Goal: Information Seeking & Learning: Find specific fact

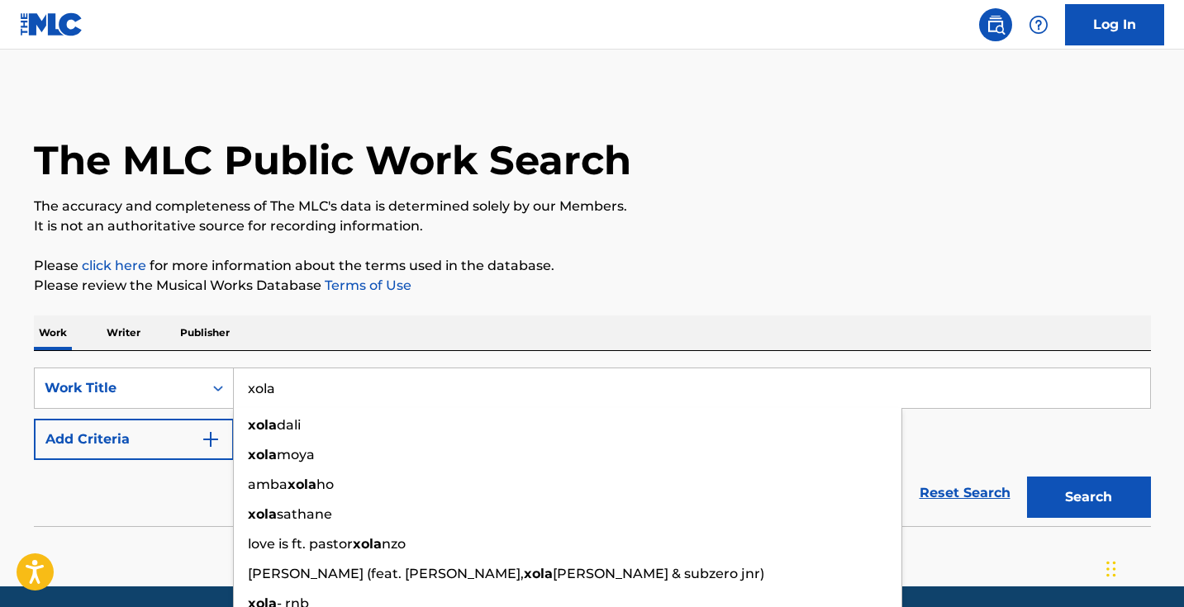
type input "xola"
click at [1088, 497] on button "Search" at bounding box center [1089, 497] width 124 height 41
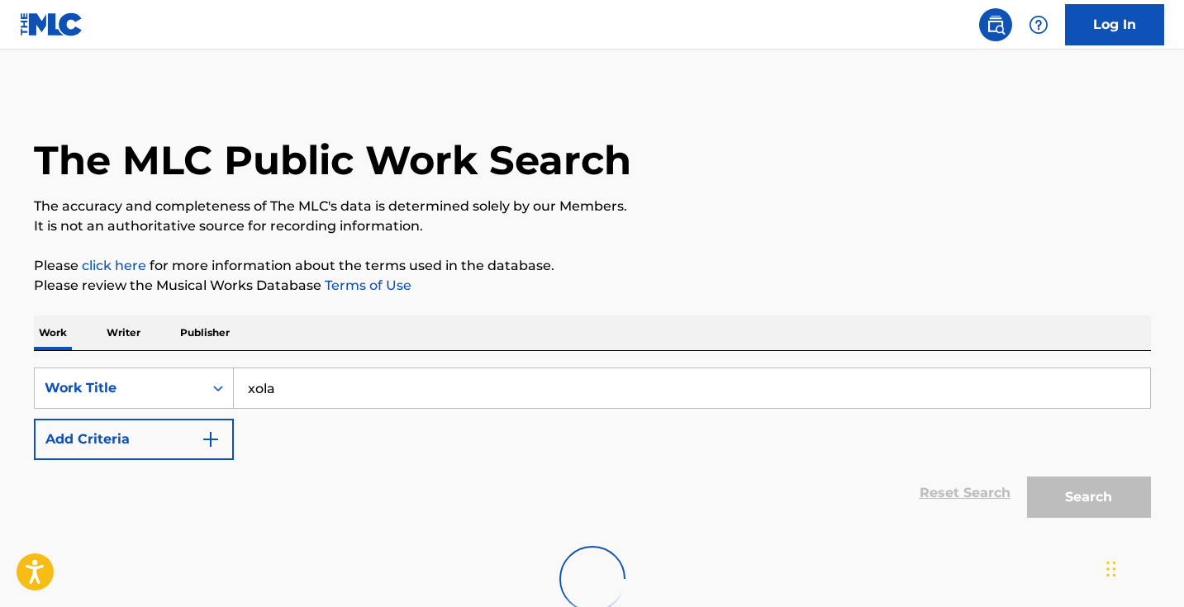
click at [226, 437] on button "Add Criteria" at bounding box center [134, 439] width 200 height 41
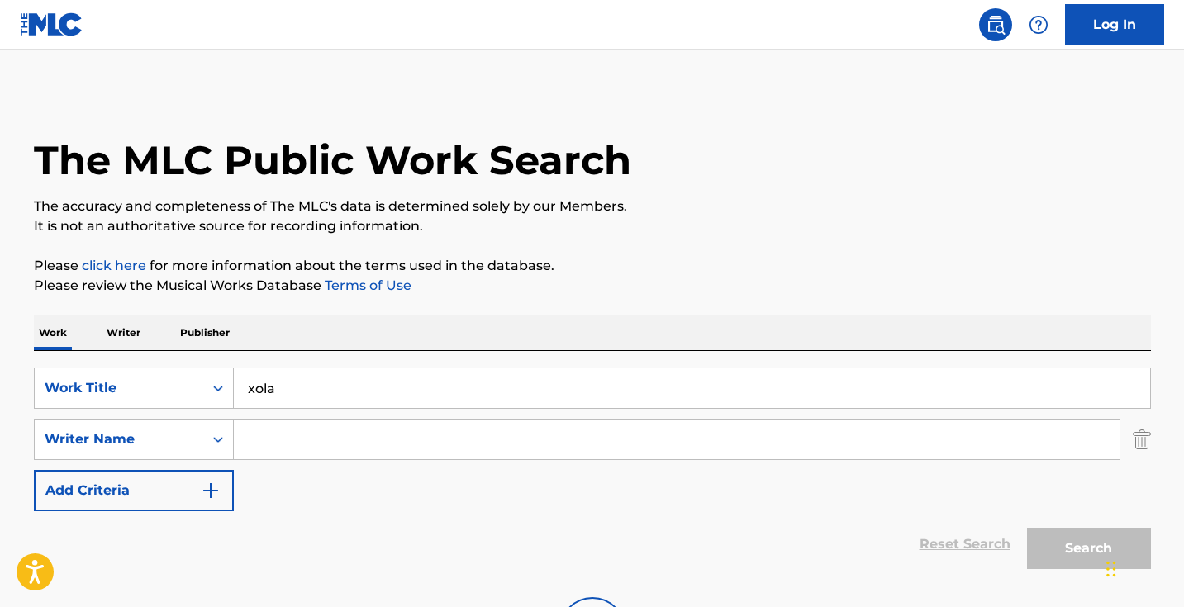
click at [316, 446] on input "Search Form" at bounding box center [677, 440] width 886 height 40
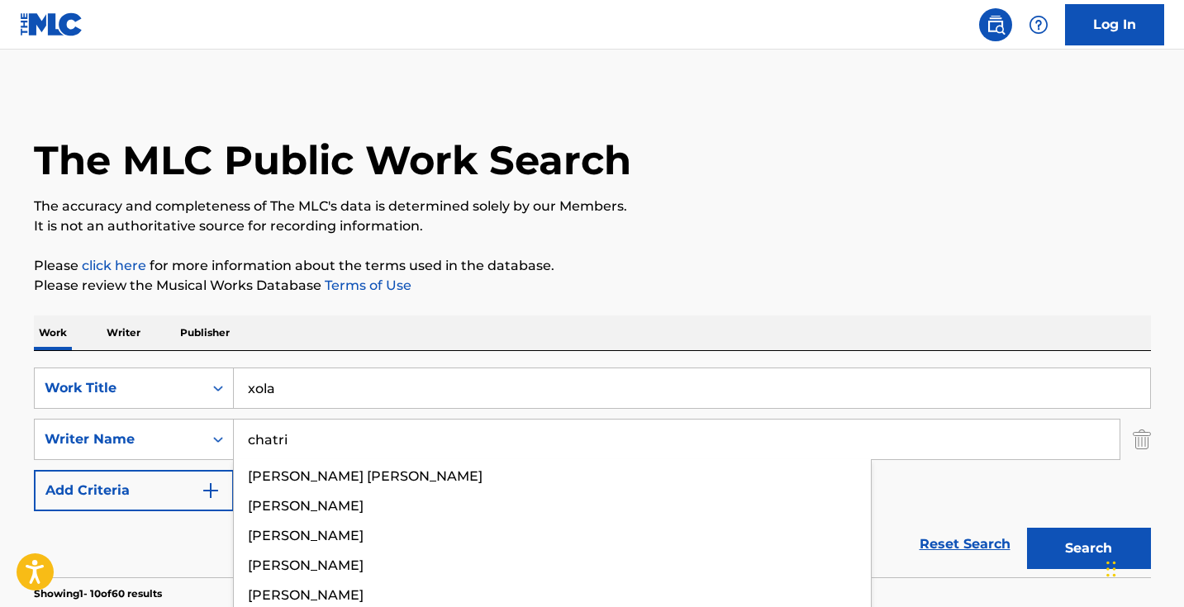
click at [1088, 549] on button "Search" at bounding box center [1089, 548] width 124 height 41
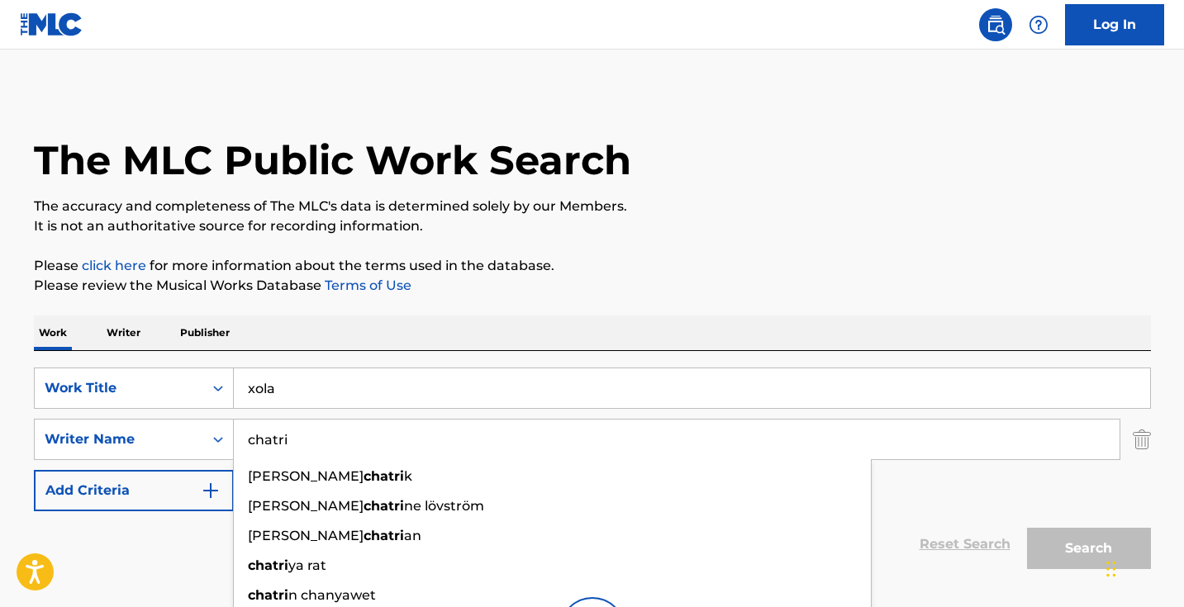
click at [961, 497] on div "SearchWithCriteria6e3c9148-3e15-4aaf-9dda-d077a837f93e Work Title xola SearchWi…" at bounding box center [592, 440] width 1117 height 144
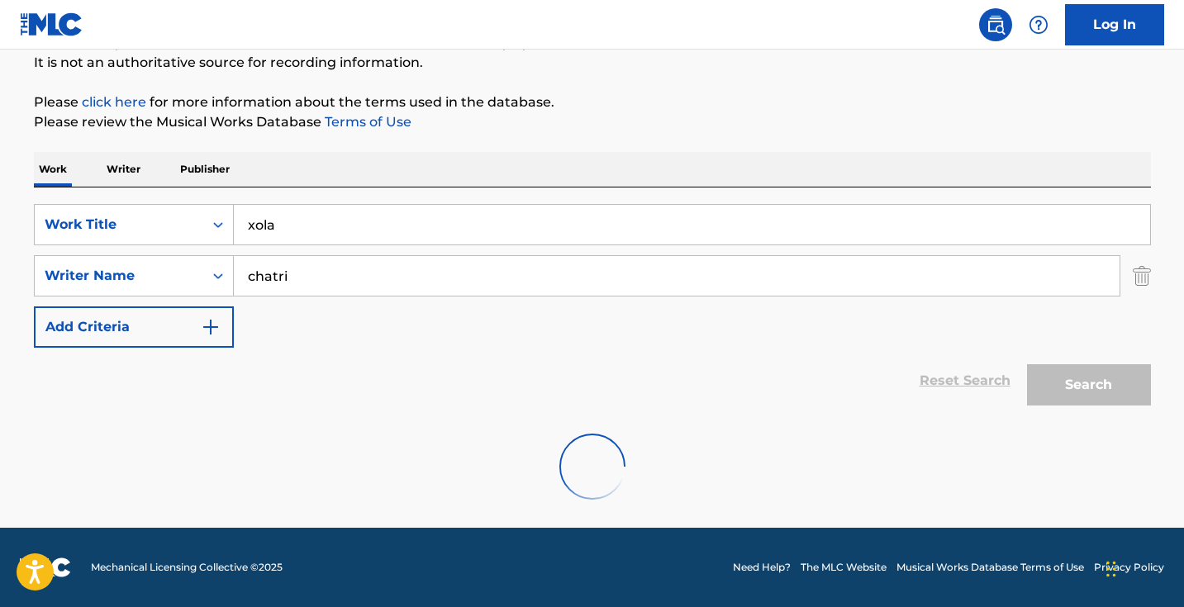
scroll to position [164, 0]
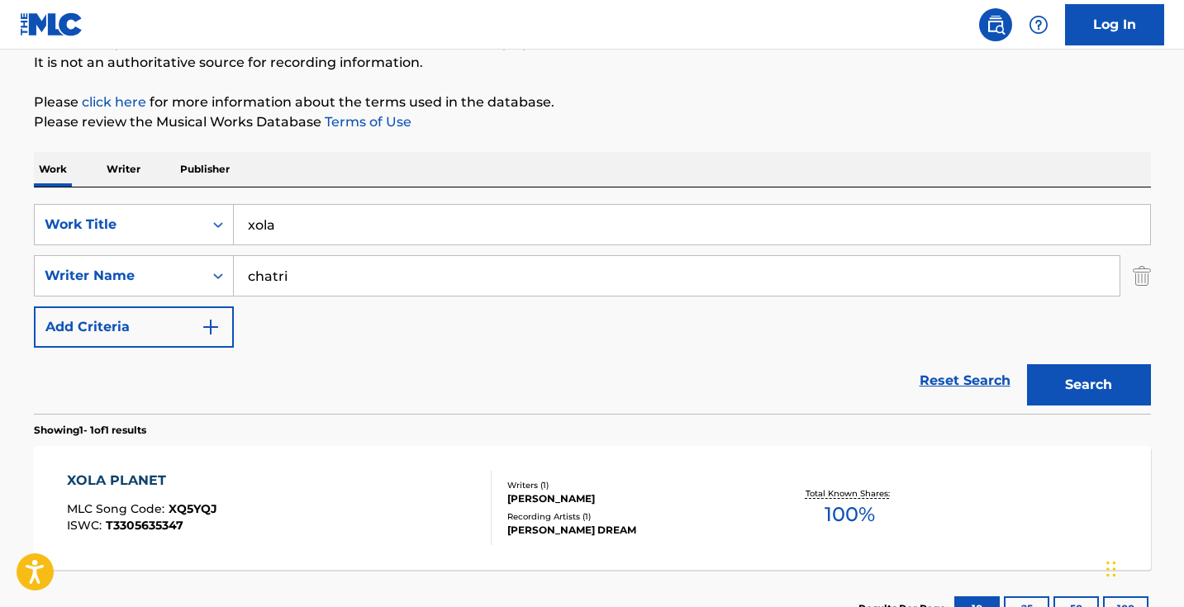
click at [247, 270] on input "chatri" at bounding box center [677, 276] width 886 height 40
type input "[PERSON_NAME]"
click at [418, 215] on input "xola" at bounding box center [692, 225] width 916 height 40
click at [196, 423] on section "Showing 1 - 1 of 1 results" at bounding box center [592, 426] width 1117 height 24
click at [408, 468] on div "XOLA PLANET MLC Song Code : XQ5YQJ ISWC : T3305635347 Writers ( 1 ) [PERSON_NAM…" at bounding box center [592, 508] width 1117 height 124
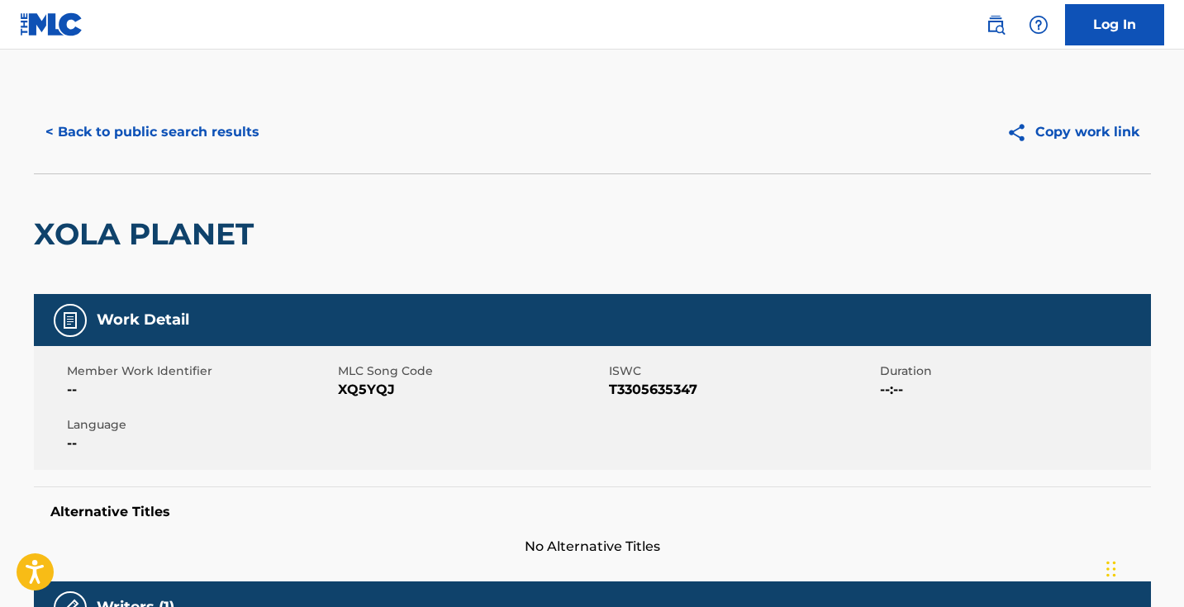
click at [364, 388] on span "XQ5YQJ" at bounding box center [471, 390] width 267 height 20
copy span "XQ5YQJ"
click at [237, 119] on button "< Back to public search results" at bounding box center [152, 132] width 237 height 41
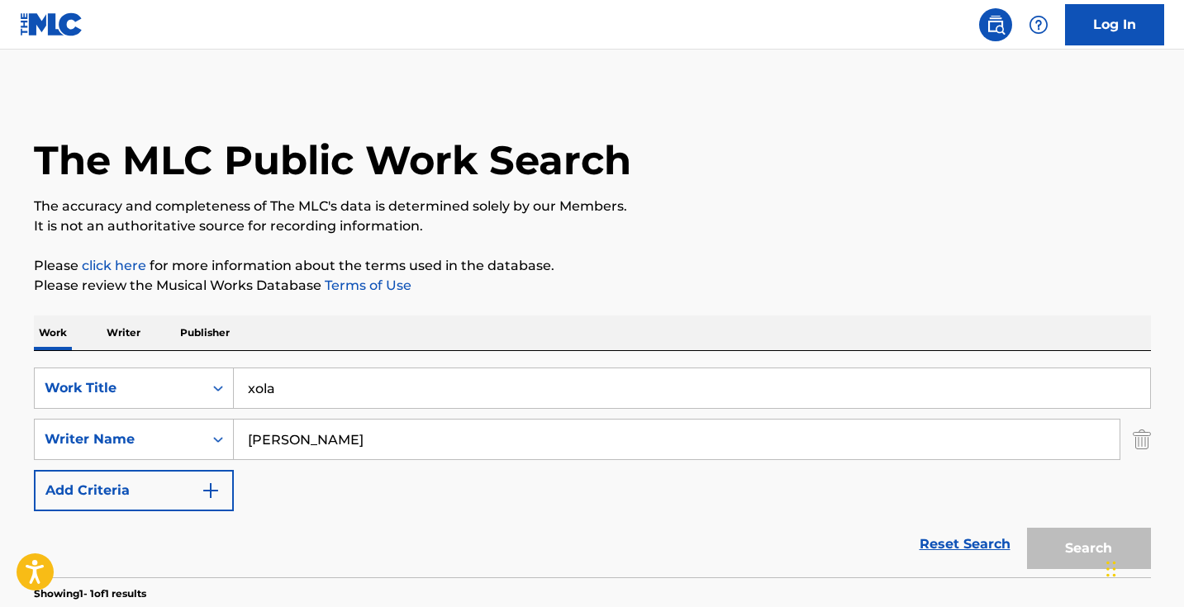
scroll to position [164, 0]
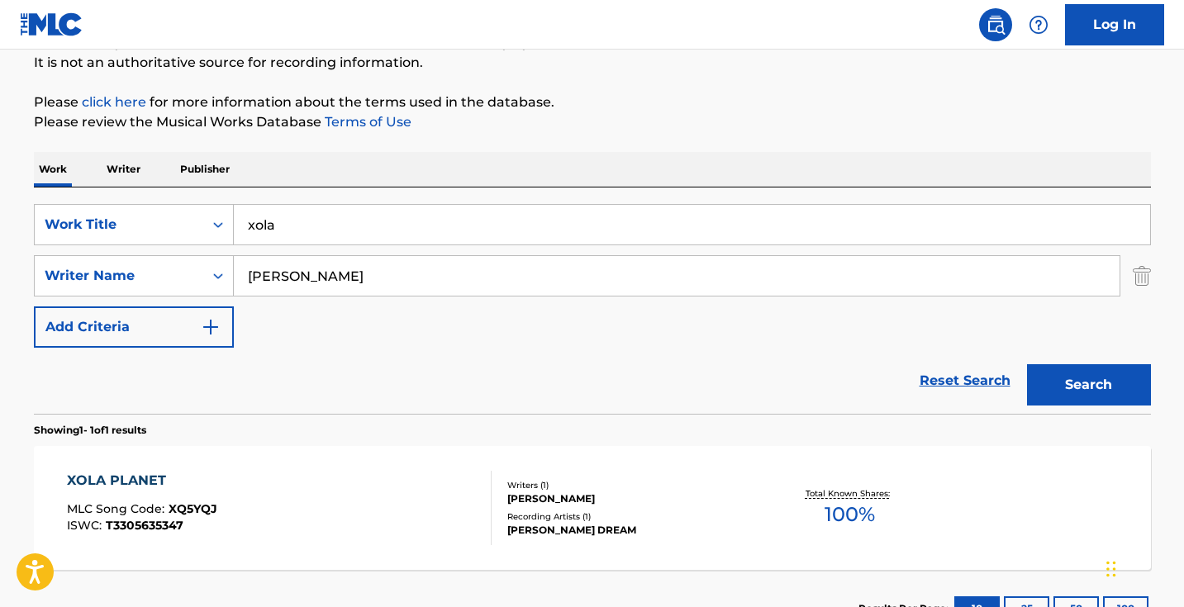
click at [377, 232] on input "xola" at bounding box center [692, 225] width 916 height 40
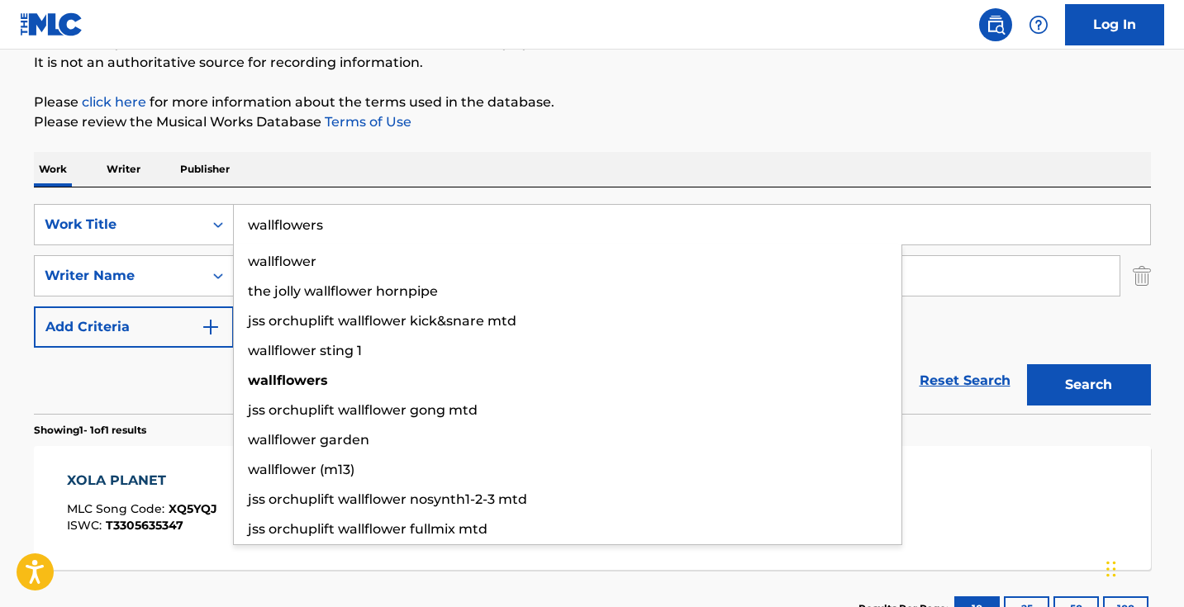
type input "wallflowers"
click at [1088, 385] on button "Search" at bounding box center [1089, 384] width 124 height 41
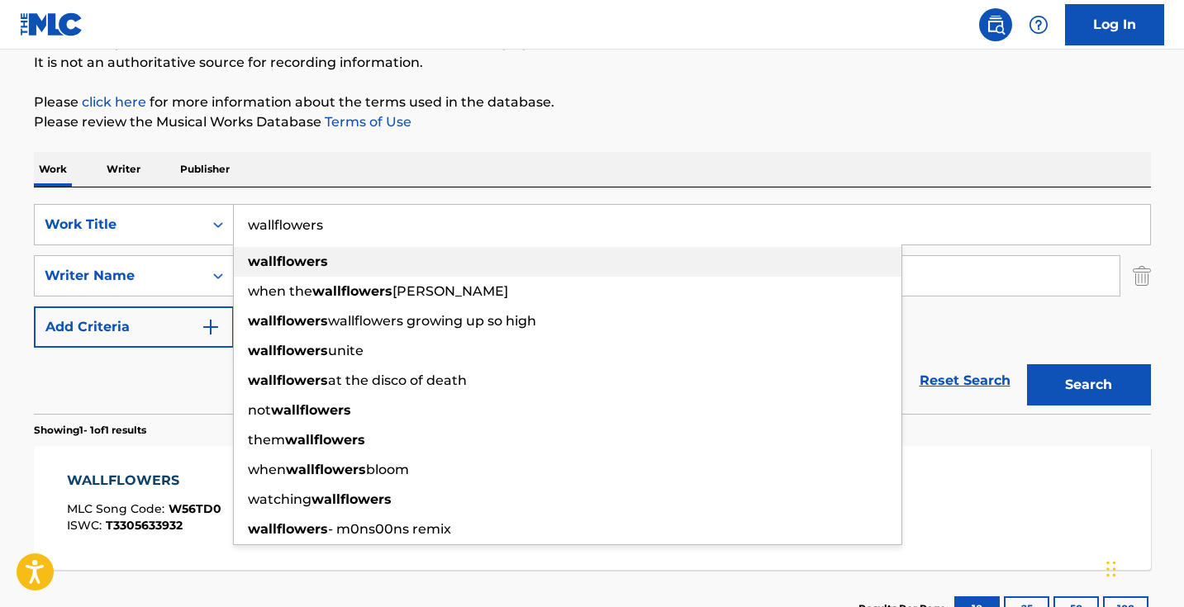
click at [299, 258] on strong "wallflowers" at bounding box center [288, 262] width 80 height 16
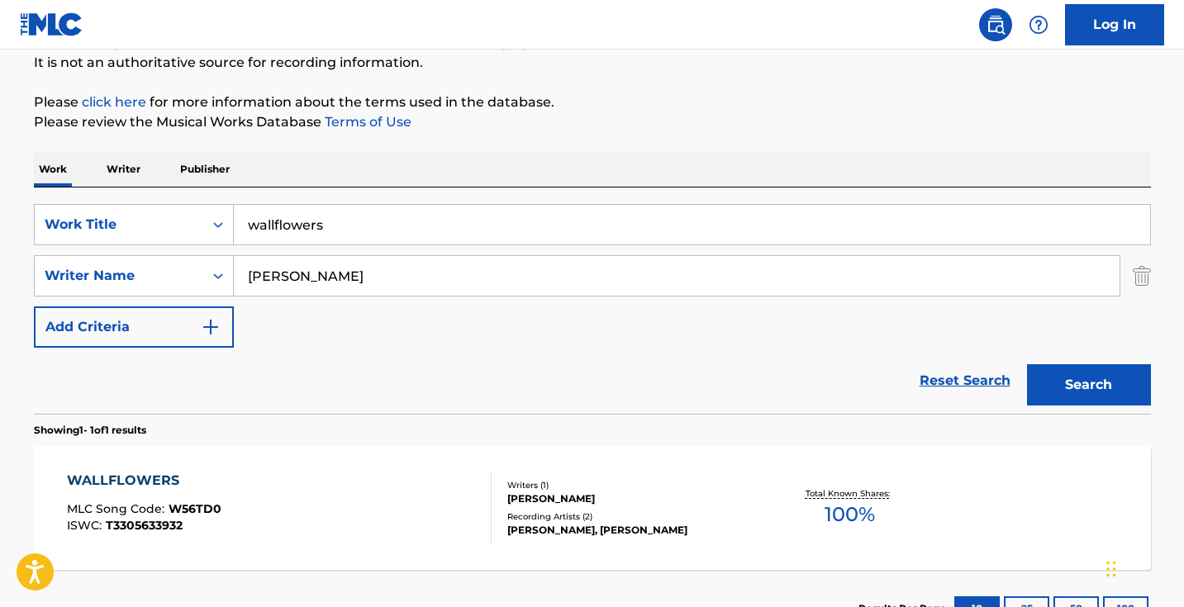
click at [447, 500] on div "WALLFLOWERS MLC Song Code : W56TD0 ISWC : T3305633932" at bounding box center [279, 508] width 425 height 74
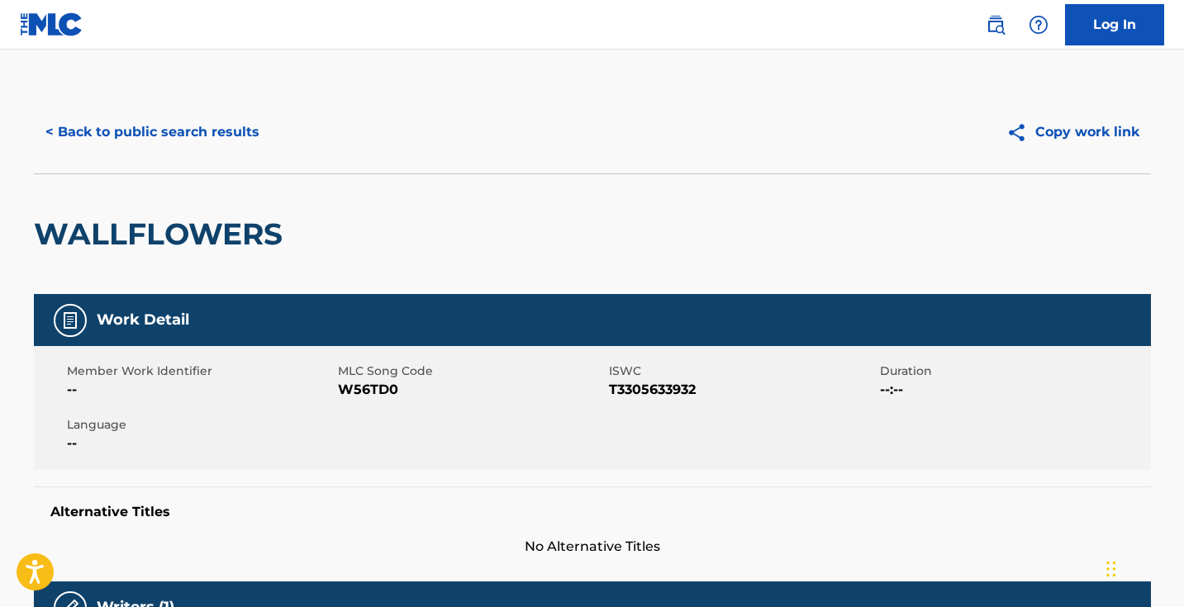
click at [384, 392] on span "W56TD0" at bounding box center [471, 390] width 267 height 20
copy span "W56TD0"
click at [259, 128] on button "< Back to public search results" at bounding box center [152, 132] width 237 height 41
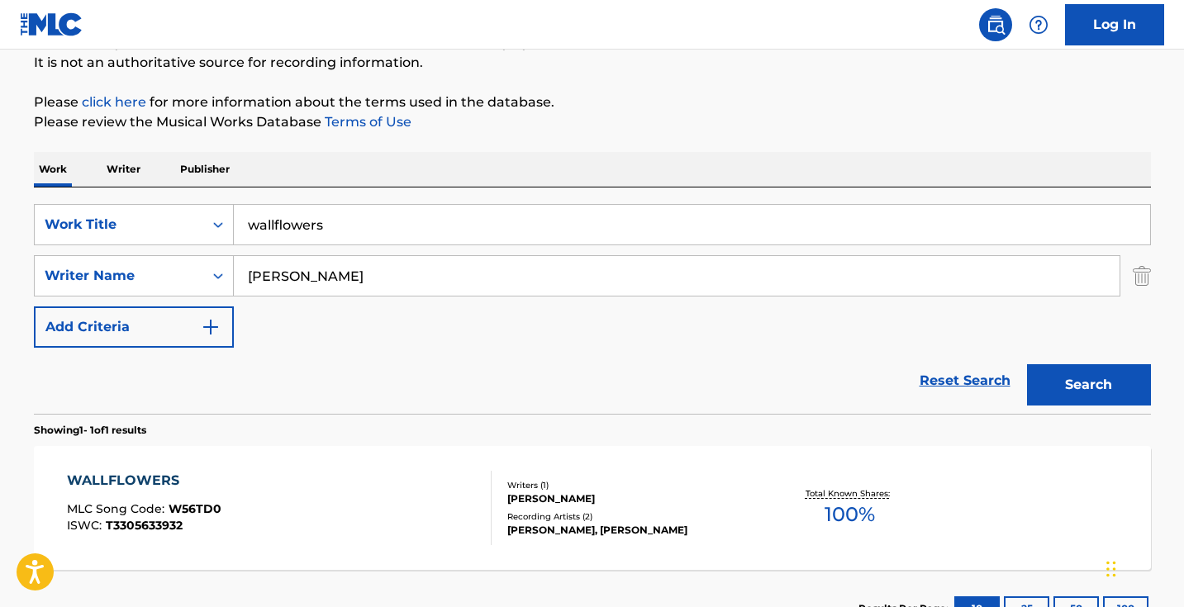
click at [439, 222] on input "wallflowers" at bounding box center [692, 225] width 916 height 40
paste input "Dreams of Gold"
type input "Dreams of Gold"
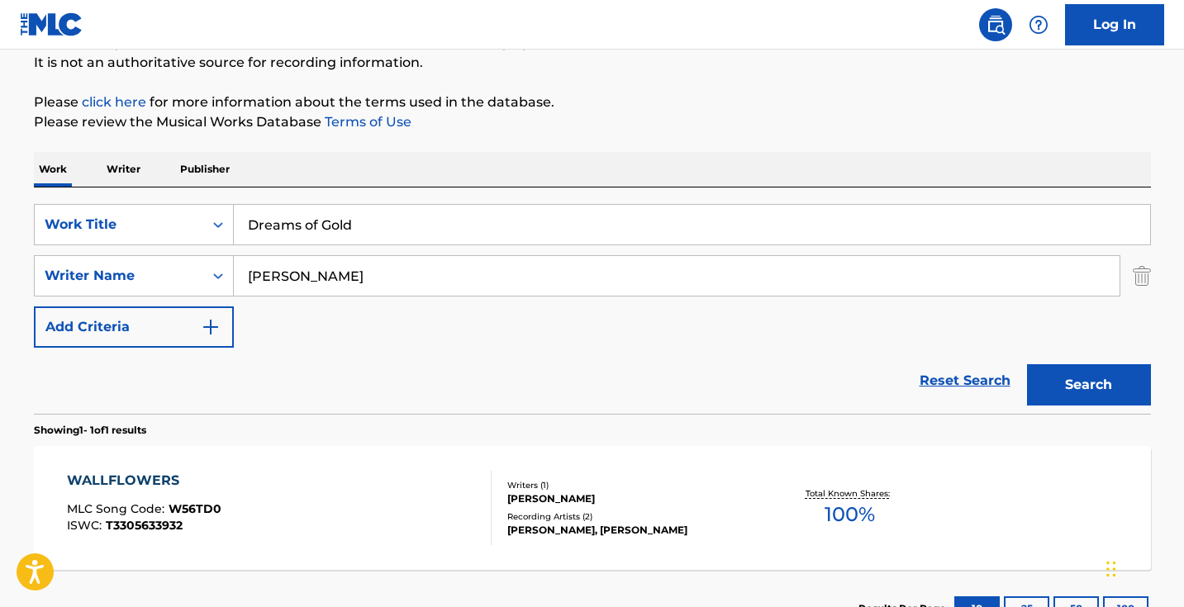
click at [1088, 385] on button "Search" at bounding box center [1089, 384] width 124 height 41
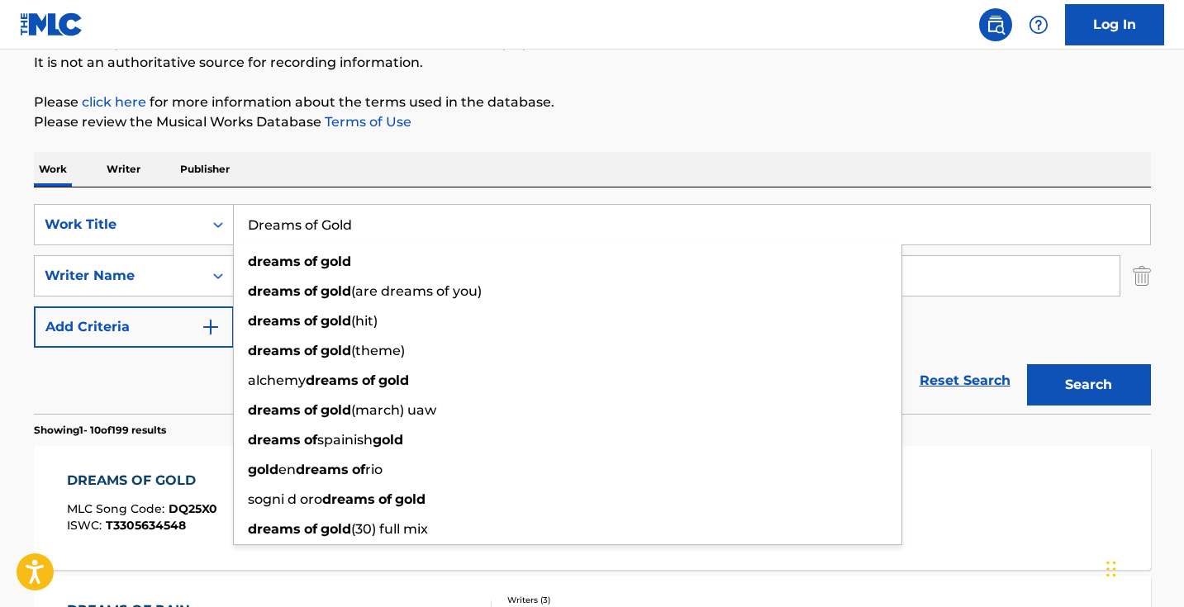
click at [938, 320] on div "SearchWithCriteria6e3c9148-3e15-4aaf-9dda-d077a837f93e Work Title Dreams of Gol…" at bounding box center [592, 276] width 1117 height 144
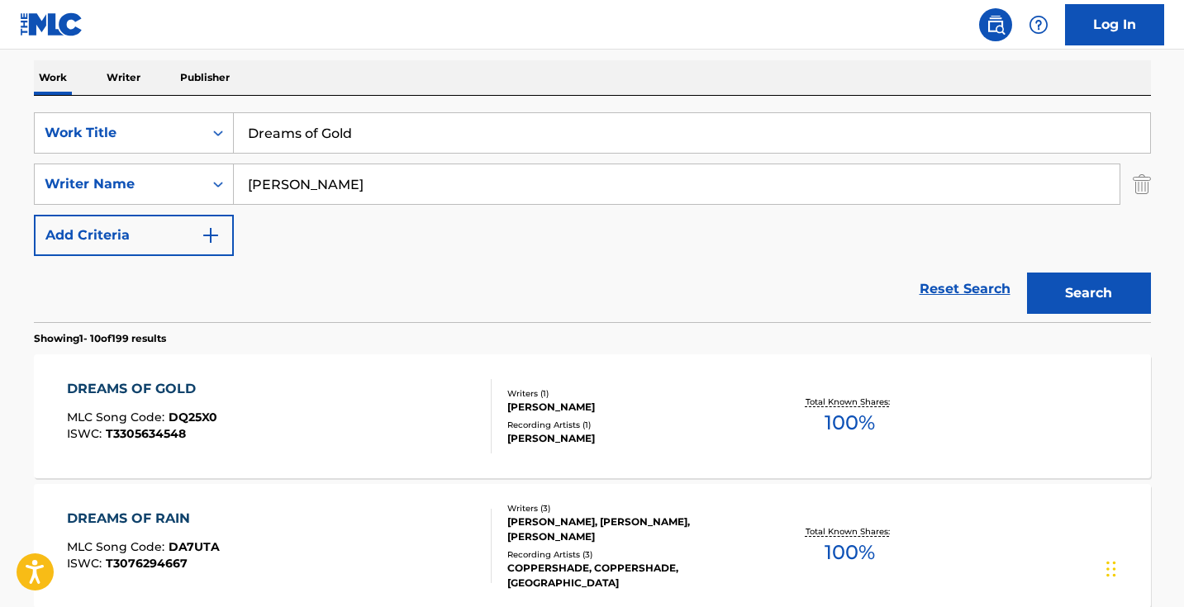
scroll to position [307, 0]
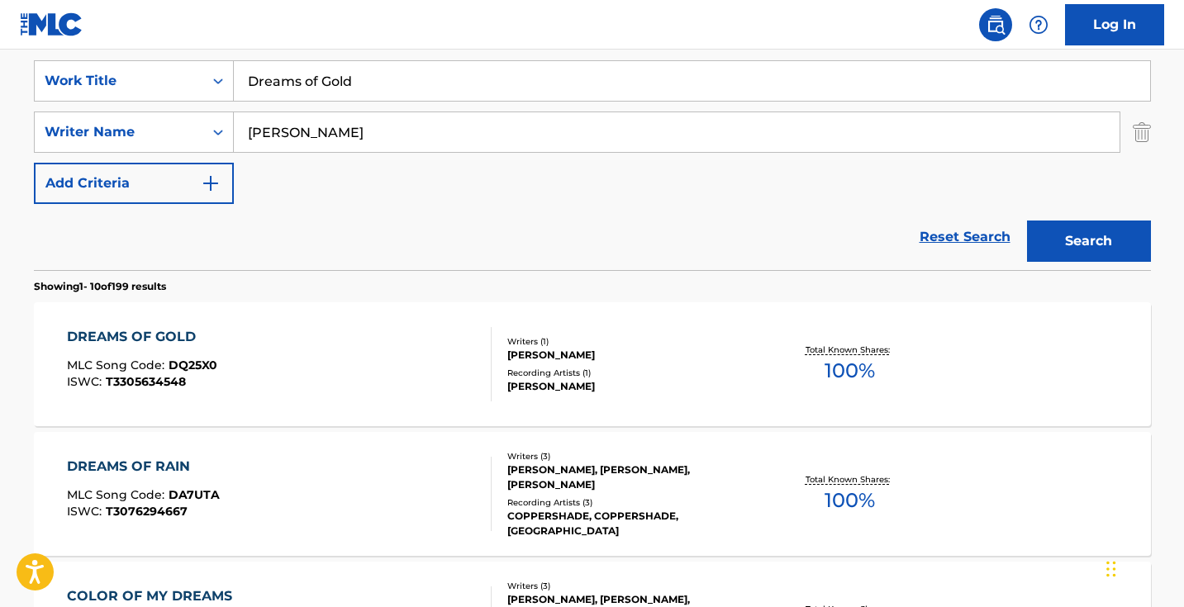
click at [424, 363] on div "DREAMS OF GOLD MLC Song Code : DQ25X0 ISWC : T3305634548" at bounding box center [279, 364] width 425 height 74
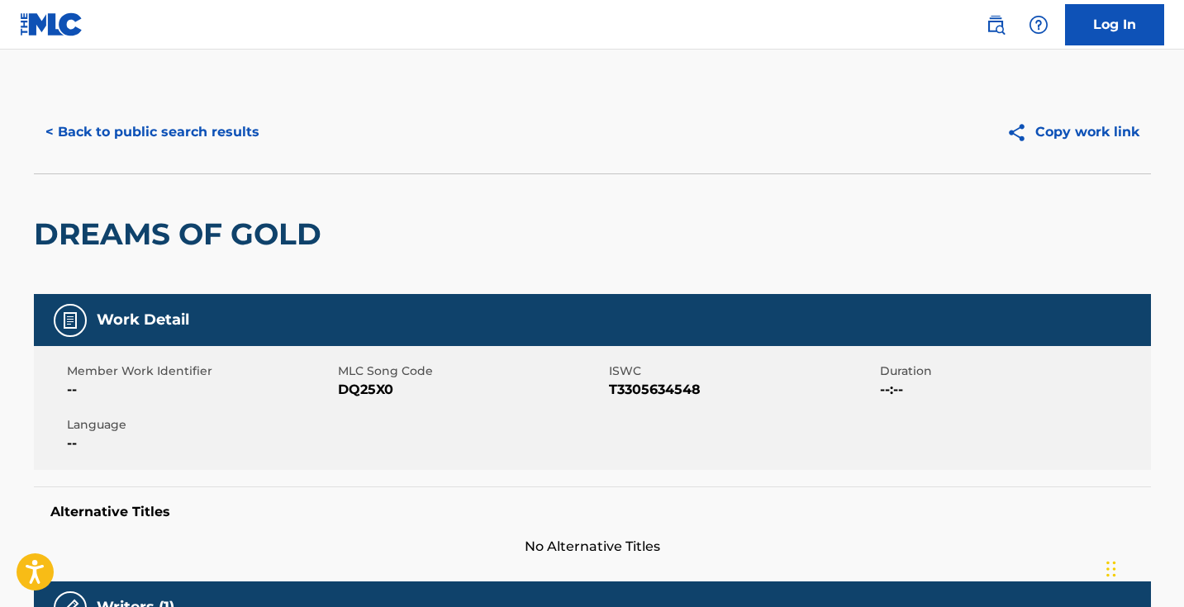
click at [387, 383] on span "DQ25X0" at bounding box center [471, 390] width 267 height 20
copy span "DQ25X0"
click at [207, 119] on button "< Back to public search results" at bounding box center [152, 132] width 237 height 41
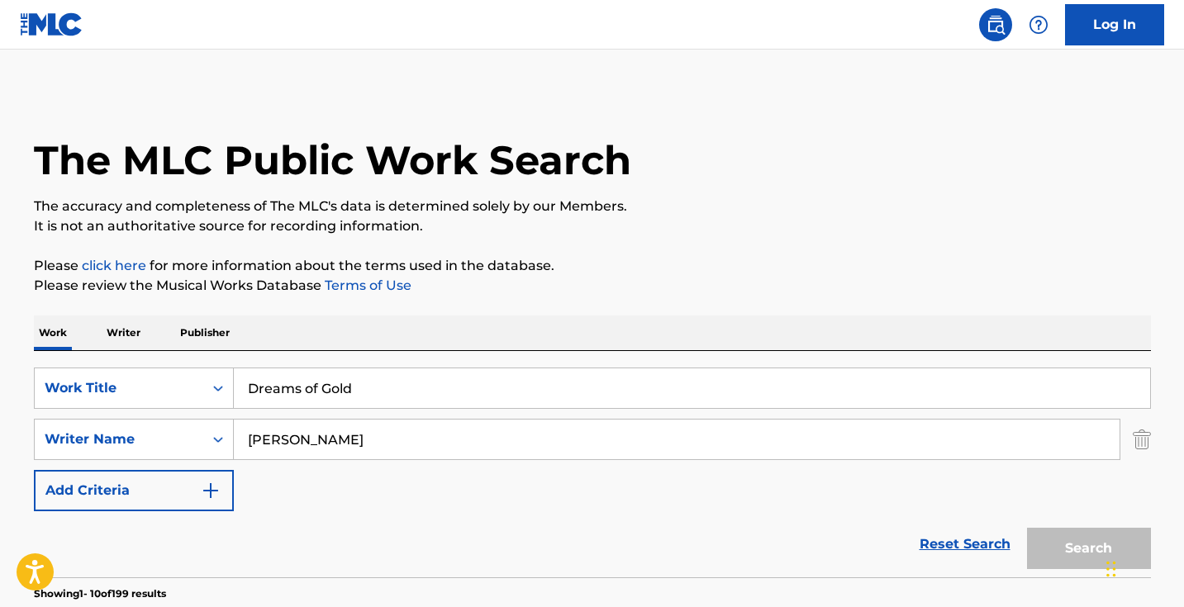
scroll to position [307, 0]
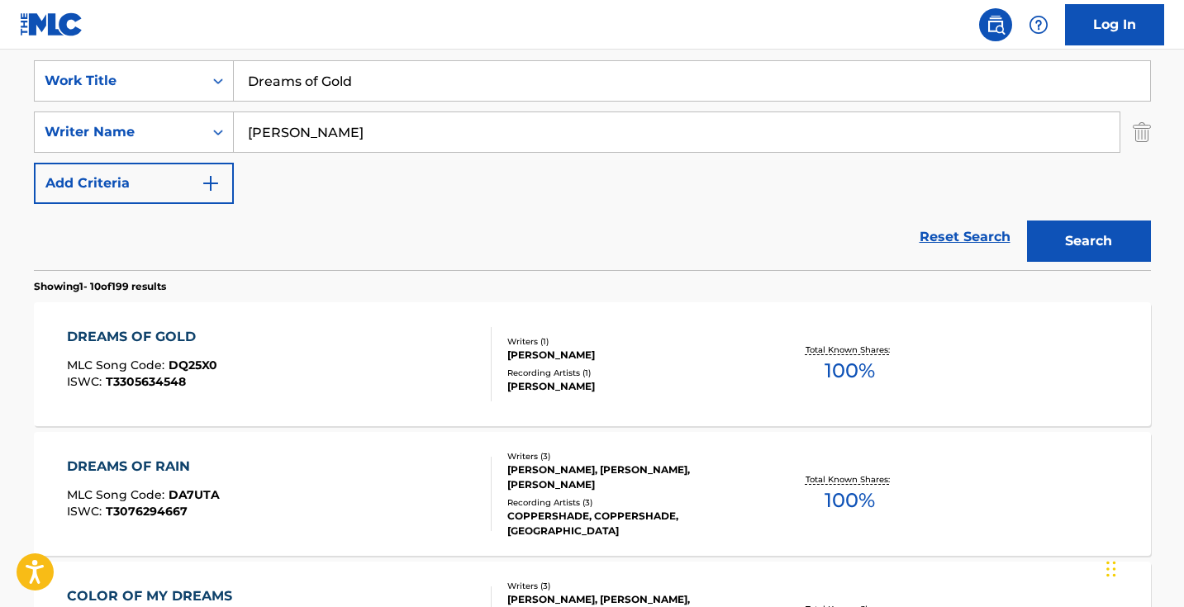
click at [416, 94] on input "Dreams of Gold" at bounding box center [692, 81] width 916 height 40
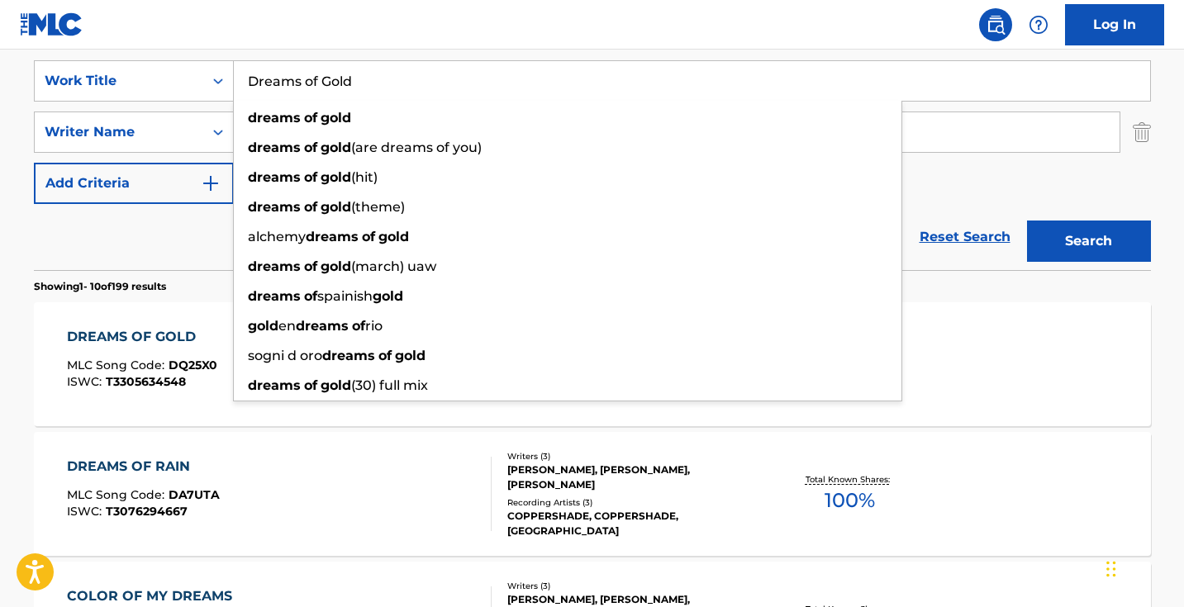
click at [416, 94] on input "Dreams of Gold" at bounding box center [692, 81] width 916 height 40
paste input "Milo Flow Viu"
type input "Milo Flow Viu"
click at [1088, 241] on button "Search" at bounding box center [1089, 241] width 124 height 41
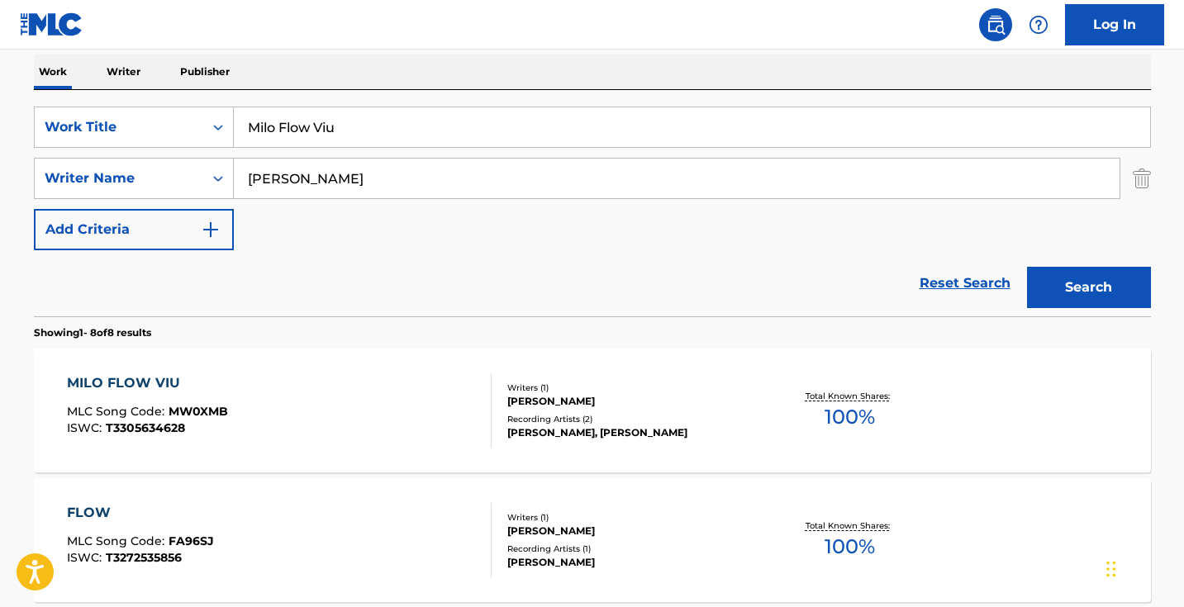
scroll to position [271, 0]
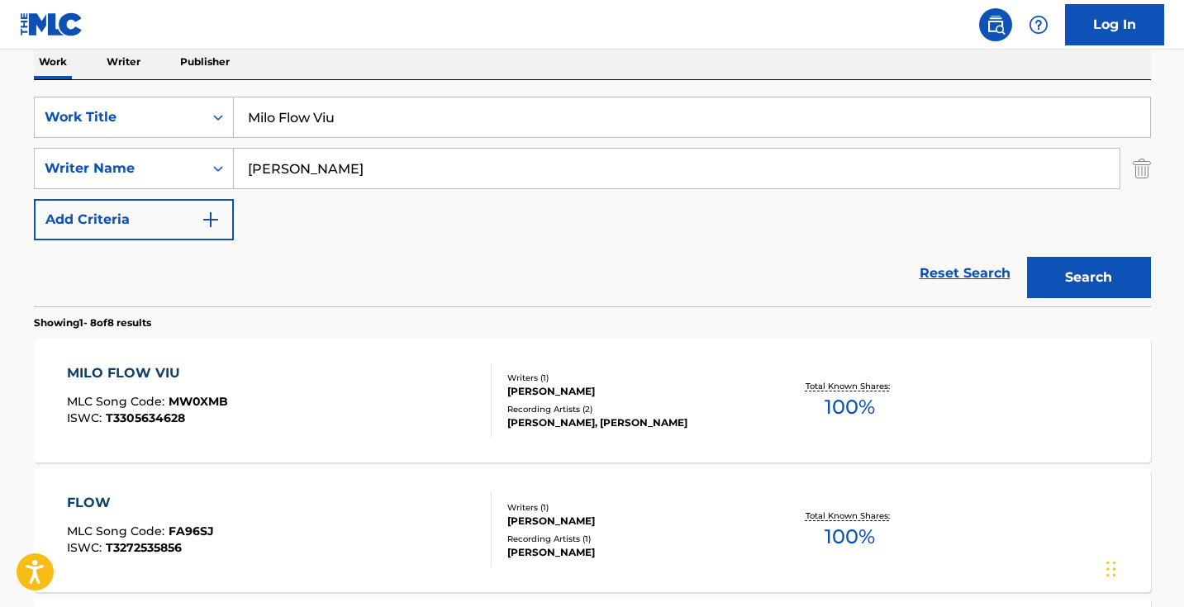
click at [345, 396] on div "MILO FLOW VIU MLC Song Code : MW0XMB ISWC : T3305634628" at bounding box center [279, 401] width 425 height 74
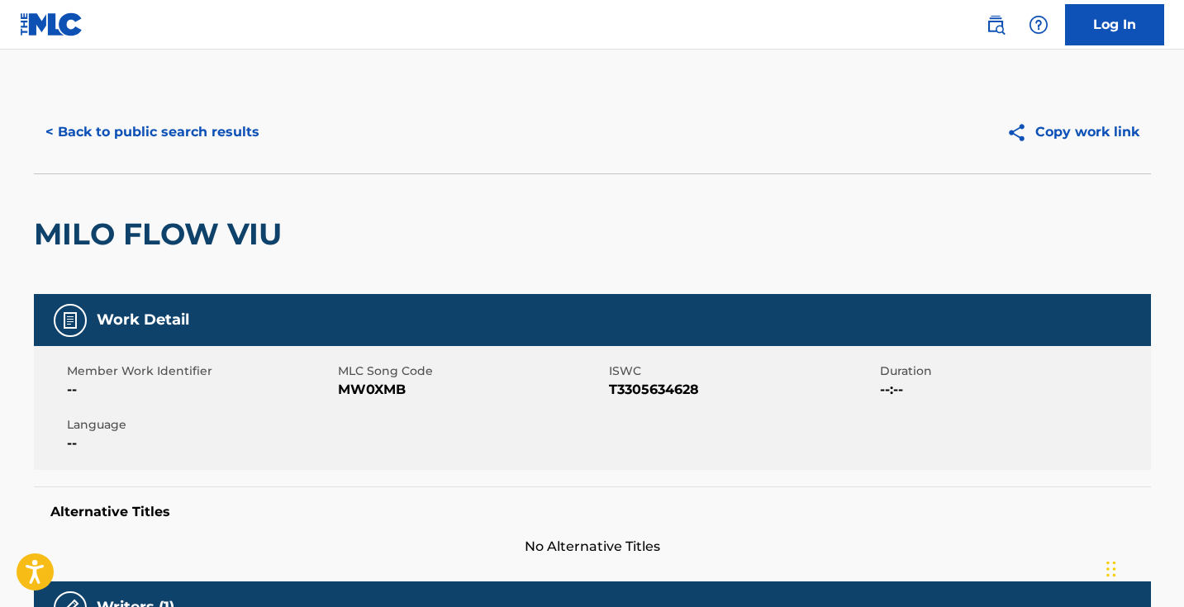
click at [356, 394] on span "MW0XMB" at bounding box center [471, 390] width 267 height 20
copy span "MW0XMB"
click at [246, 129] on button "< Back to public search results" at bounding box center [152, 132] width 237 height 41
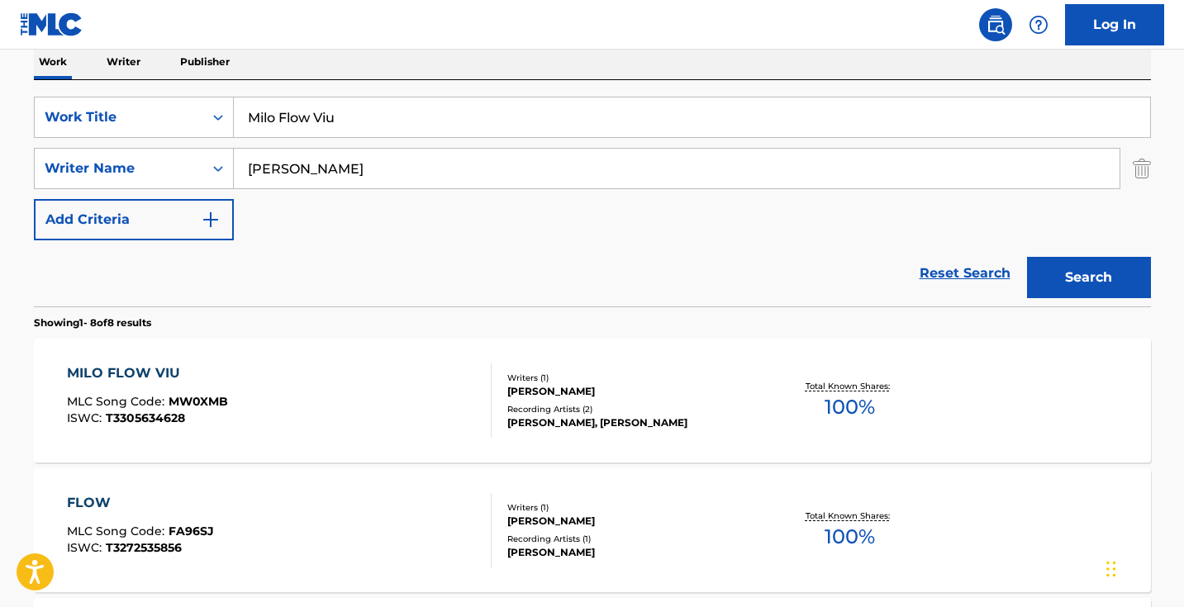
click at [387, 115] on input "Milo Flow Viu" at bounding box center [692, 117] width 916 height 40
paste input "[PERSON_NAME]"
type input "Melody Mastermindz"
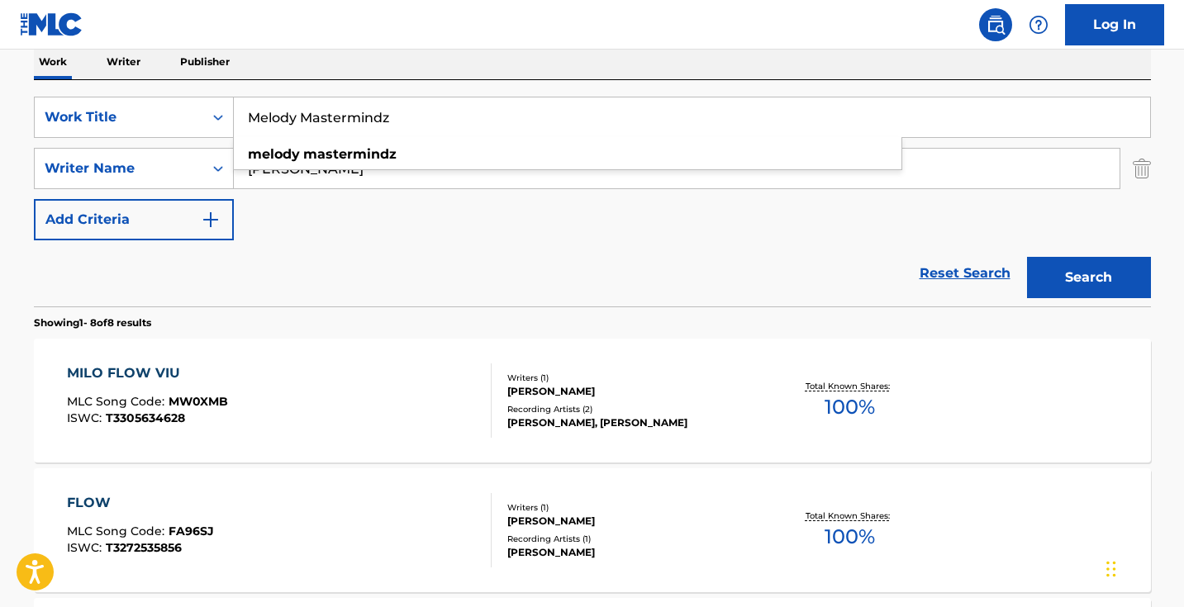
click at [1045, 271] on button "Search" at bounding box center [1089, 277] width 124 height 41
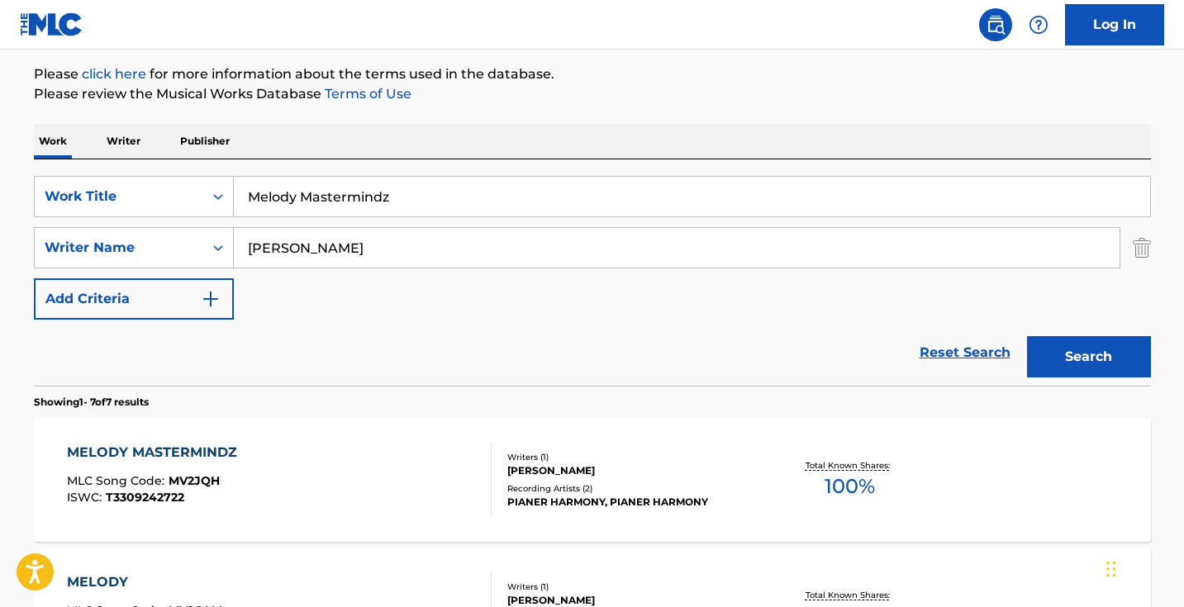
scroll to position [210, 0]
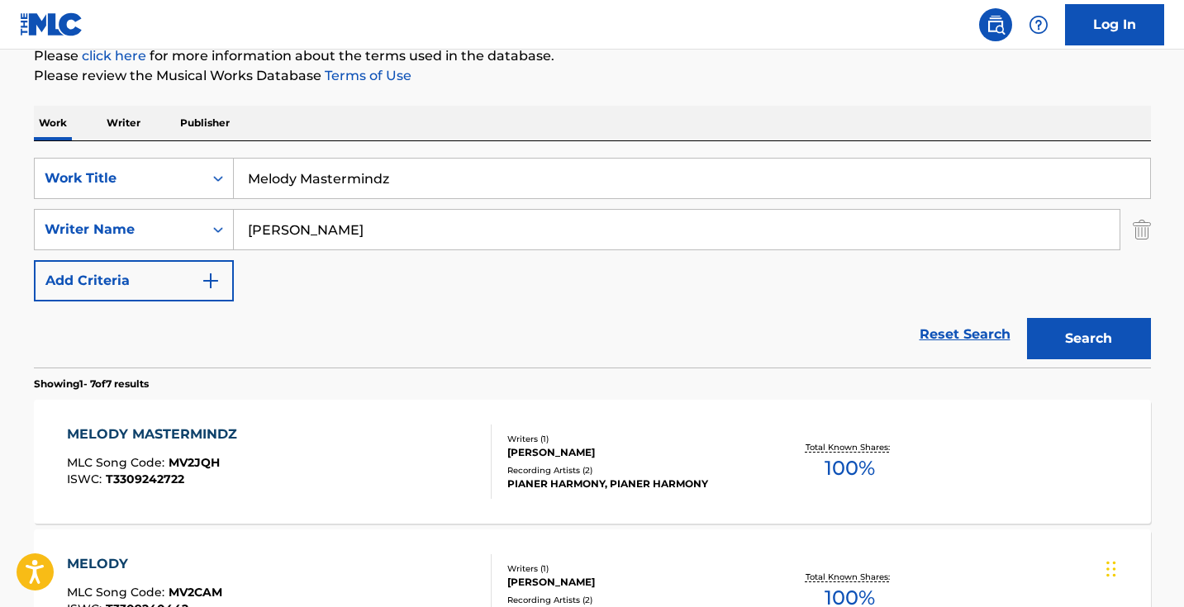
click at [376, 434] on div "MELODY MASTERMINDZ MLC Song Code : MV2JQH ISWC : T3309242722" at bounding box center [279, 462] width 425 height 74
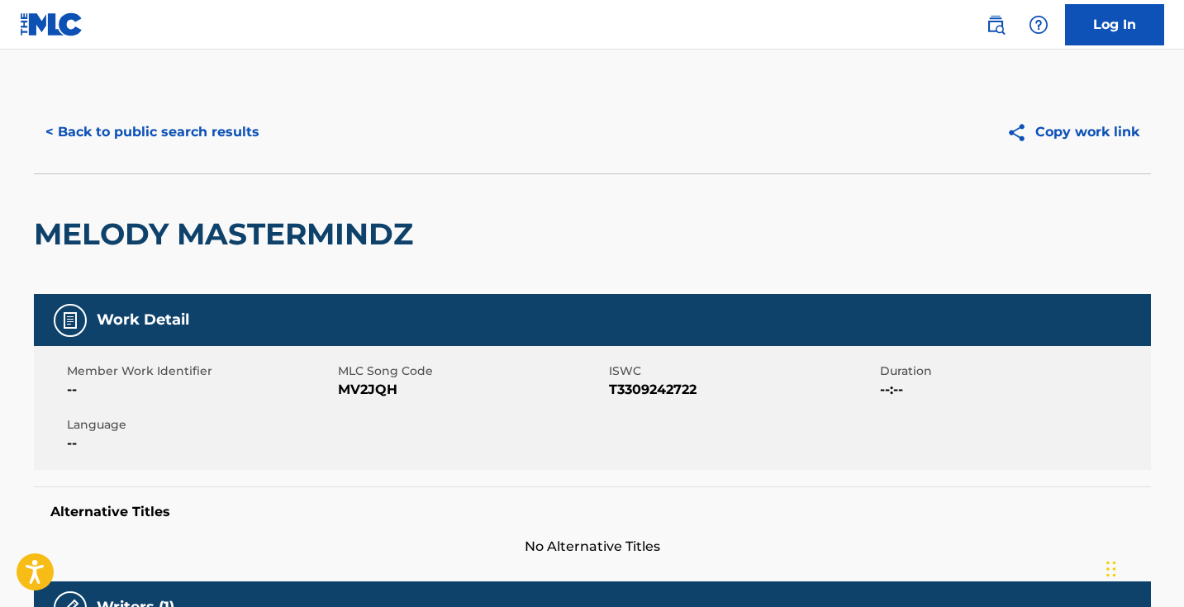
click at [387, 392] on span "MV2JQH" at bounding box center [471, 390] width 267 height 20
copy span "MV2JQH"
click at [203, 115] on button "< Back to public search results" at bounding box center [152, 132] width 237 height 41
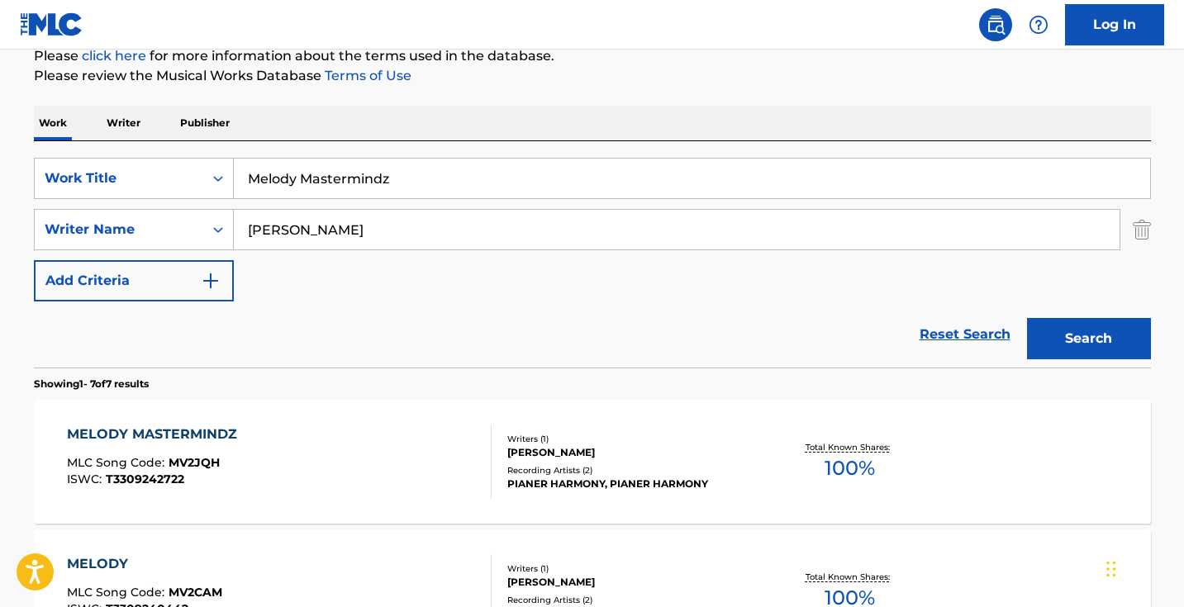
click at [372, 159] on input "Melody Mastermindz" at bounding box center [692, 179] width 916 height 40
click at [376, 174] on input "Melody Mastermindz" at bounding box center [692, 179] width 916 height 40
paste input "Piano Machines"
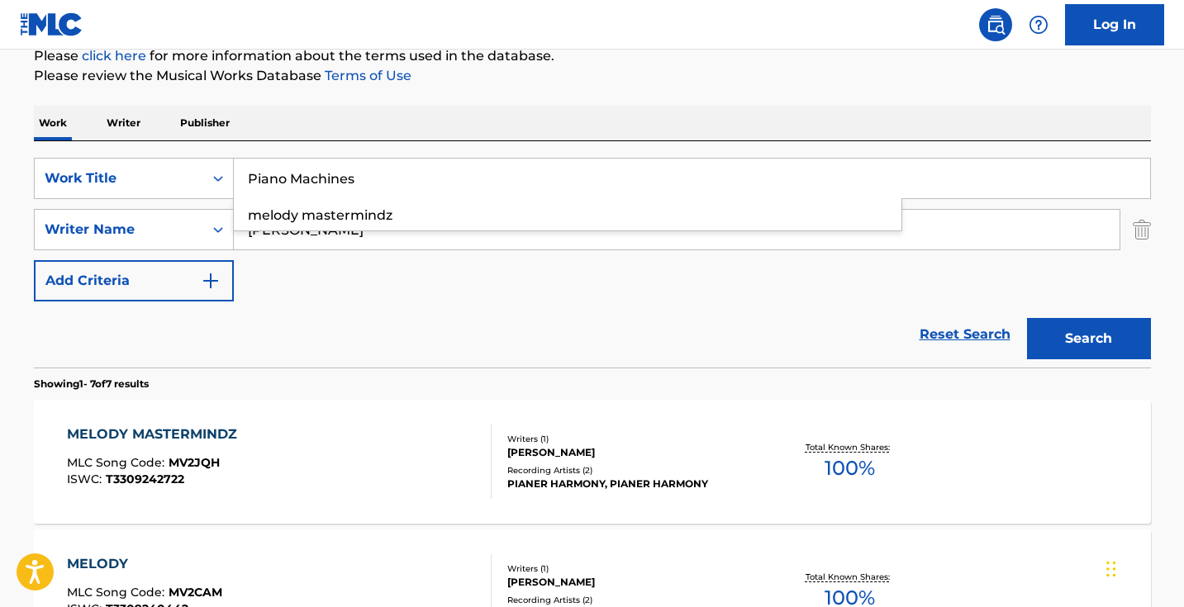
type input "Piano Machines"
click at [1088, 339] on button "Search" at bounding box center [1089, 338] width 124 height 41
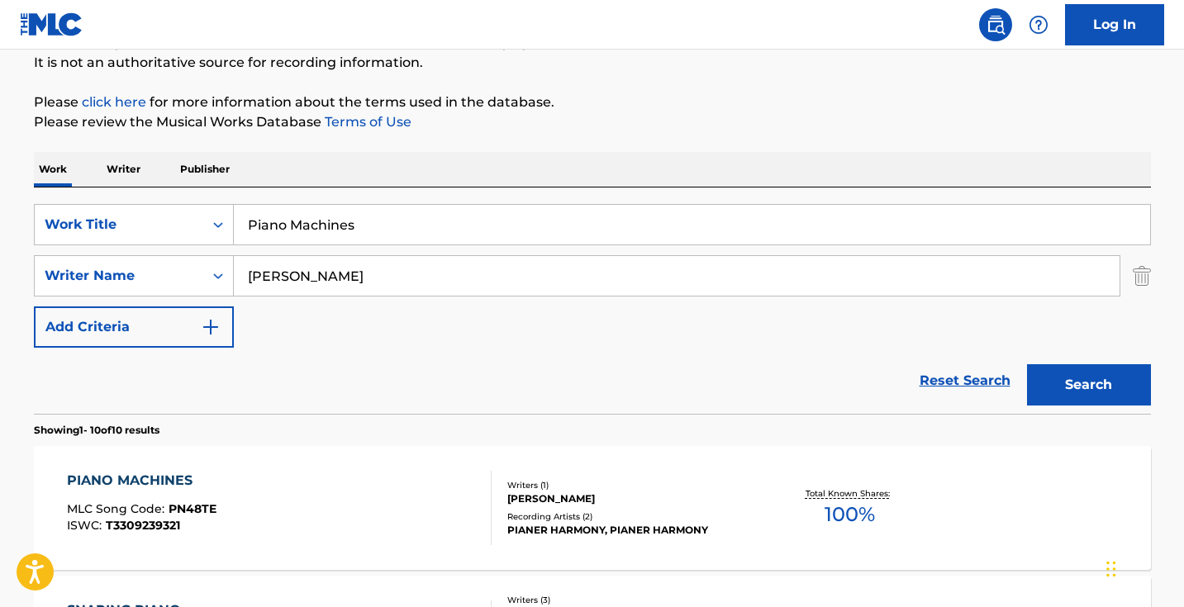
scroll to position [408, 0]
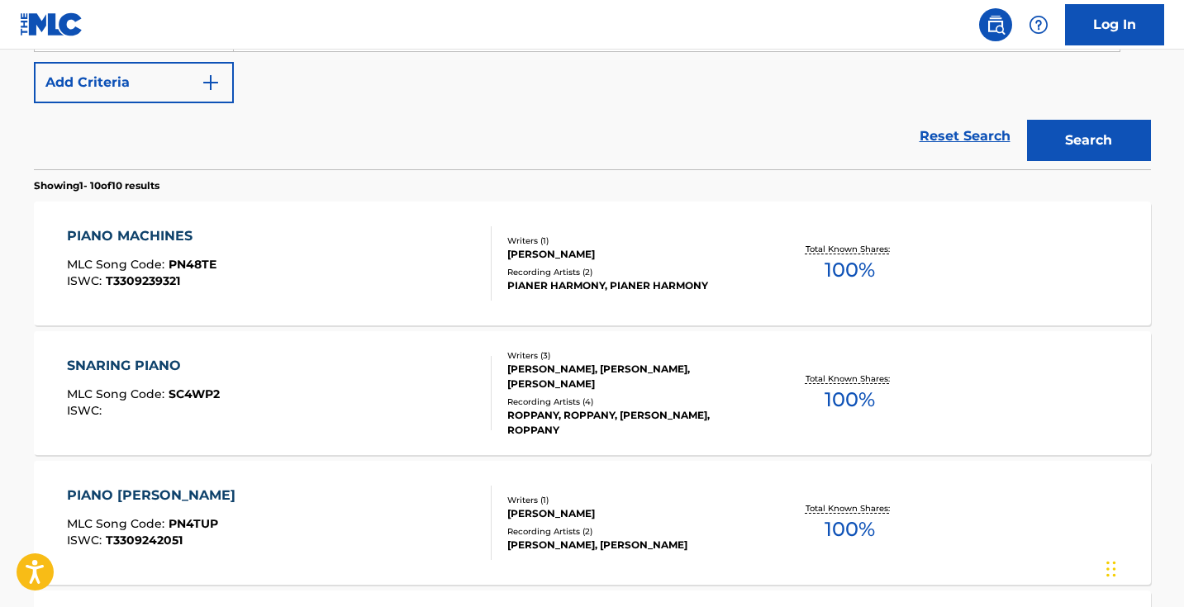
click at [428, 273] on div "PIANO MACHINES MLC Song Code : PN48TE ISWC : T3309239321" at bounding box center [279, 263] width 425 height 74
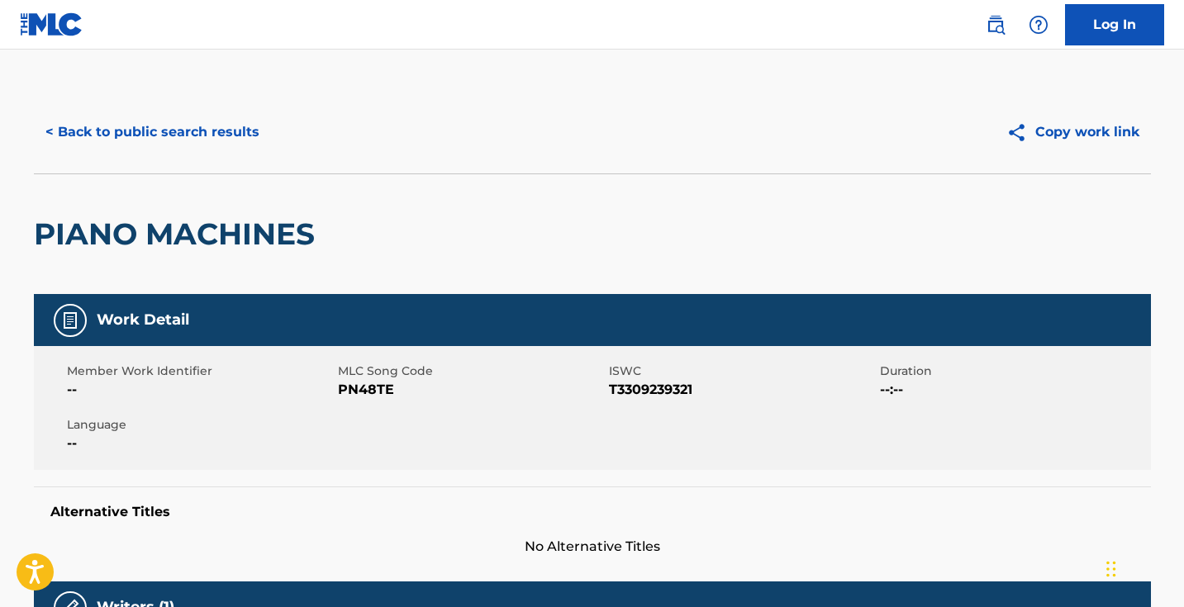
click at [367, 387] on span "PN48TE" at bounding box center [471, 390] width 267 height 20
click at [367, 388] on span "PN48TE" at bounding box center [471, 390] width 267 height 20
copy span "PN48TE"
click at [216, 144] on button "< Back to public search results" at bounding box center [152, 132] width 237 height 41
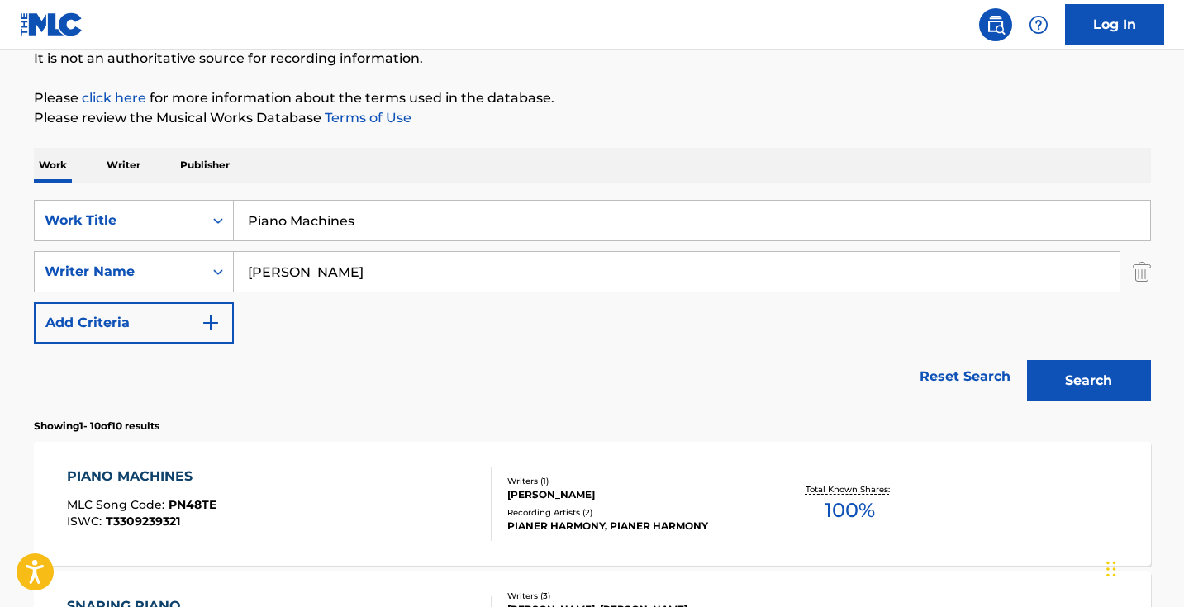
scroll to position [128, 0]
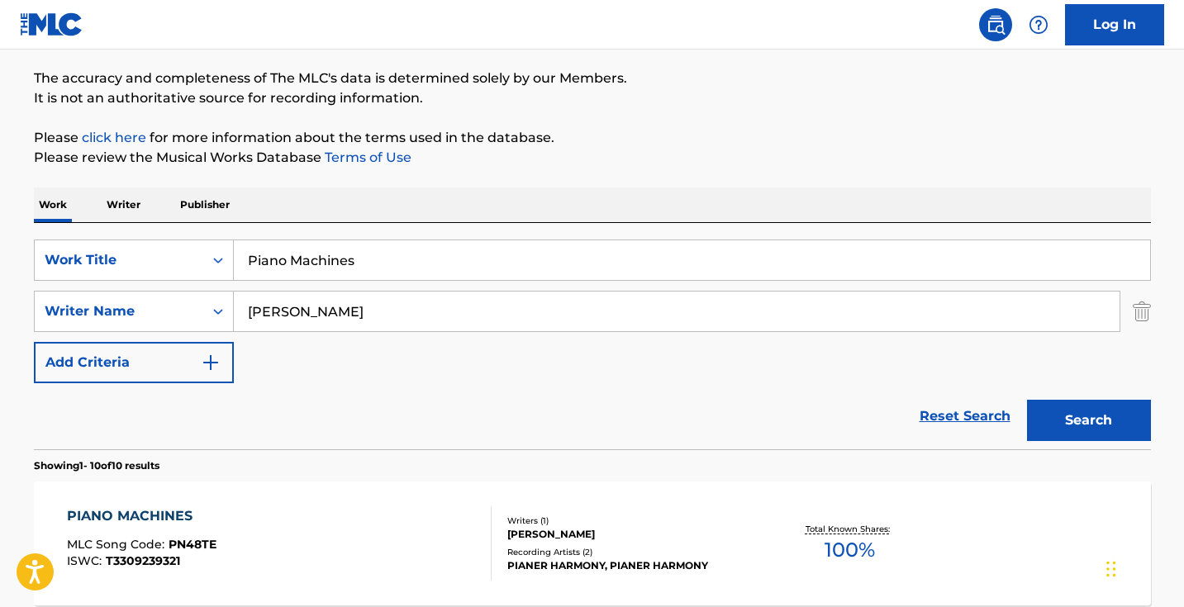
click at [376, 253] on input "Piano Machines" at bounding box center [692, 260] width 916 height 40
click at [375, 253] on input "Piano Machines" at bounding box center [692, 260] width 916 height 40
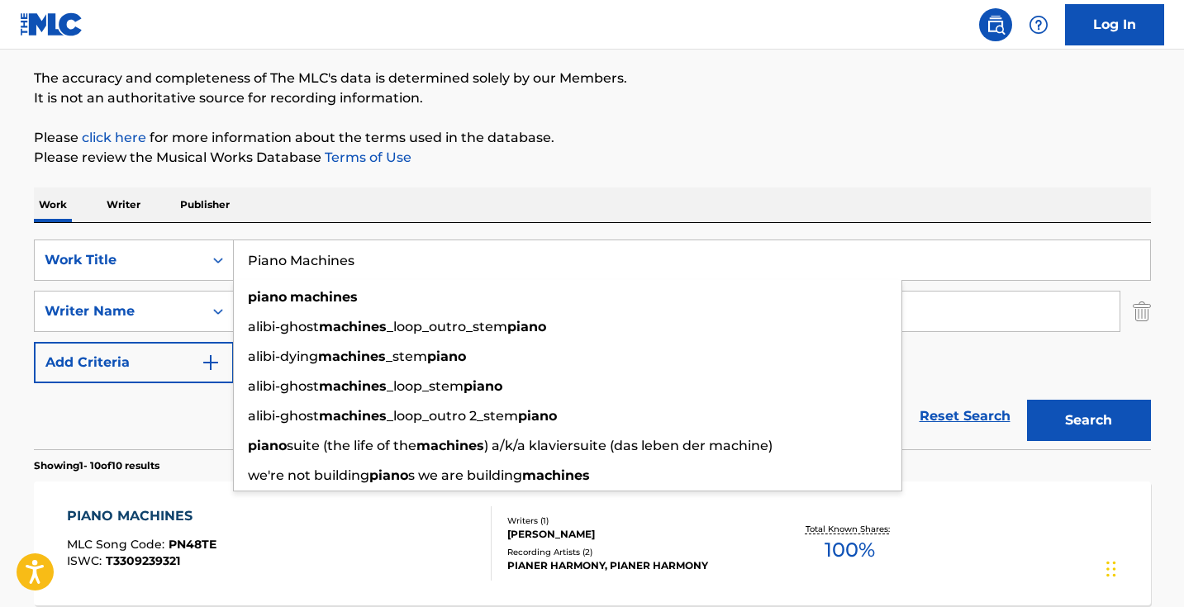
paste input "Sonic Key"
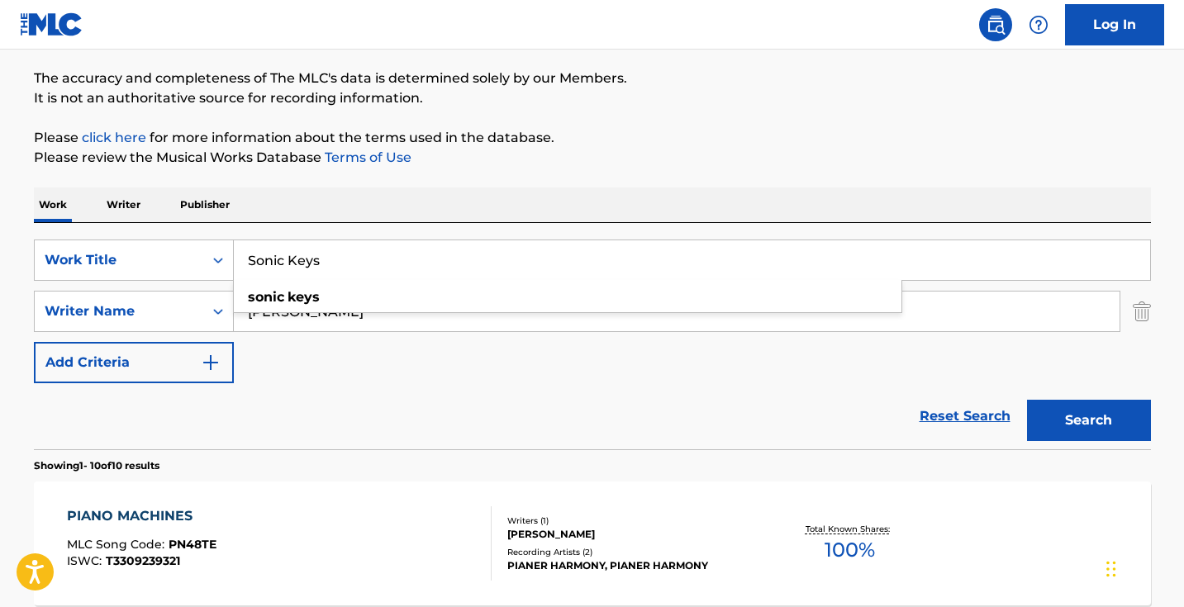
type input "Sonic Keys"
click at [1088, 421] on button "Search" at bounding box center [1089, 420] width 124 height 41
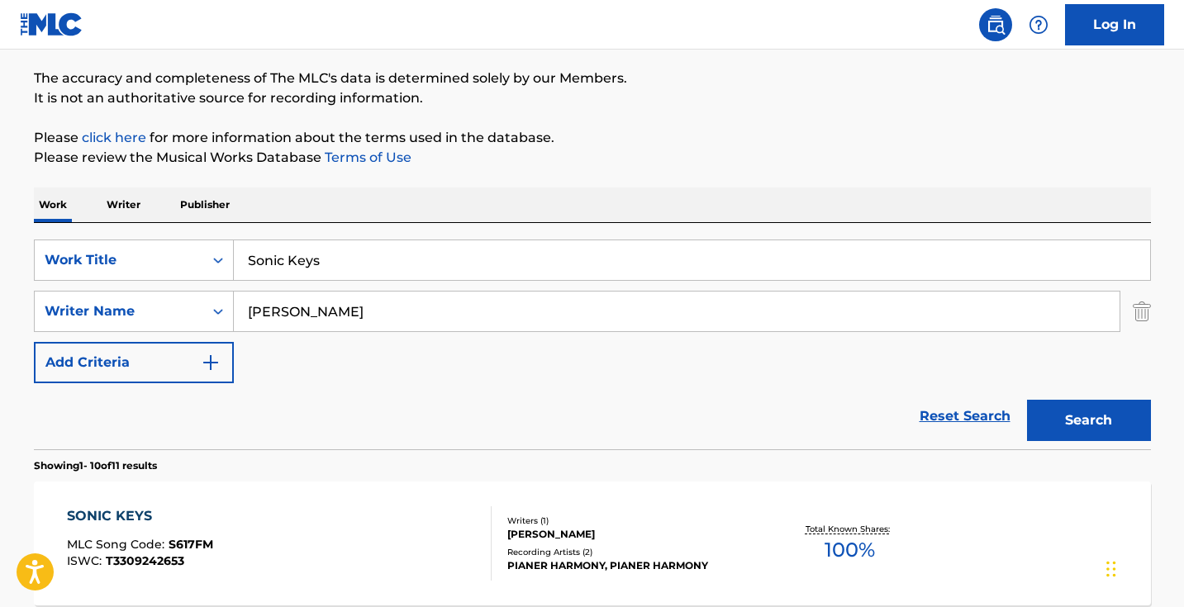
scroll to position [215, 0]
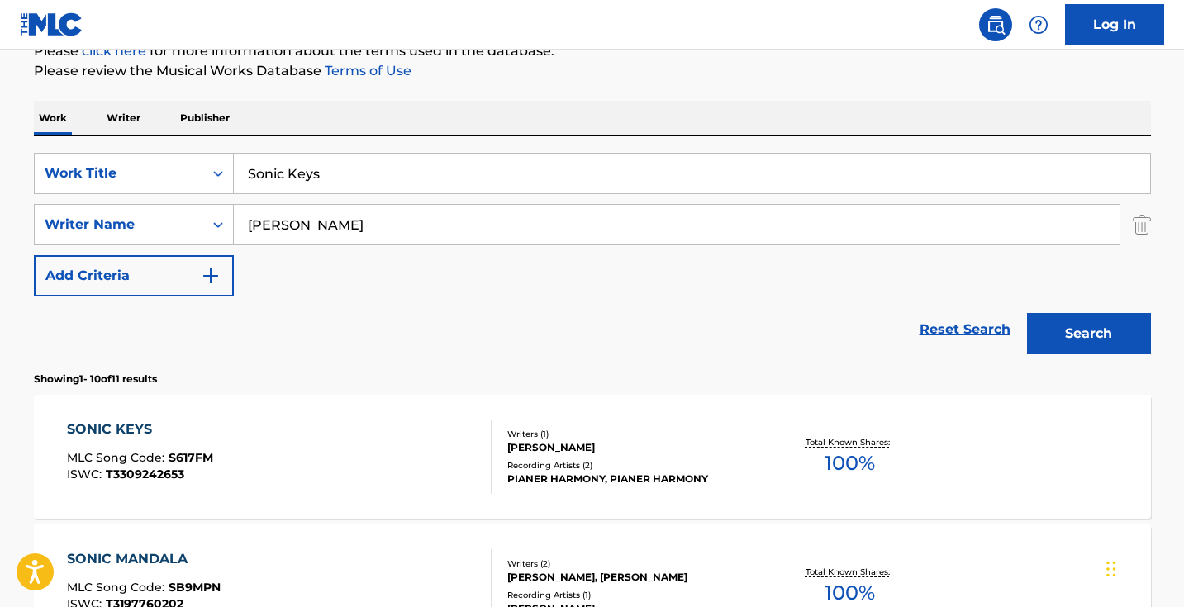
click at [350, 466] on div "SONIC KEYS MLC Song Code : S617FM ISWC : T3309242653" at bounding box center [279, 457] width 425 height 74
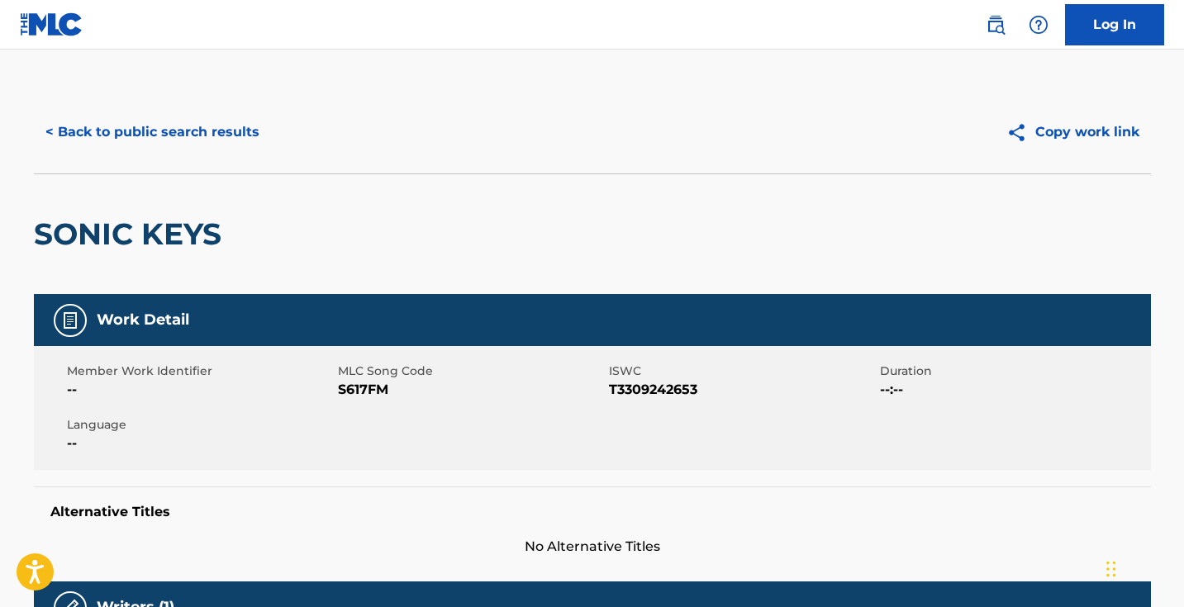
click at [378, 391] on span "S617FM" at bounding box center [471, 390] width 267 height 20
copy span "S617FM"
click at [186, 124] on button "< Back to public search results" at bounding box center [152, 132] width 237 height 41
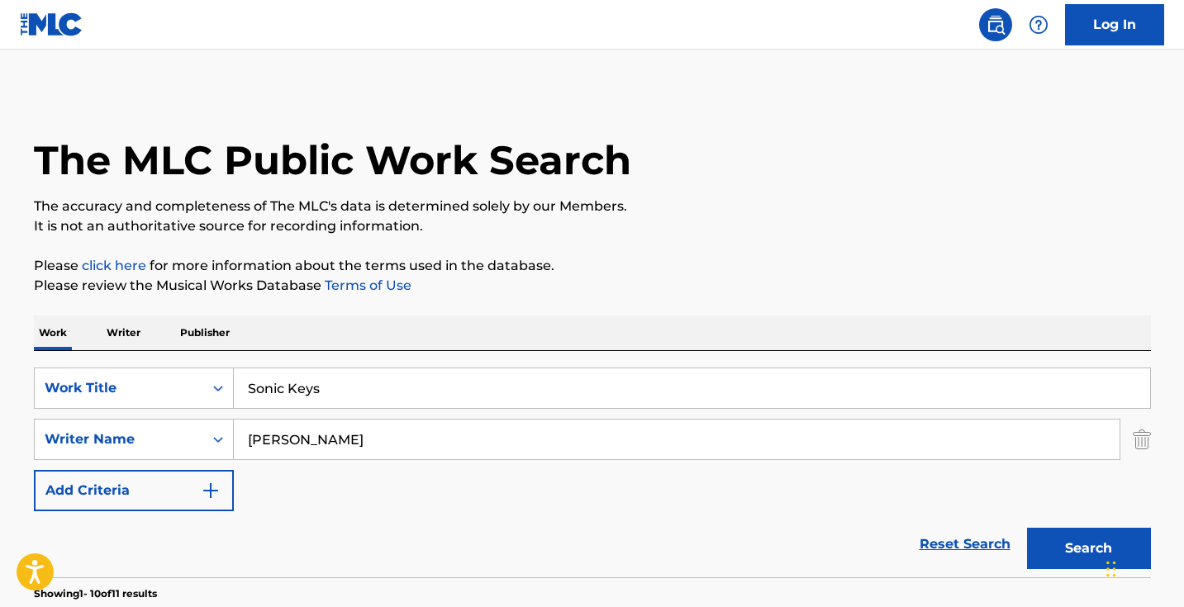
scroll to position [215, 0]
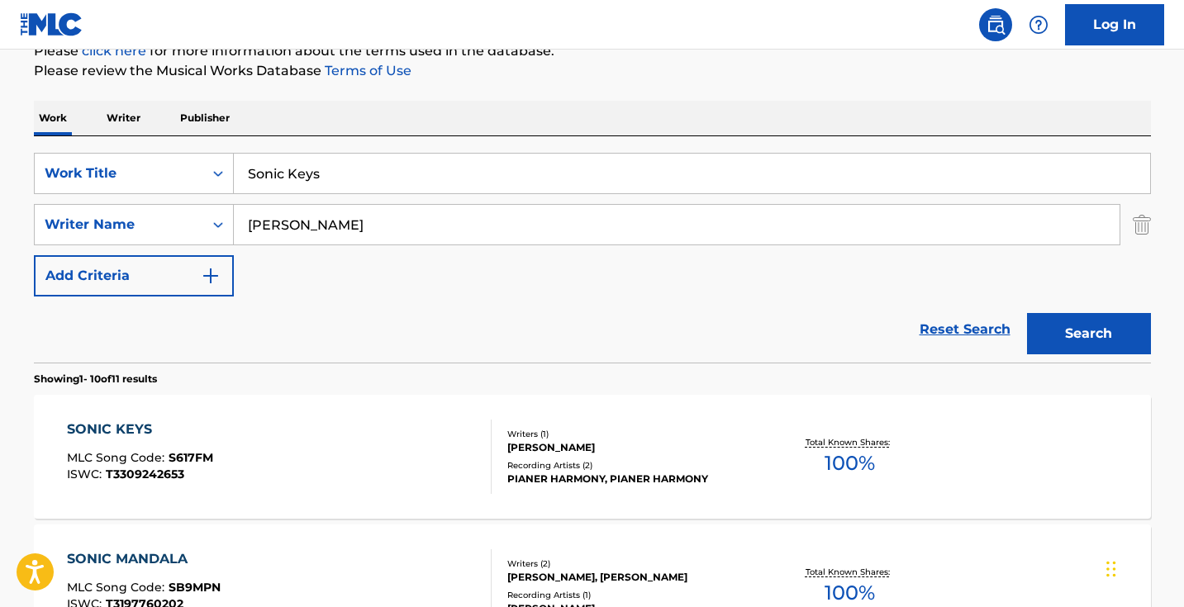
click at [494, 163] on input "Sonic Keys" at bounding box center [692, 174] width 916 height 40
click at [493, 163] on input "Sonic Keys" at bounding box center [692, 174] width 916 height 40
paste input "Tune Perfecter"
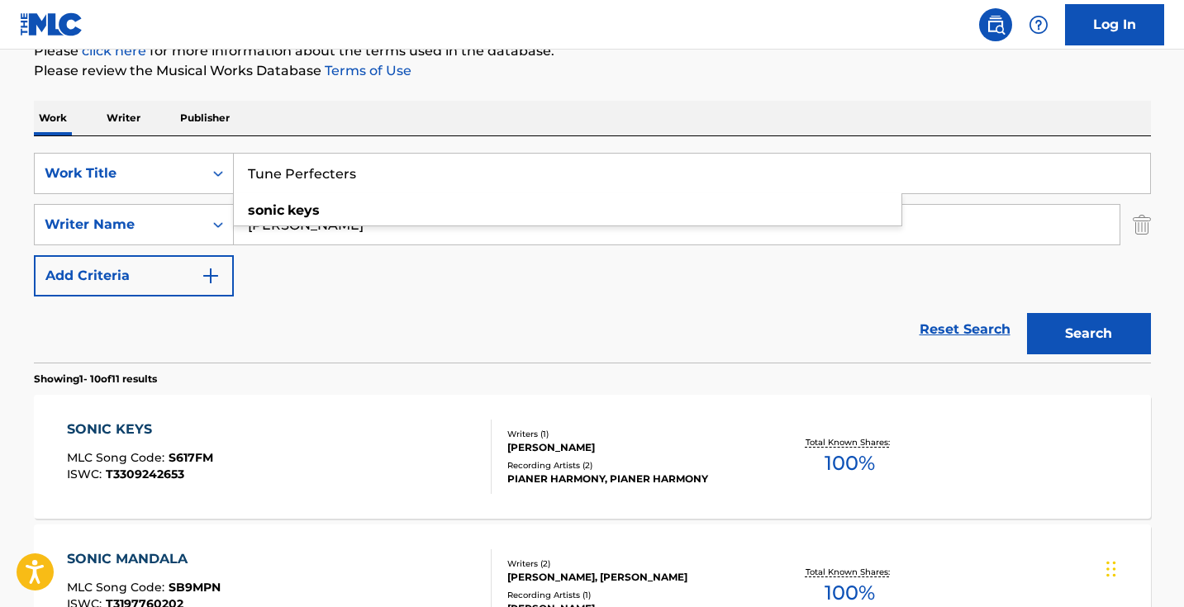
type input "Tune Perfecters"
click at [1088, 334] on button "Search" at bounding box center [1089, 333] width 124 height 41
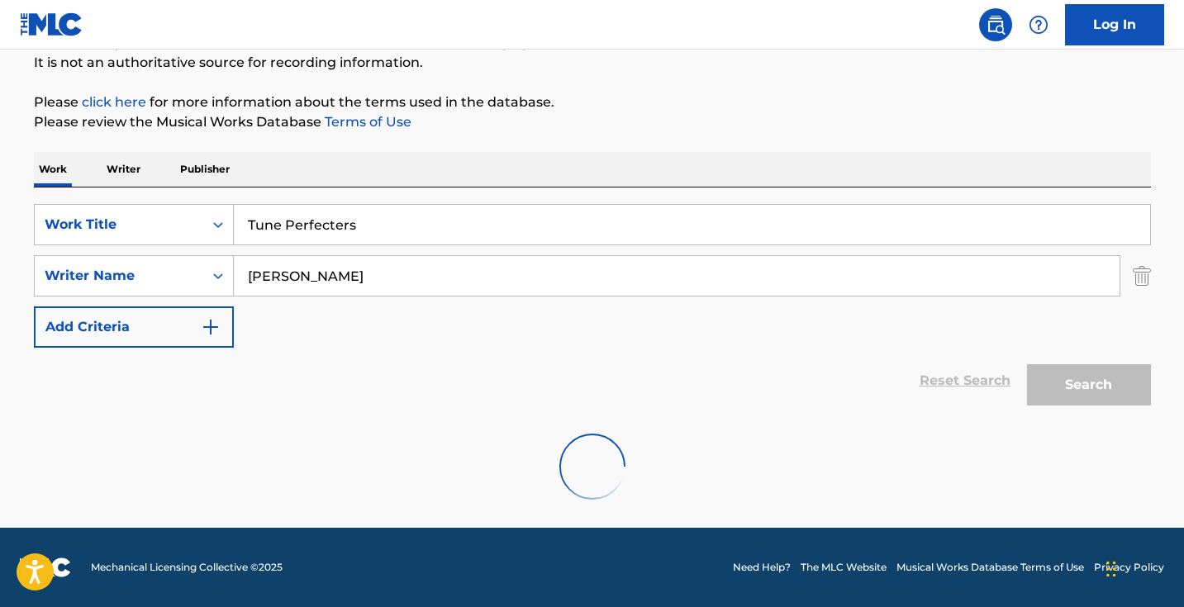
scroll to position [164, 0]
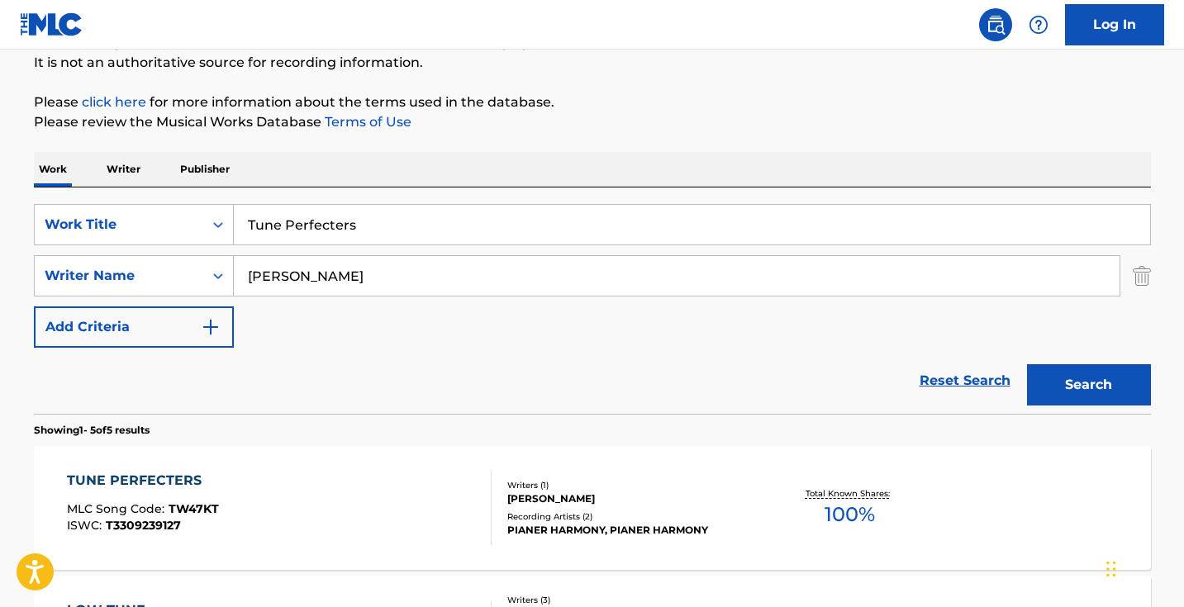
click at [413, 488] on div "TUNE PERFECTERS MLC Song Code : TW47KT ISWC : T3309239127" at bounding box center [279, 508] width 425 height 74
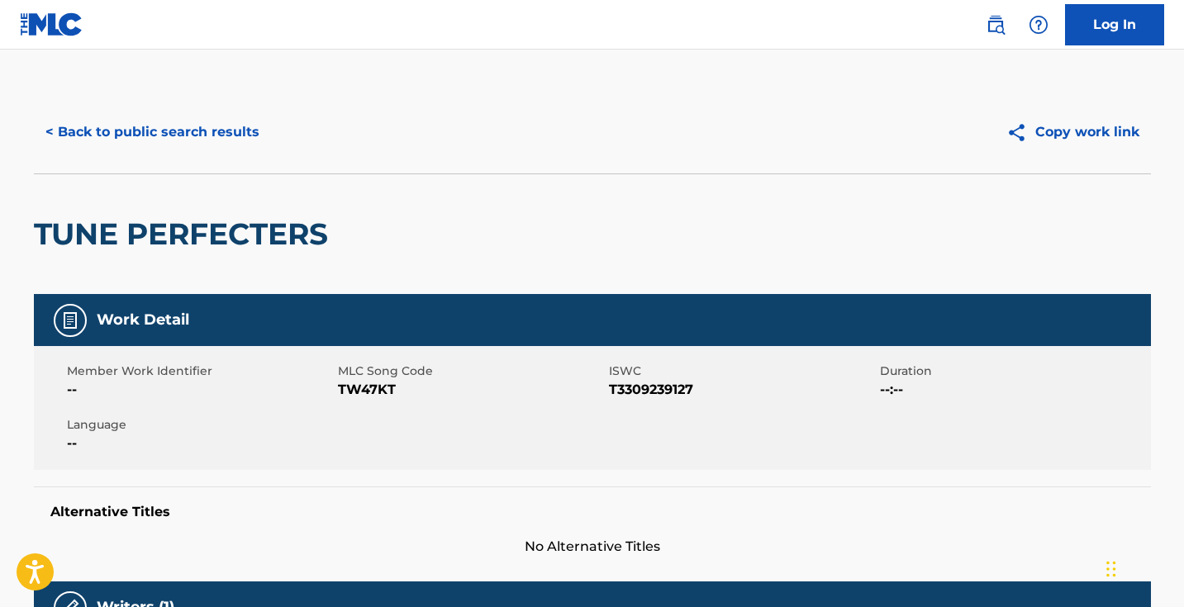
click at [378, 386] on span "TW47KT" at bounding box center [471, 390] width 267 height 20
click at [378, 387] on span "TW47KT" at bounding box center [471, 390] width 267 height 20
copy span "TW47KT"
click at [211, 112] on button "< Back to public search results" at bounding box center [152, 132] width 237 height 41
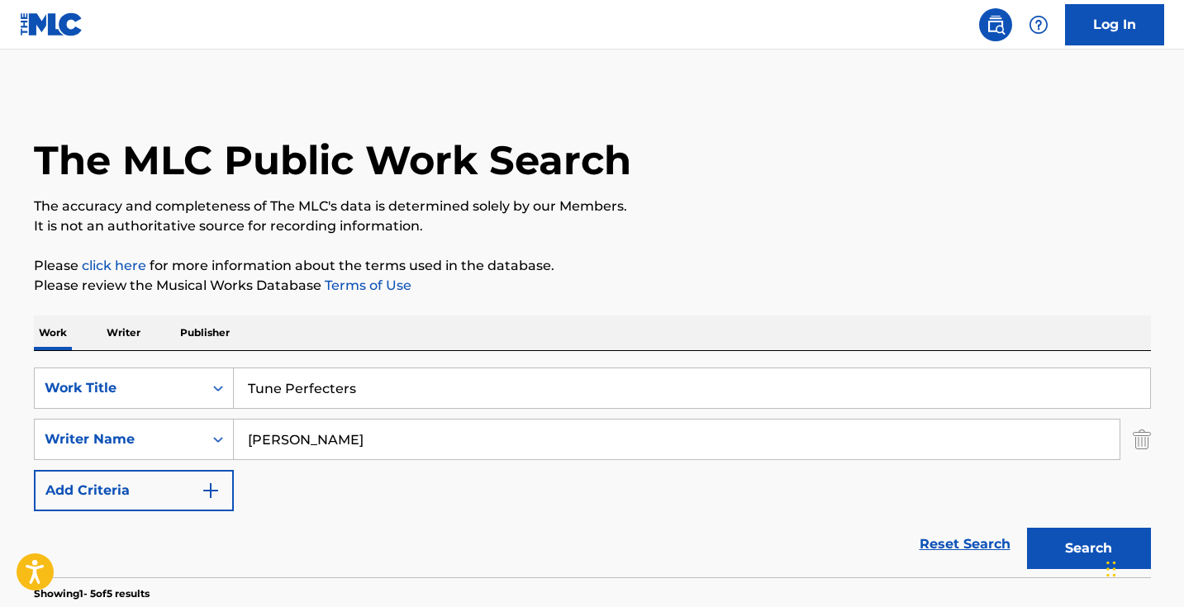
scroll to position [164, 0]
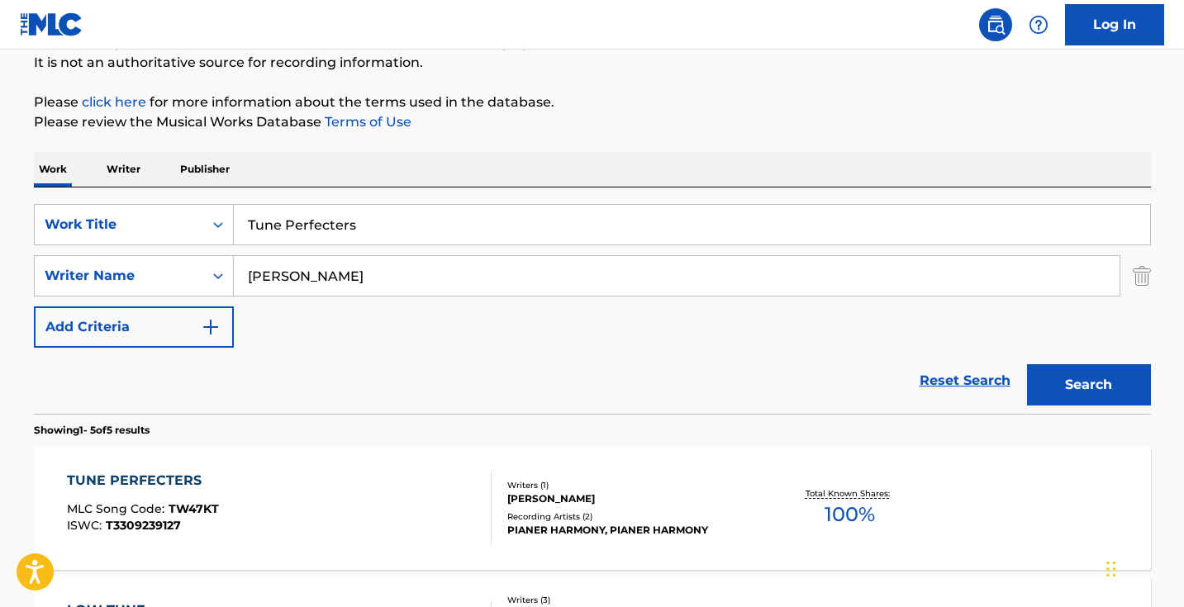
click at [381, 208] on input "Tune Perfecters" at bounding box center [692, 225] width 916 height 40
click at [381, 209] on input "Tune Perfecters" at bounding box center [692, 225] width 916 height 40
paste input "Concertoe"
type input "Concertoe"
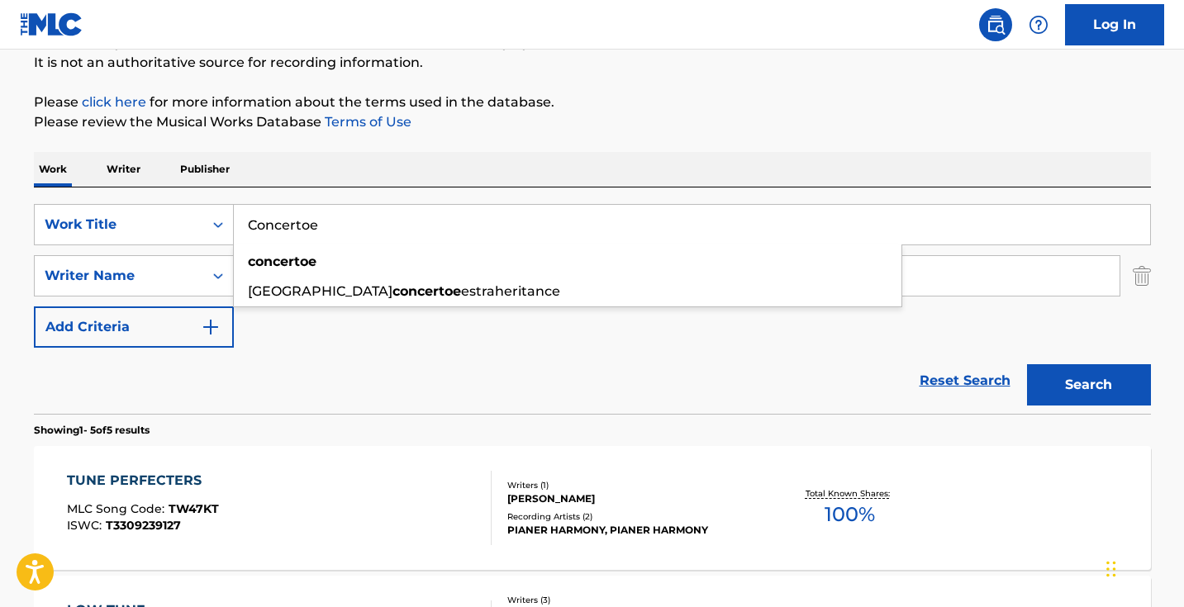
click at [1088, 385] on button "Search" at bounding box center [1089, 384] width 124 height 41
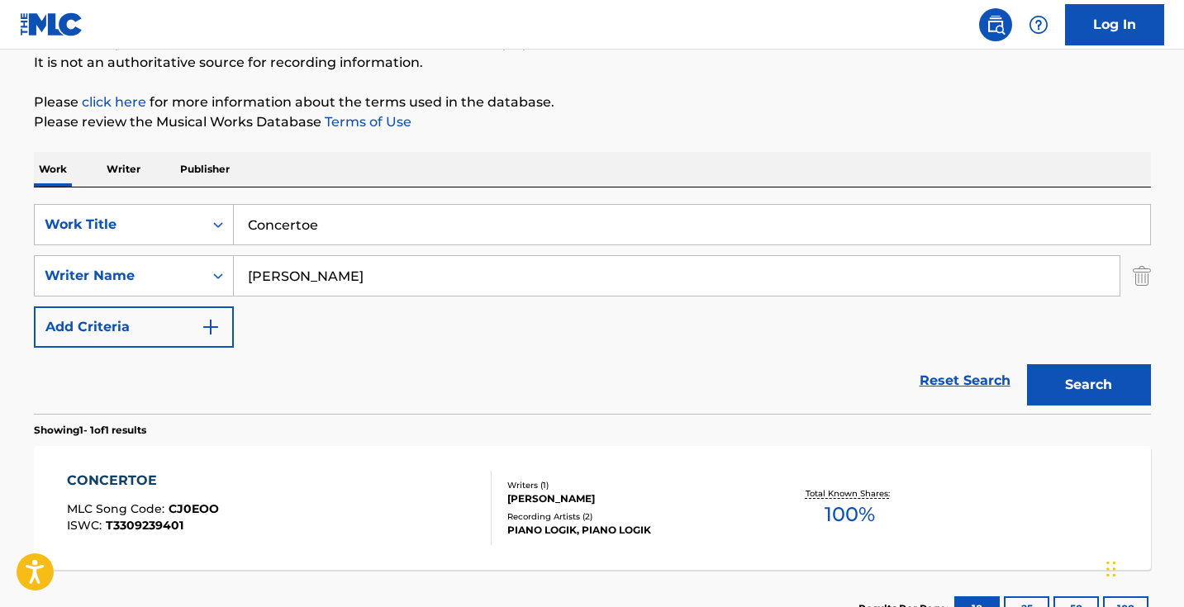
click at [355, 469] on div "CONCERTOE MLC Song Code : CJ0EOO ISWC : T3309239401 Writers ( 1 ) [PERSON_NAME]…" at bounding box center [592, 508] width 1117 height 124
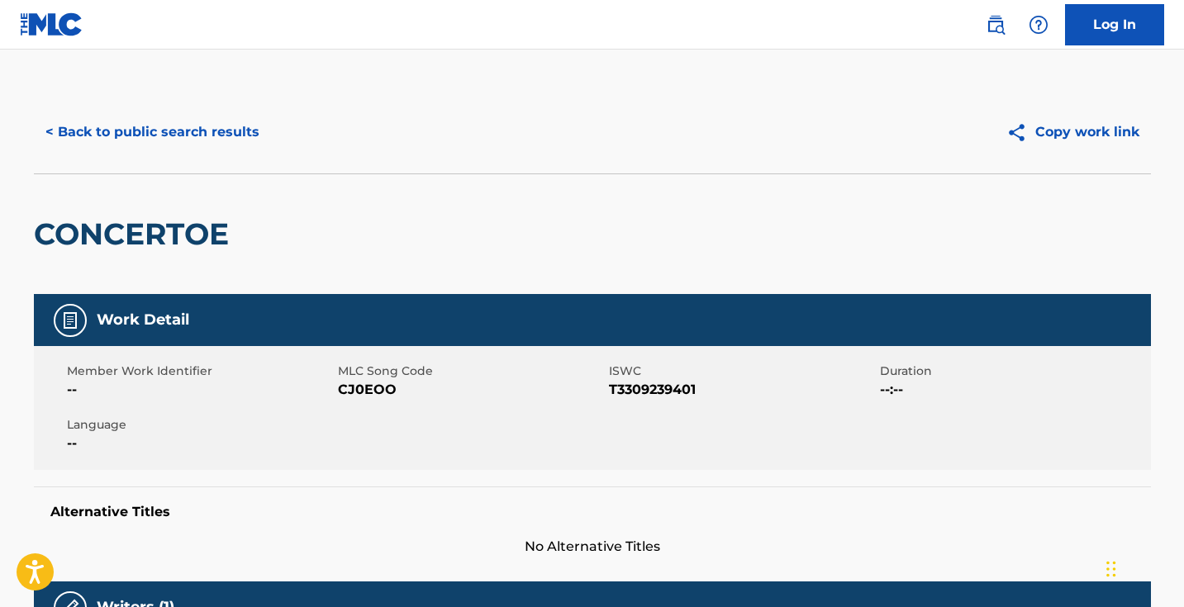
click at [358, 385] on span "CJ0EOO" at bounding box center [471, 390] width 267 height 20
copy span "CJ0EOO"
click at [183, 122] on button "< Back to public search results" at bounding box center [152, 132] width 237 height 41
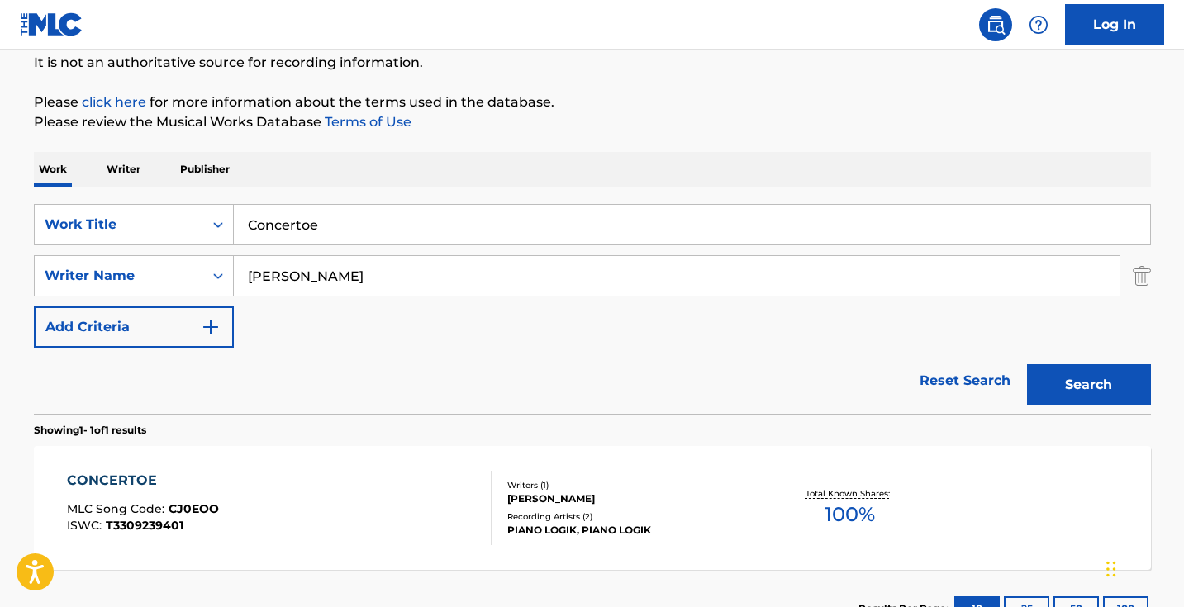
click at [424, 224] on input "Concertoe" at bounding box center [692, 225] width 916 height 40
click at [423, 224] on input "Concertoe" at bounding box center [692, 225] width 916 height 40
paste input "Keybreakers"
type input "Keybreakers"
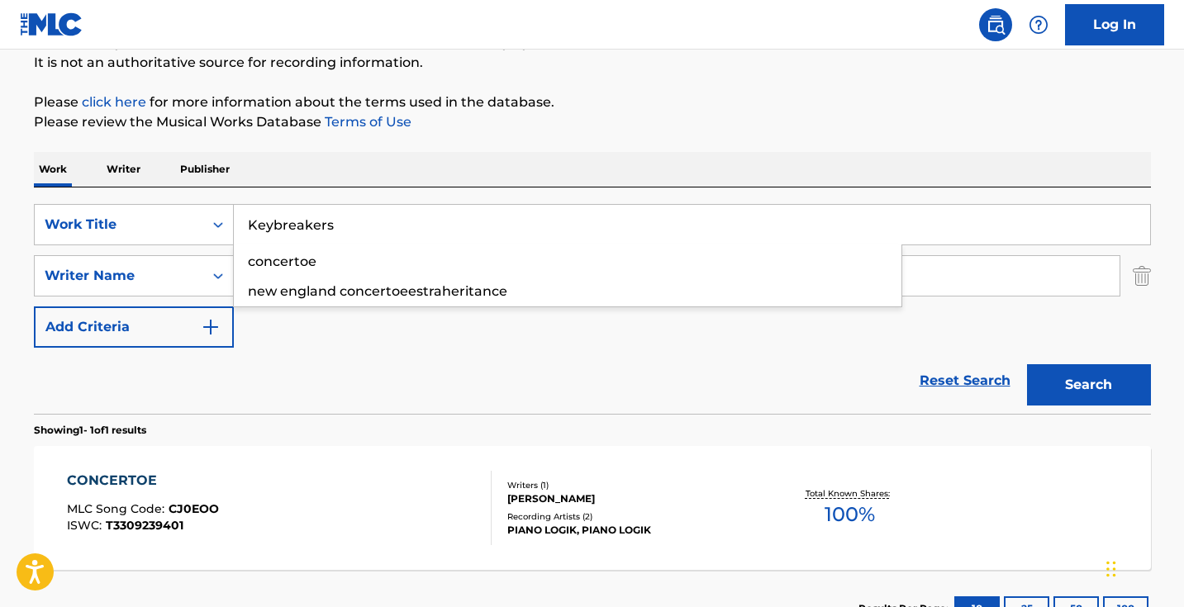
click at [1088, 385] on button "Search" at bounding box center [1089, 384] width 124 height 41
click at [416, 485] on div "KEYBREAKERS MLC Song Code : KB6Q12 ISWC : T3309241025" at bounding box center [279, 508] width 425 height 74
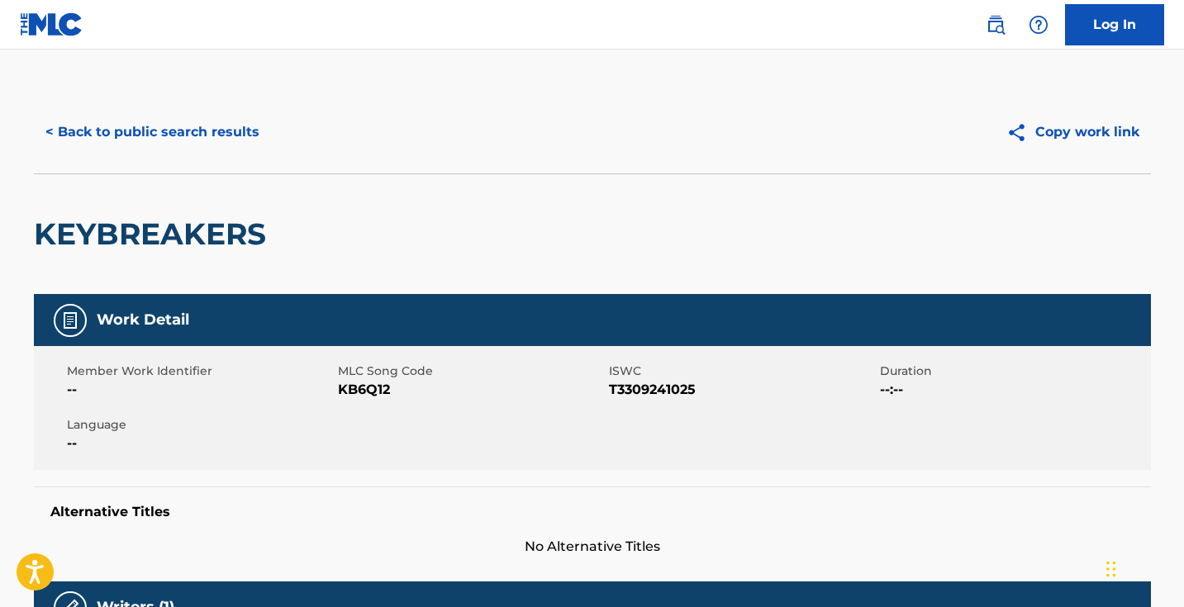
click at [366, 389] on span "KB6Q12" at bounding box center [471, 390] width 267 height 20
click at [365, 389] on span "KB6Q12" at bounding box center [471, 390] width 267 height 20
copy span "KB6Q12"
click at [176, 130] on button "< Back to public search results" at bounding box center [152, 132] width 237 height 41
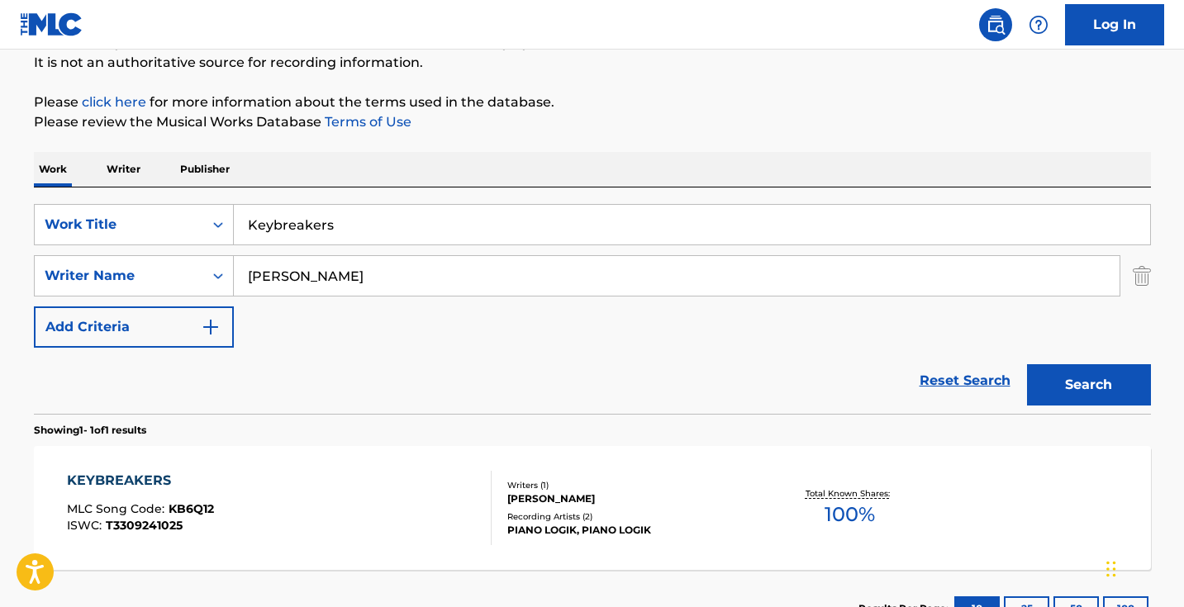
click at [450, 203] on div "SearchWithCriteria6e3c9148-3e15-4aaf-9dda-d077a837f93e Work Title Keybreakers S…" at bounding box center [592, 301] width 1117 height 226
click at [449, 204] on div "Keybreakers" at bounding box center [692, 224] width 917 height 41
click at [445, 215] on input "Keybreakers" at bounding box center [692, 225] width 916 height 40
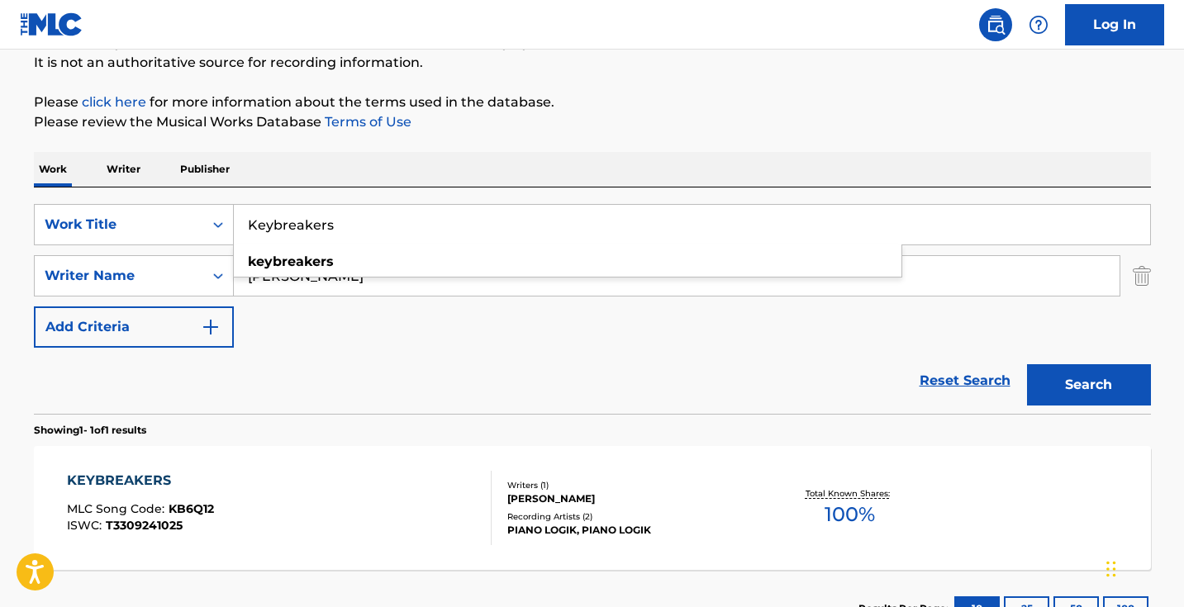
paste input "Tune Thin"
type input "Tune Thinkers"
click at [1088, 385] on button "Search" at bounding box center [1089, 384] width 124 height 41
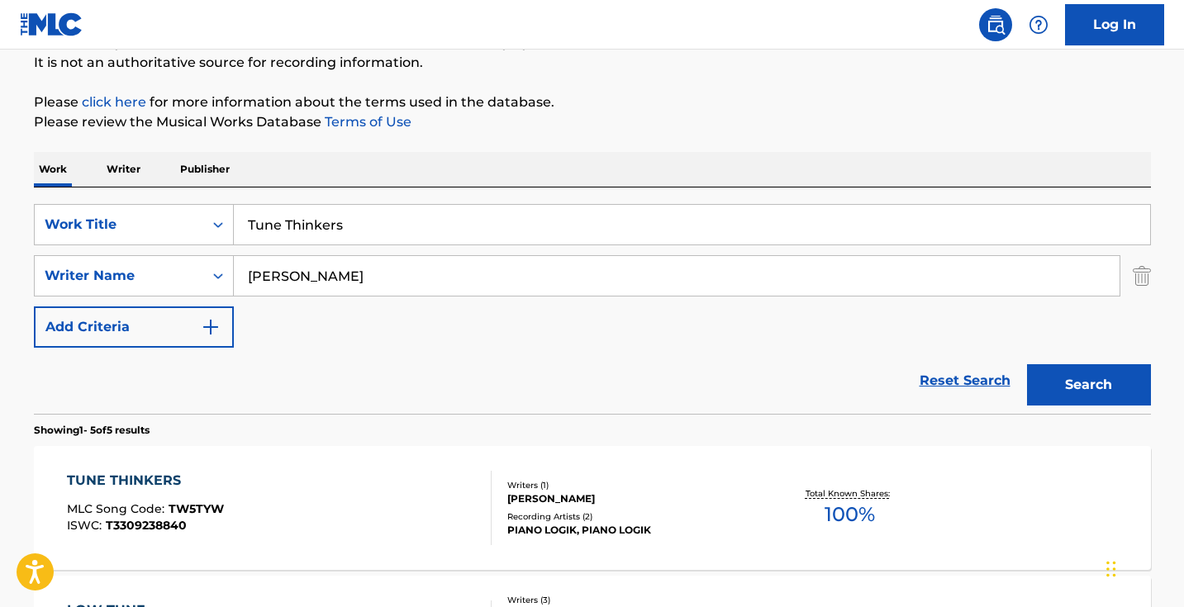
click at [458, 501] on div "TUNE THINKERS MLC Song Code : TW5TYW ISWC : T3309238840" at bounding box center [279, 508] width 425 height 74
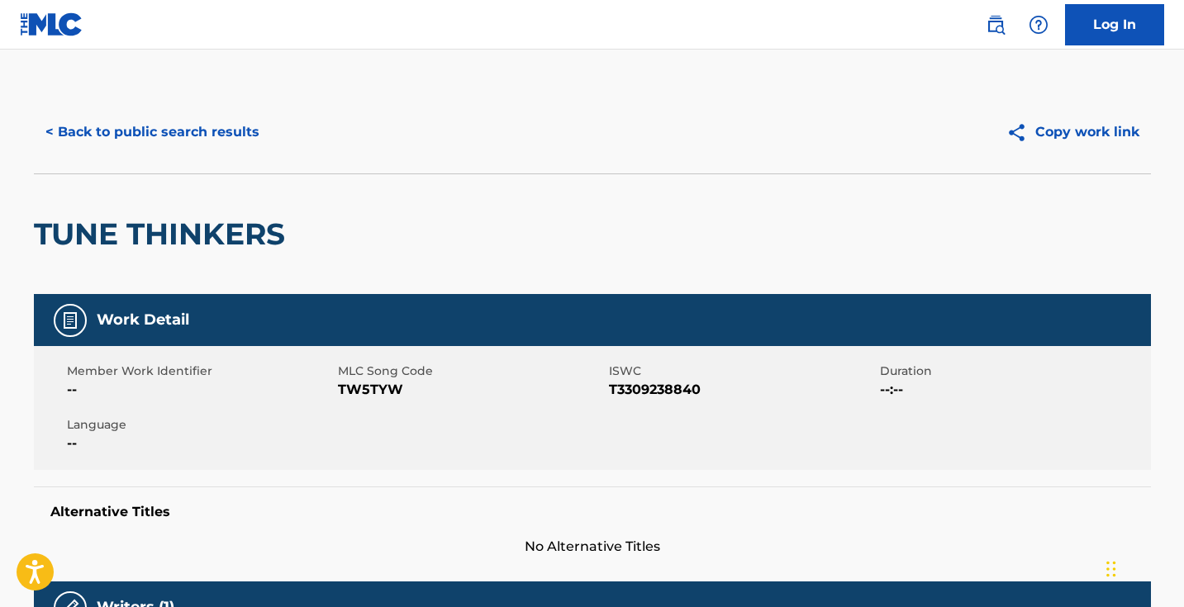
click at [377, 387] on span "TW5TYW" at bounding box center [471, 390] width 267 height 20
click at [377, 386] on span "TW5TYW" at bounding box center [471, 390] width 267 height 20
click at [161, 131] on button "< Back to public search results" at bounding box center [152, 132] width 237 height 41
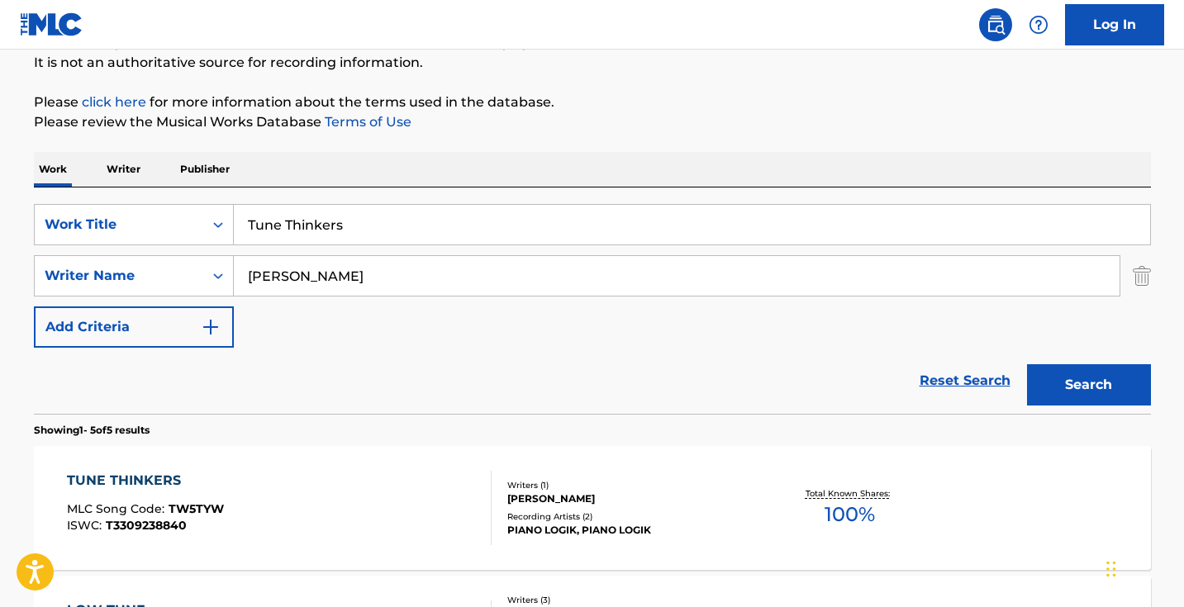
click at [386, 218] on input "Tune Thinkers" at bounding box center [692, 225] width 916 height 40
click at [385, 218] on input "Tune Thinkers" at bounding box center [692, 225] width 916 height 40
paste input "Diamond Key"
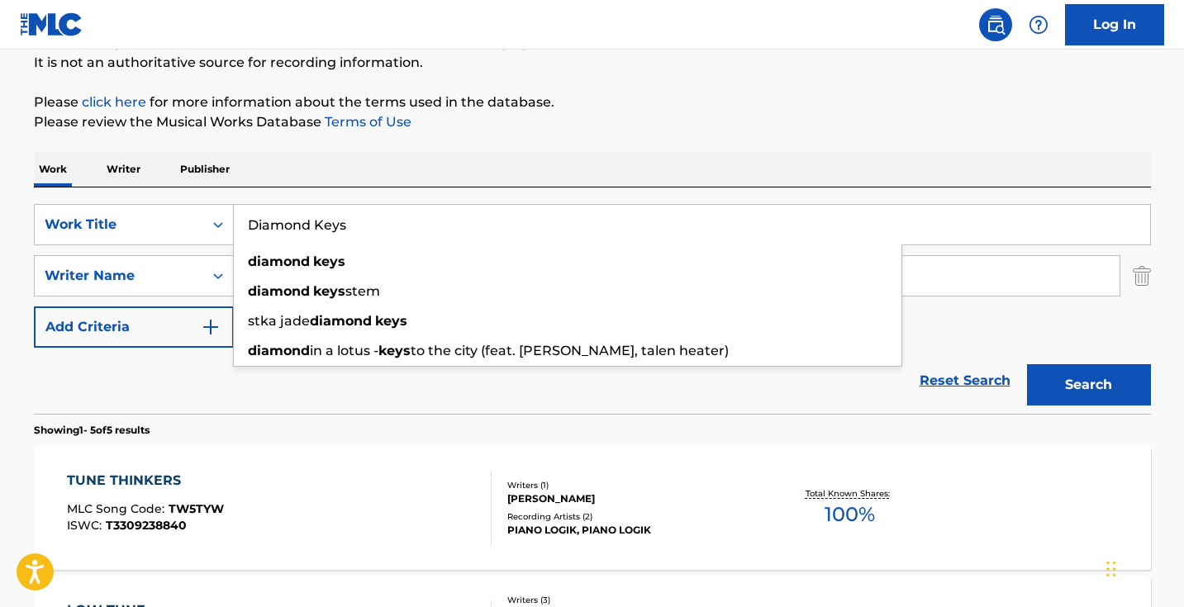
type input "Diamond Keys"
click at [1088, 385] on button "Search" at bounding box center [1089, 384] width 124 height 41
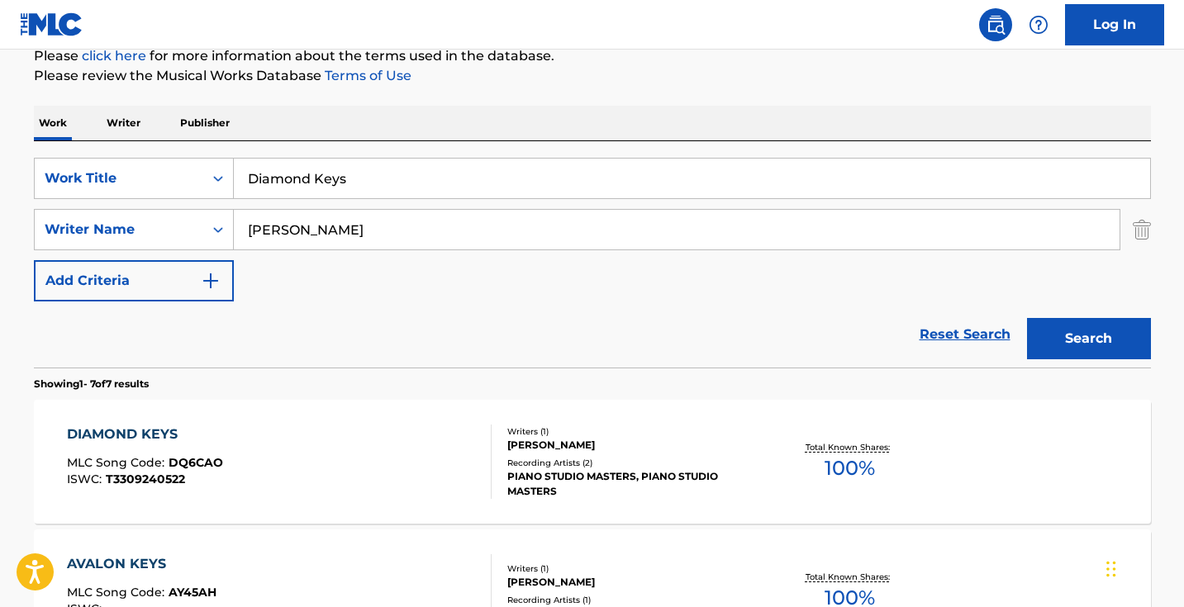
scroll to position [235, 0]
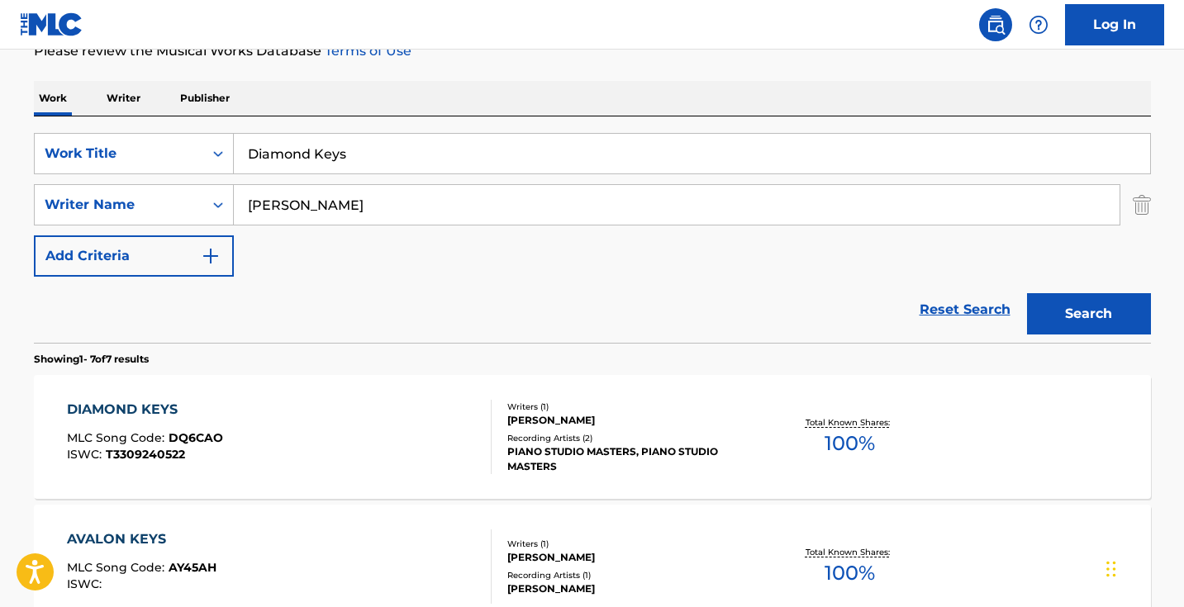
click at [383, 415] on div "DIAMOND KEYS MLC Song Code : DQ6CAO ISWC : T3309240522" at bounding box center [279, 437] width 425 height 74
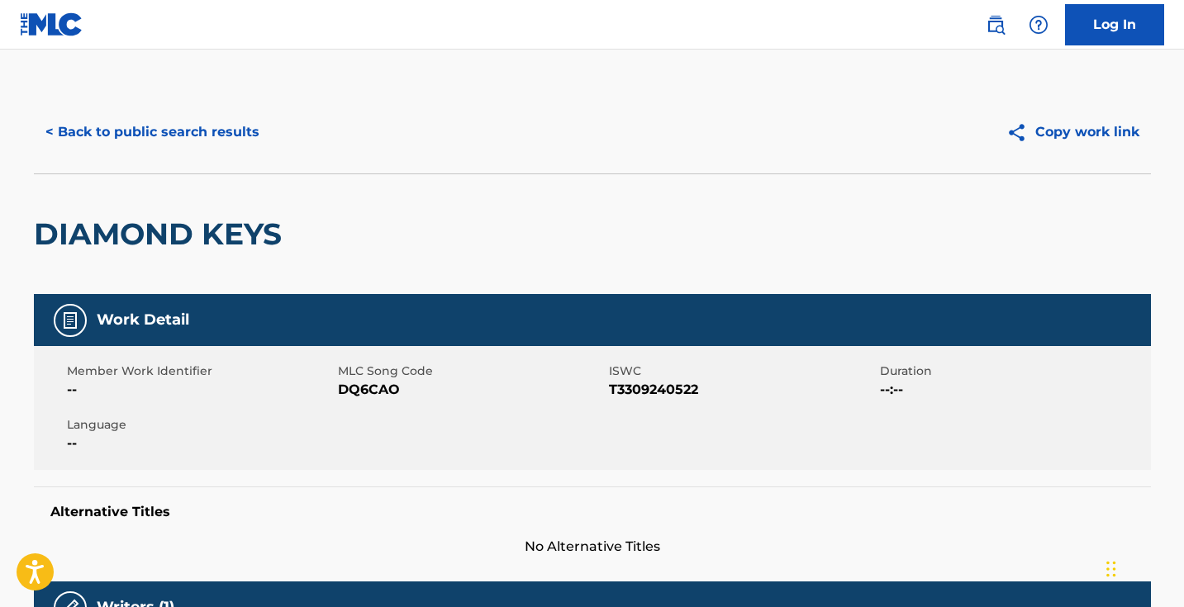
click at [376, 383] on span "DQ6CAO" at bounding box center [471, 390] width 267 height 20
click at [375, 383] on span "DQ6CAO" at bounding box center [471, 390] width 267 height 20
click at [171, 130] on button "< Back to public search results" at bounding box center [152, 132] width 237 height 41
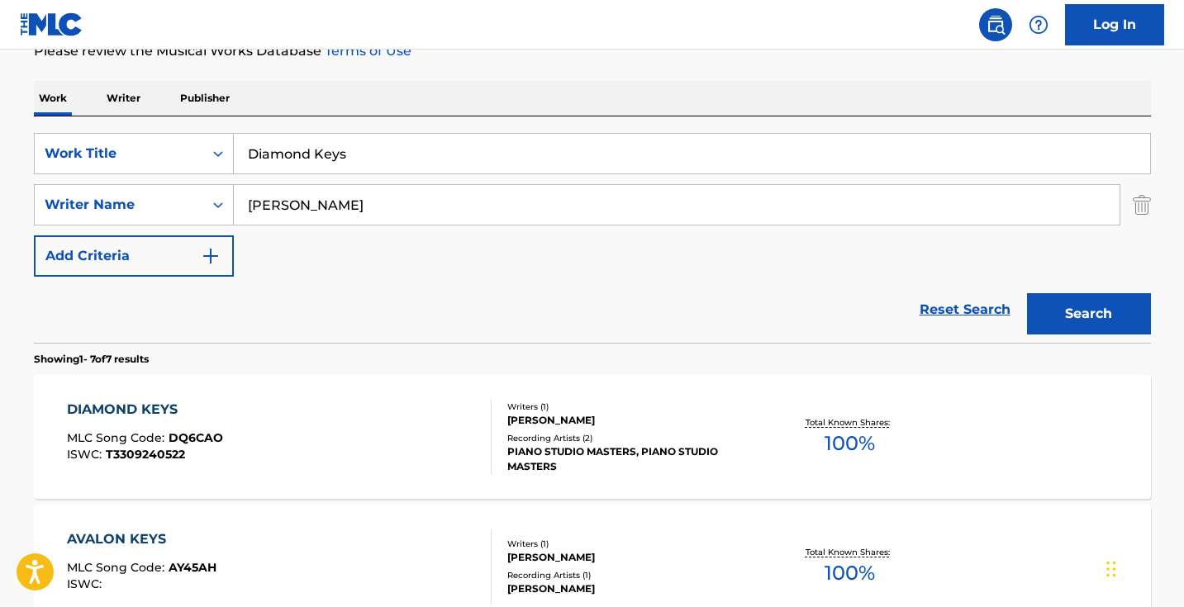
click at [493, 155] on input "Diamond Keys" at bounding box center [692, 154] width 916 height 40
click at [492, 155] on input "Diamond Keys" at bounding box center [692, 154] width 916 height 40
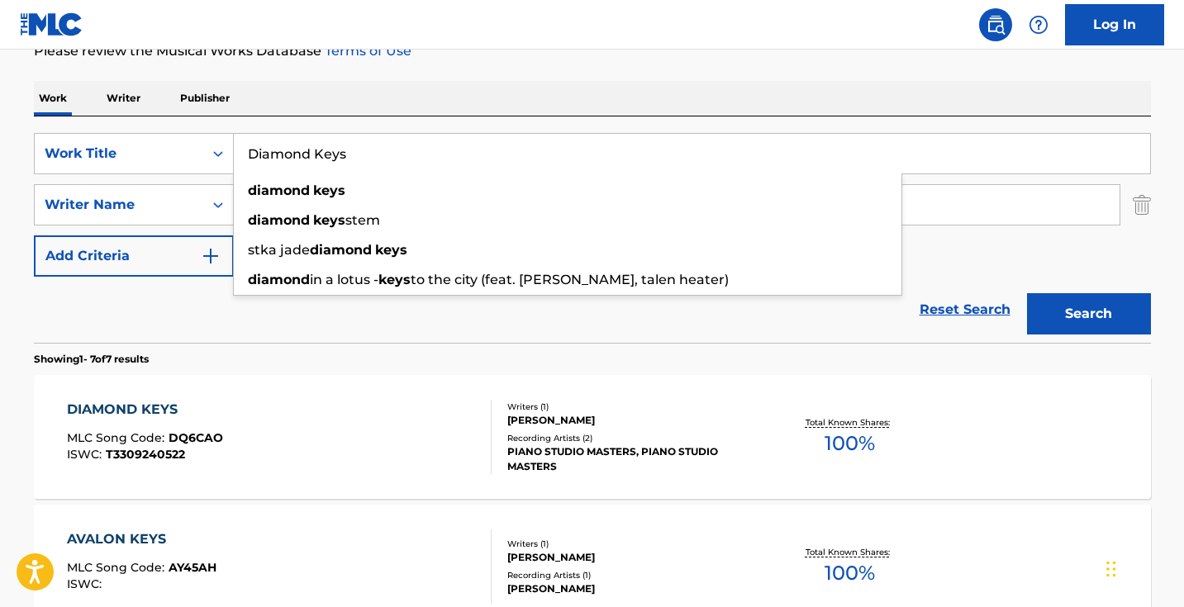
click at [492, 155] on input "Diamond Keys" at bounding box center [692, 154] width 916 height 40
paste input "[PERSON_NAME]"
type input "Nevas"
click at [1088, 314] on button "Search" at bounding box center [1089, 313] width 124 height 41
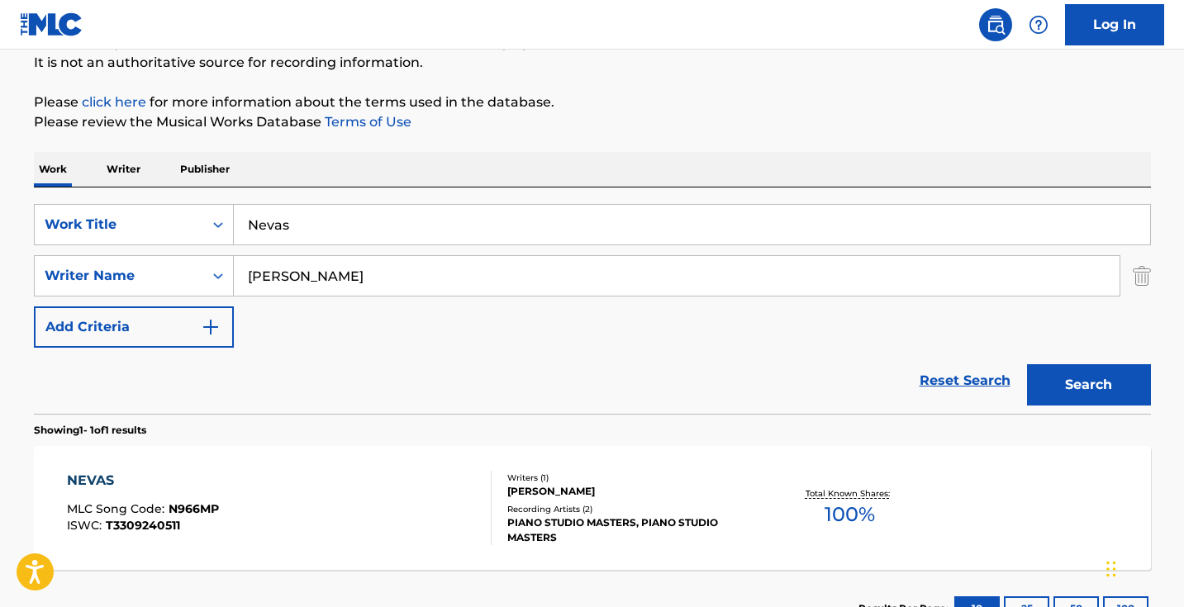
click at [426, 466] on div "NEVAS MLC Song Code : N966MP ISWC : T3309240511 Writers ( 1 ) [PERSON_NAME] Rec…" at bounding box center [592, 508] width 1117 height 124
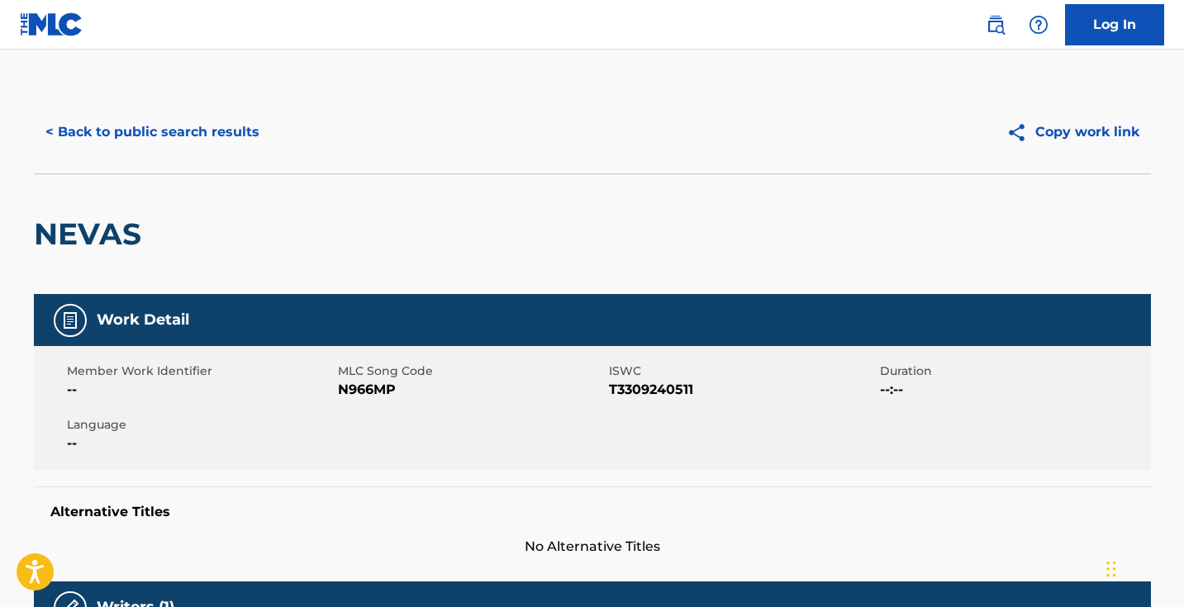
click at [383, 394] on span "N966MP" at bounding box center [471, 390] width 267 height 20
click at [249, 114] on button "< Back to public search results" at bounding box center [152, 132] width 237 height 41
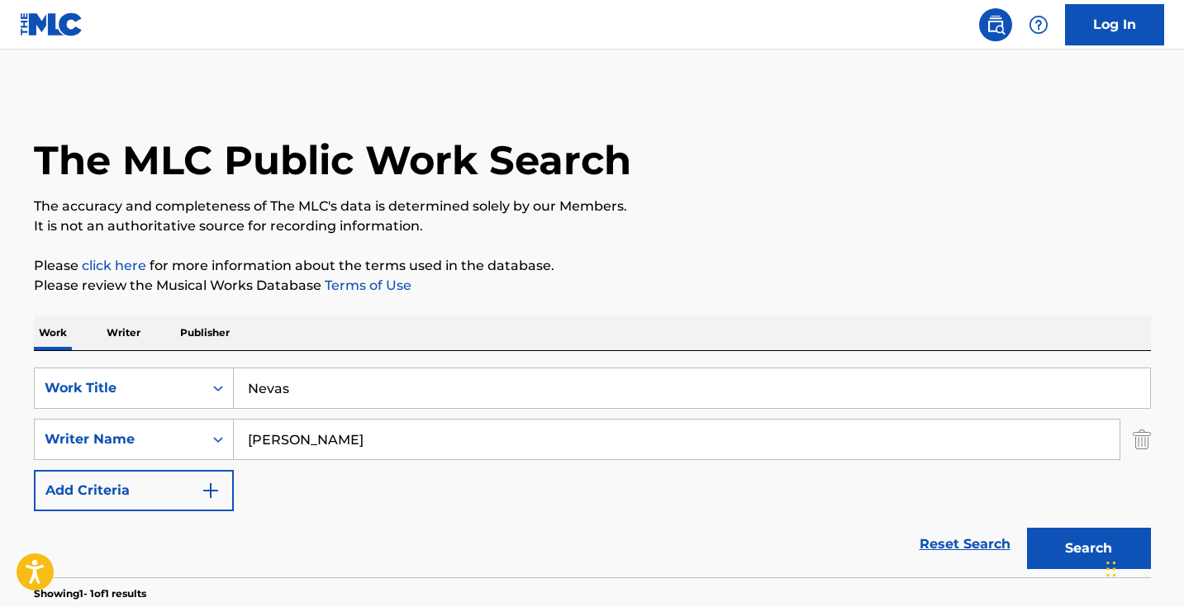
scroll to position [164, 0]
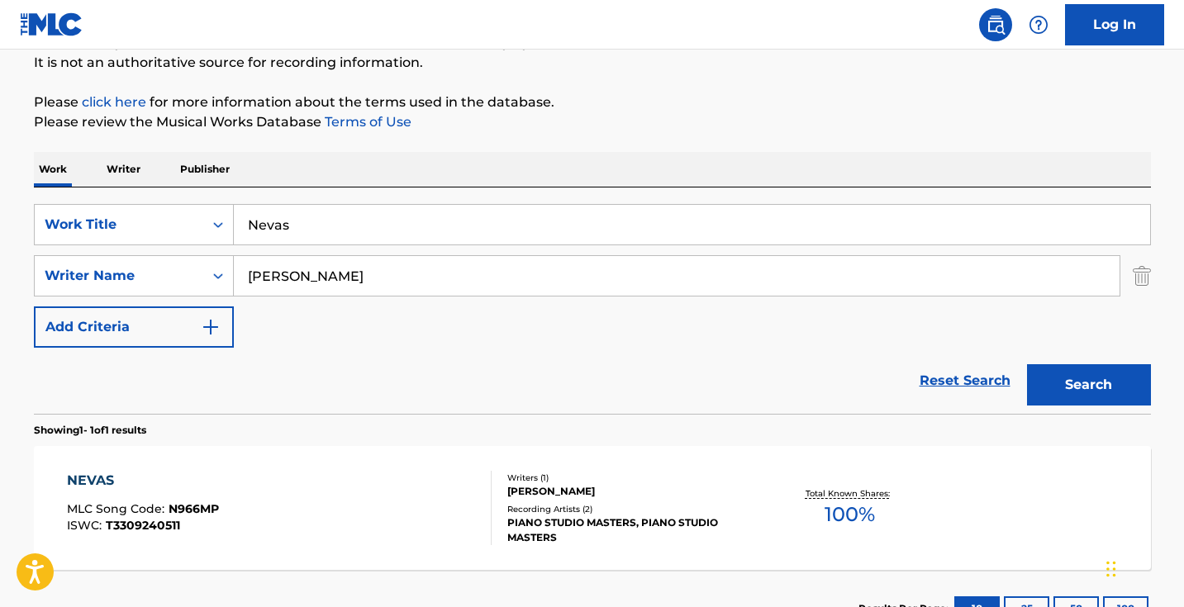
click at [351, 218] on input "Nevas" at bounding box center [692, 225] width 916 height 40
click at [350, 218] on input "Nevas" at bounding box center [692, 225] width 916 height 40
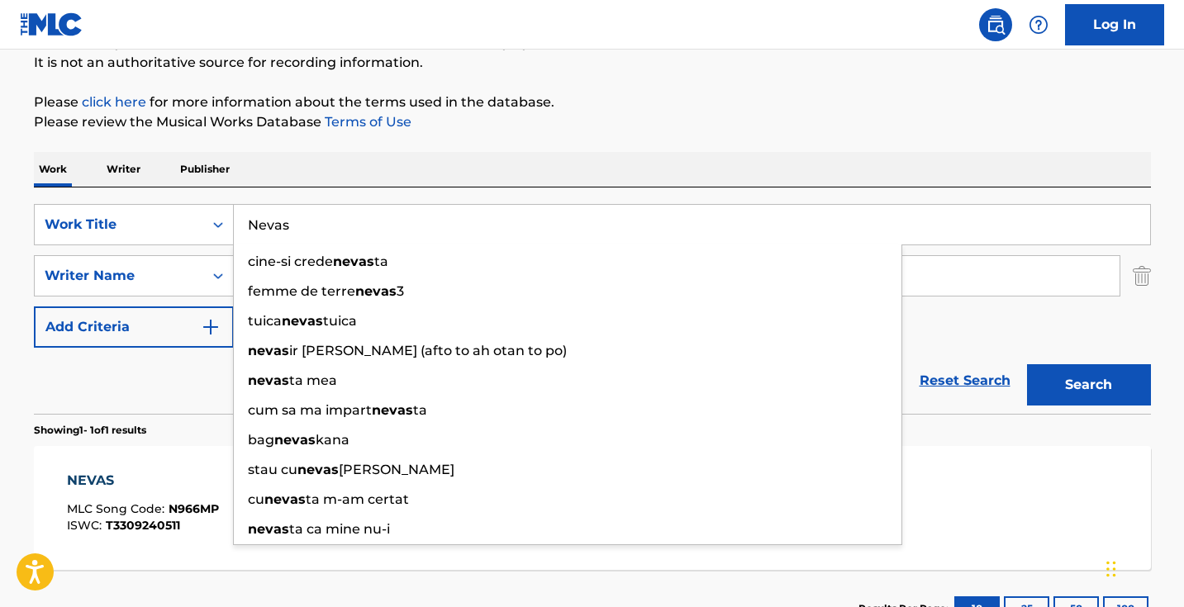
paste input "Optive Innovation"
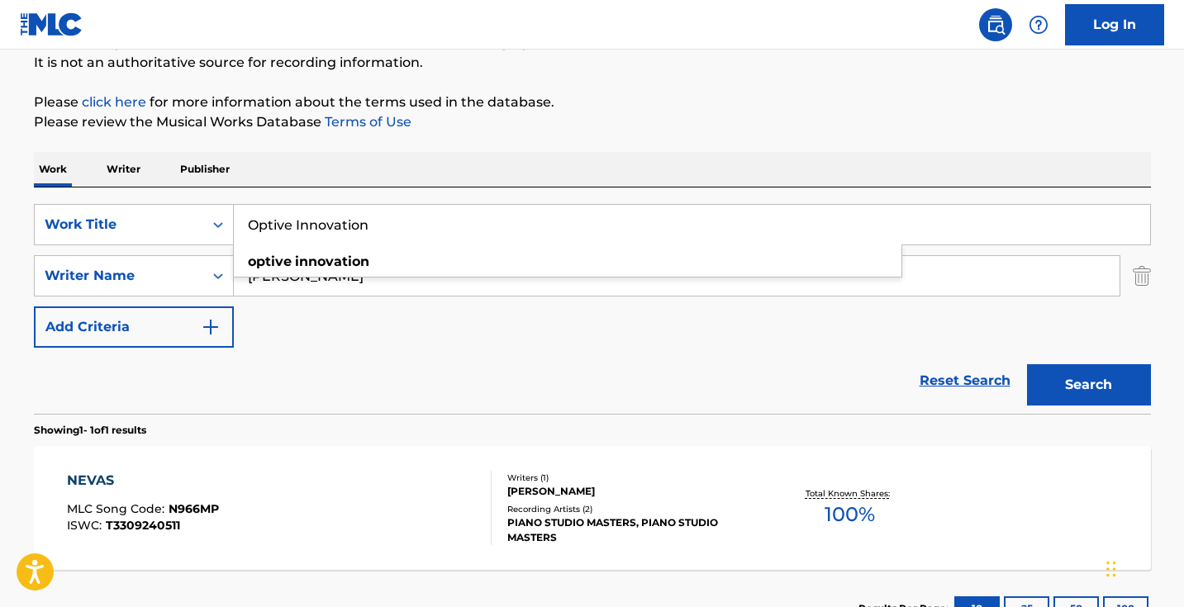
type input "Optive Innovation"
click at [1088, 385] on button "Search" at bounding box center [1089, 384] width 124 height 41
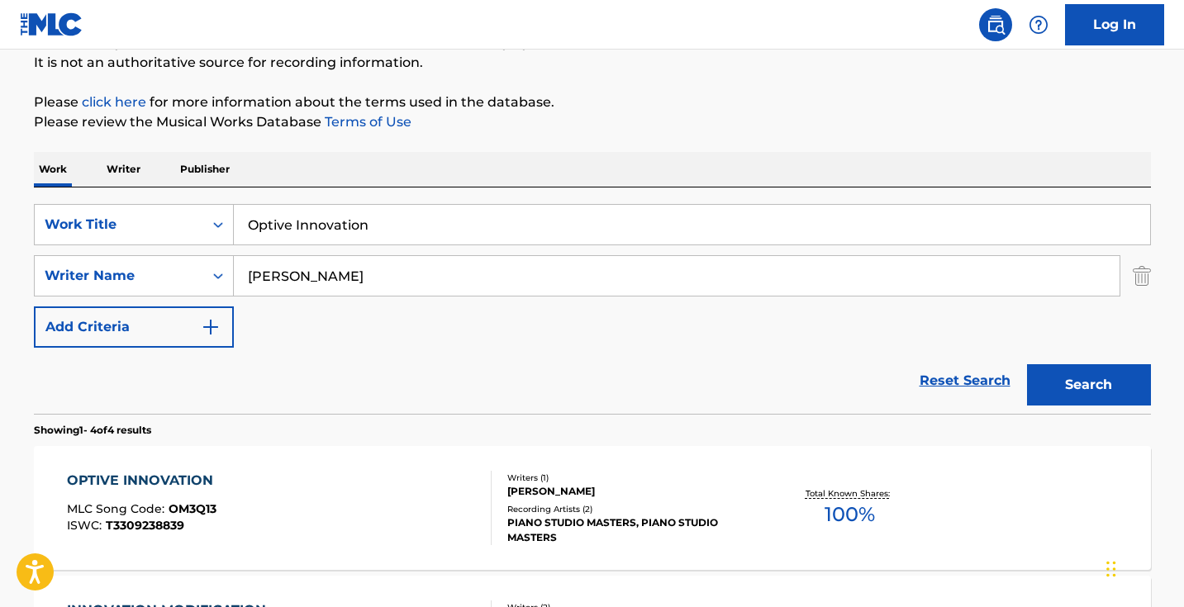
click at [423, 486] on div "OPTIVE INNOVATION MLC Song Code : OM3Q13 ISWC : T3309238839" at bounding box center [279, 508] width 425 height 74
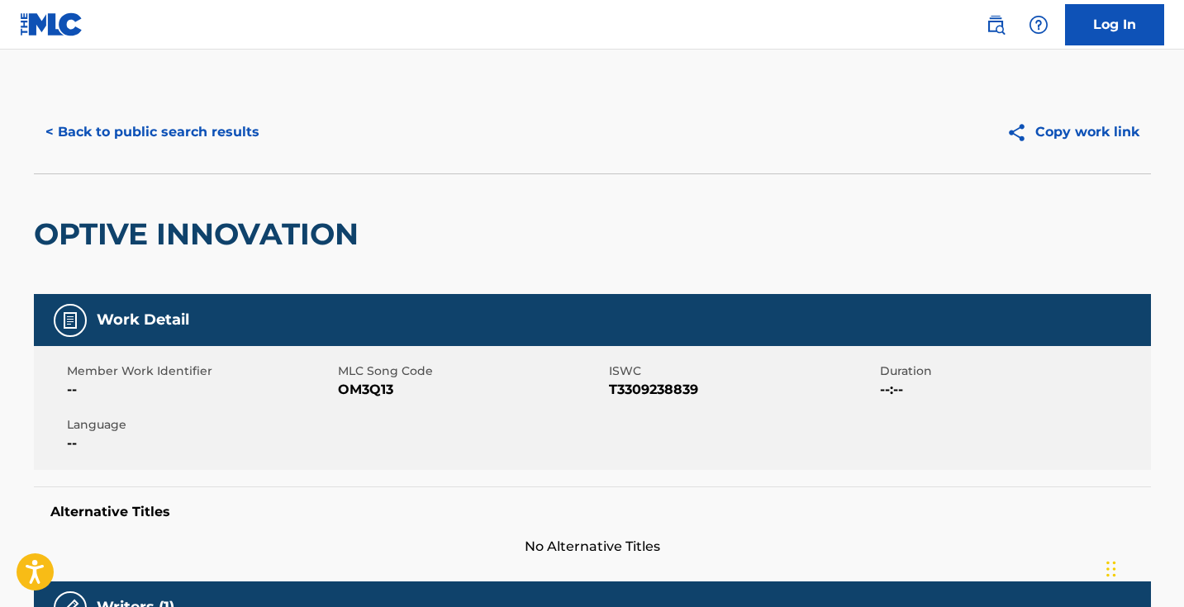
click at [373, 382] on span "OM3Q13" at bounding box center [471, 390] width 267 height 20
click at [264, 102] on div "< Back to public search results Copy work link" at bounding box center [592, 132] width 1117 height 83
click at [247, 138] on button "< Back to public search results" at bounding box center [152, 132] width 237 height 41
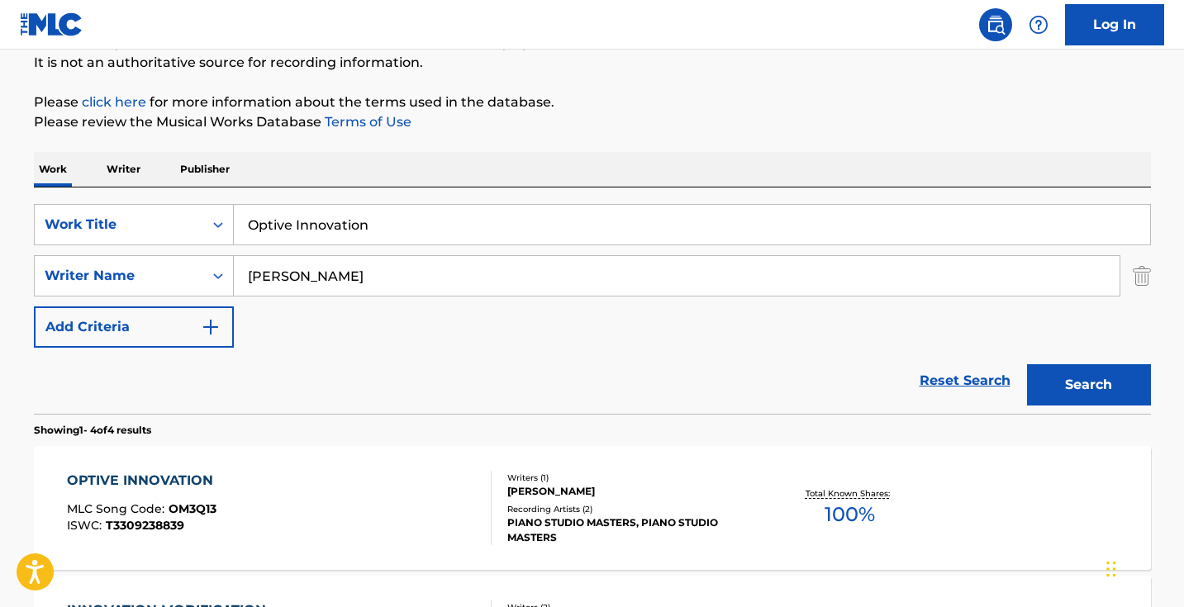
click at [429, 212] on input "Optive Innovation" at bounding box center [692, 225] width 916 height 40
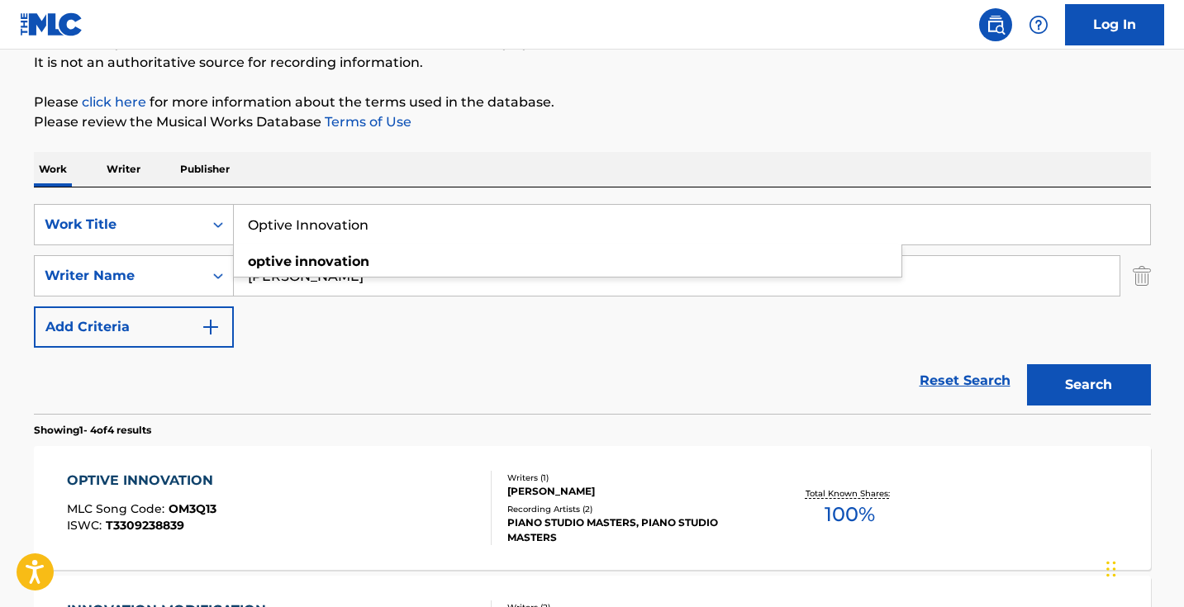
click at [429, 212] on input "Optive Innovation" at bounding box center [692, 225] width 916 height 40
paste input "Perfect Pitch"
type input "Perfect Pitch"
click at [1088, 385] on button "Search" at bounding box center [1089, 384] width 124 height 41
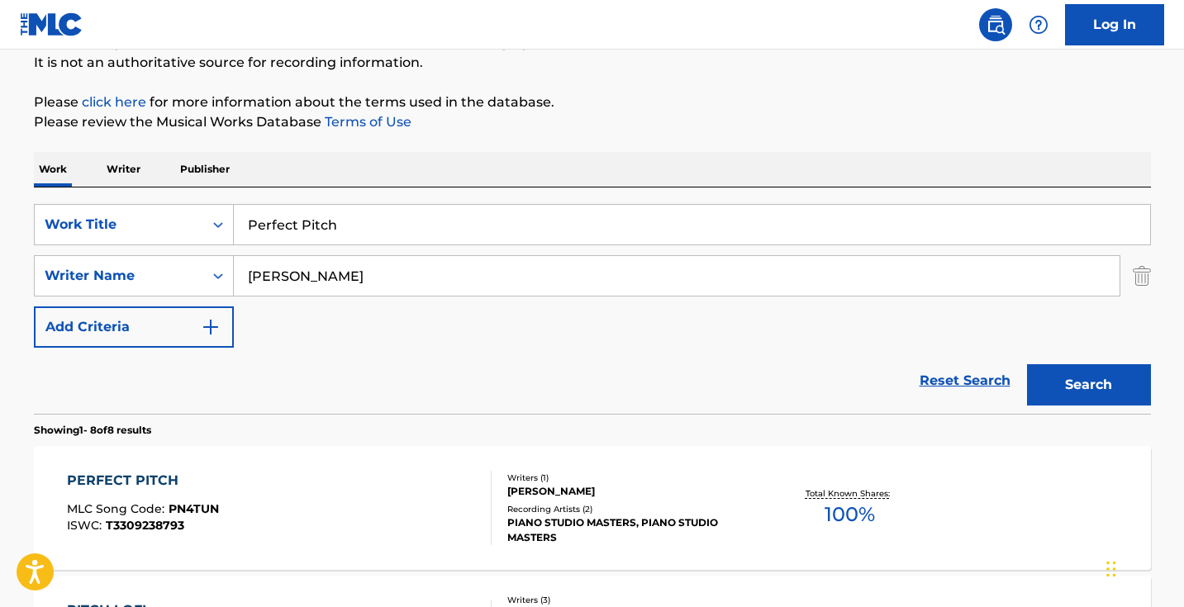
click at [435, 475] on div "PERFECT PITCH MLC Song Code : PN4TUN ISWC : T3309238793" at bounding box center [279, 508] width 425 height 74
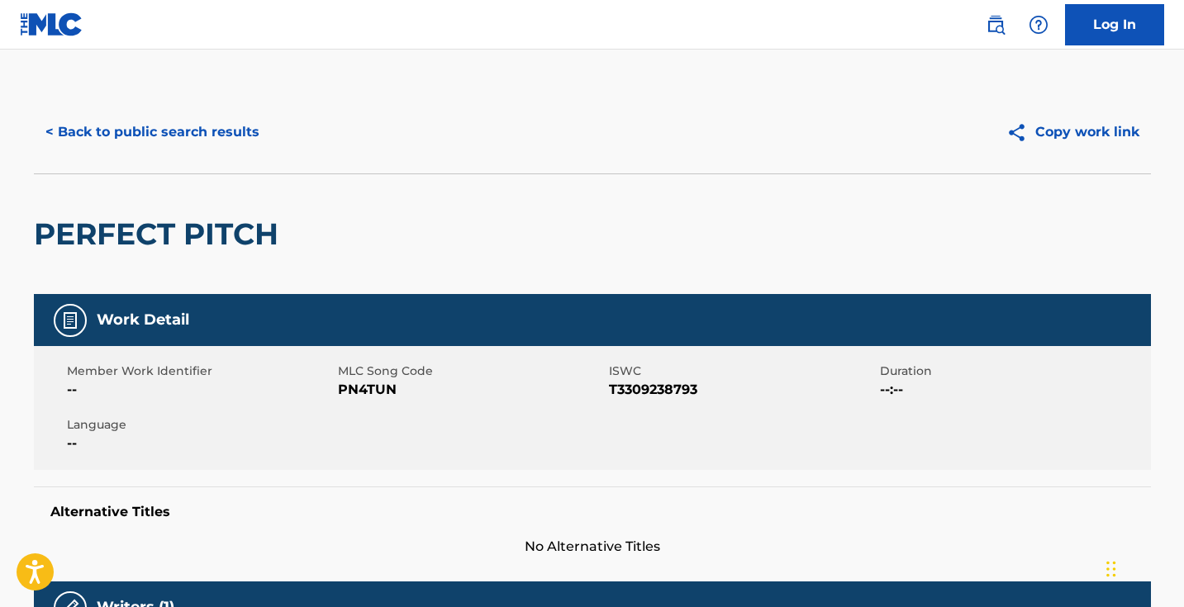
click at [367, 384] on span "PN4TUN" at bounding box center [471, 390] width 267 height 20
click at [366, 384] on span "PN4TUN" at bounding box center [471, 390] width 267 height 20
click at [242, 127] on button "< Back to public search results" at bounding box center [152, 132] width 237 height 41
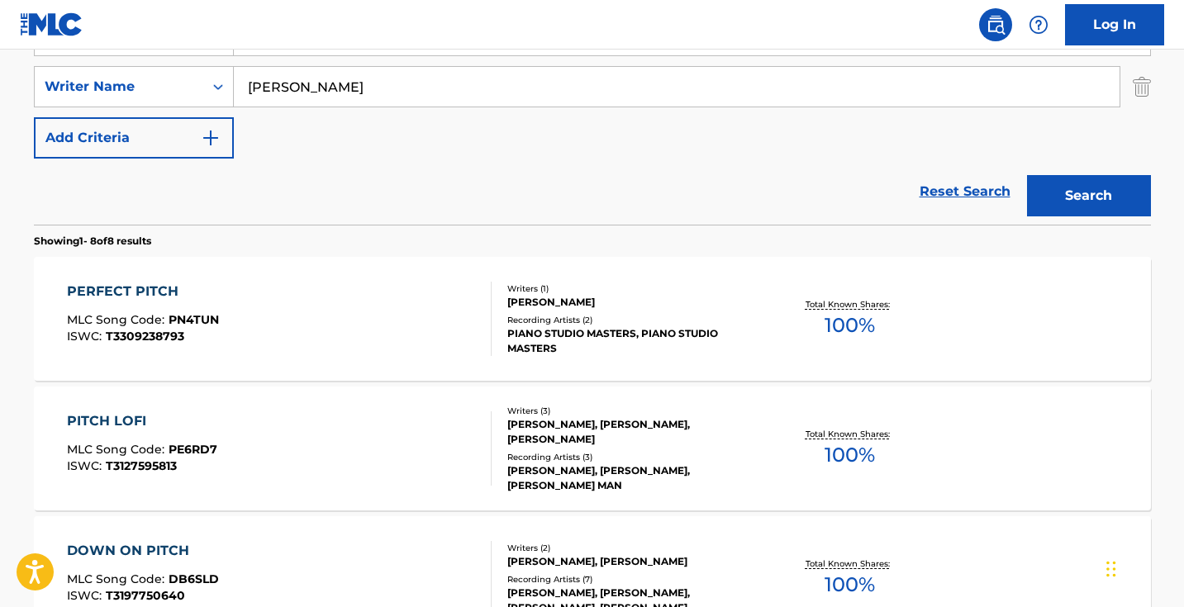
scroll to position [279, 0]
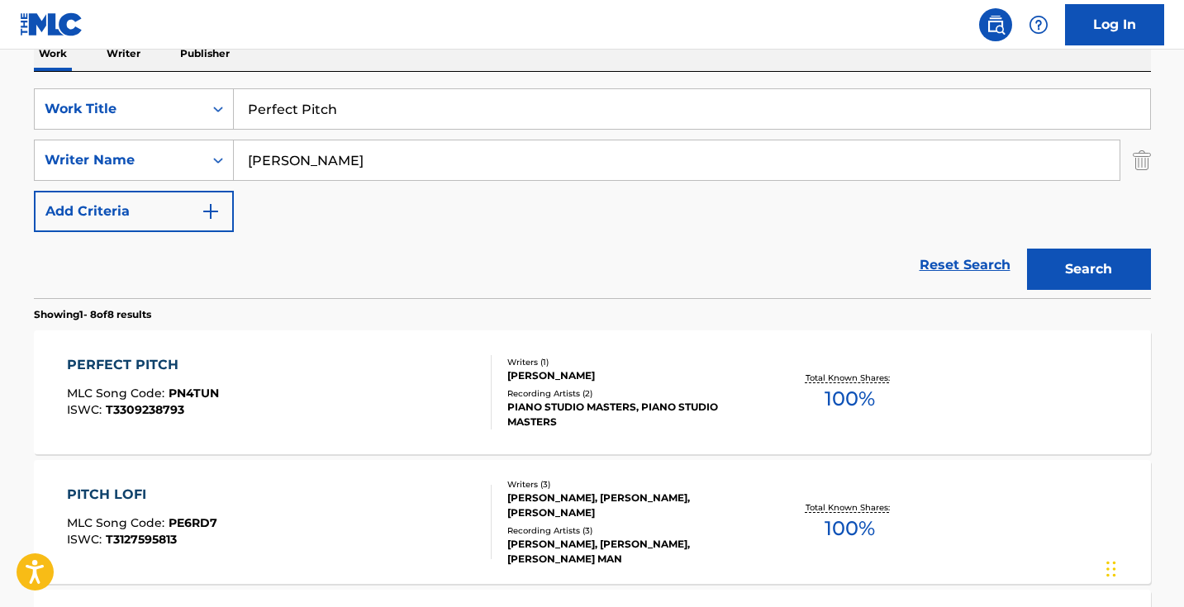
click at [362, 90] on input "Perfect Pitch" at bounding box center [692, 109] width 916 height 40
click at [361, 90] on input "Perfect Pitch" at bounding box center [692, 109] width 916 height 40
click at [361, 102] on input "Perfect Pitch" at bounding box center [692, 109] width 916 height 40
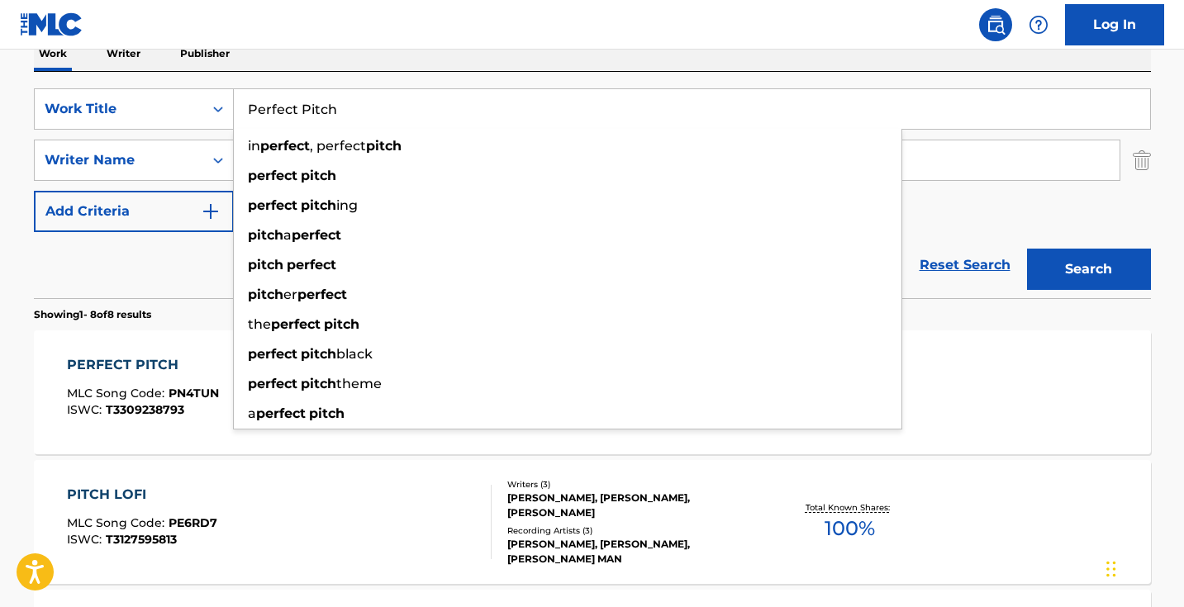
paste input "Chant Me"
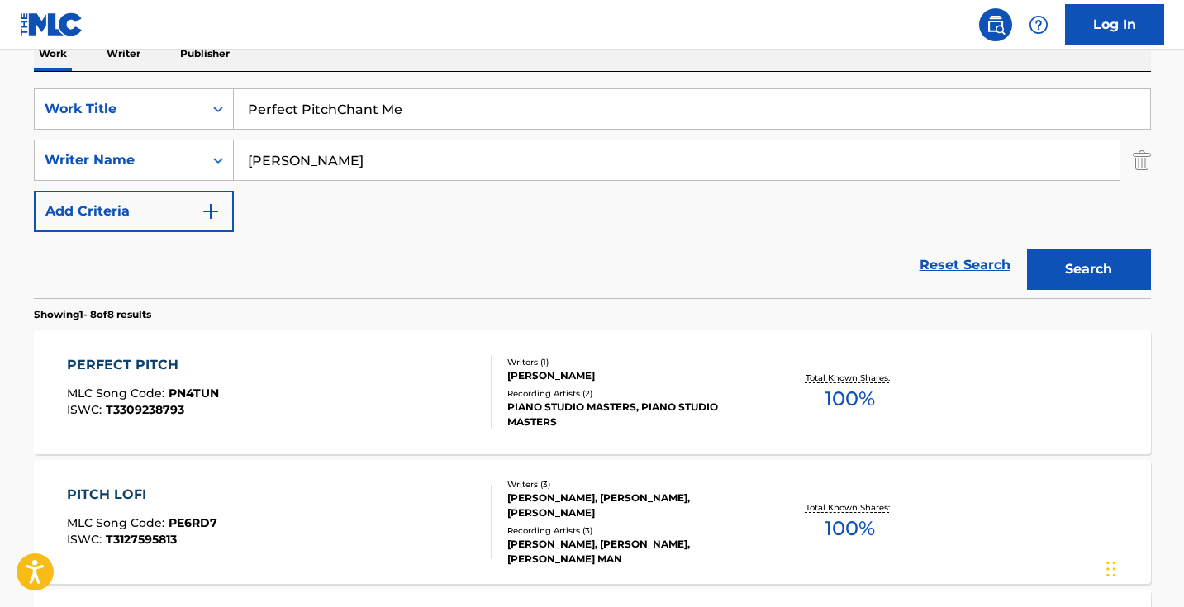
click at [366, 103] on input "Perfect PitchChant Me" at bounding box center [692, 109] width 916 height 40
click at [367, 103] on input "Perfect PitchChant Me" at bounding box center [692, 109] width 916 height 40
paste input "Search Form"
type input "Chant Me"
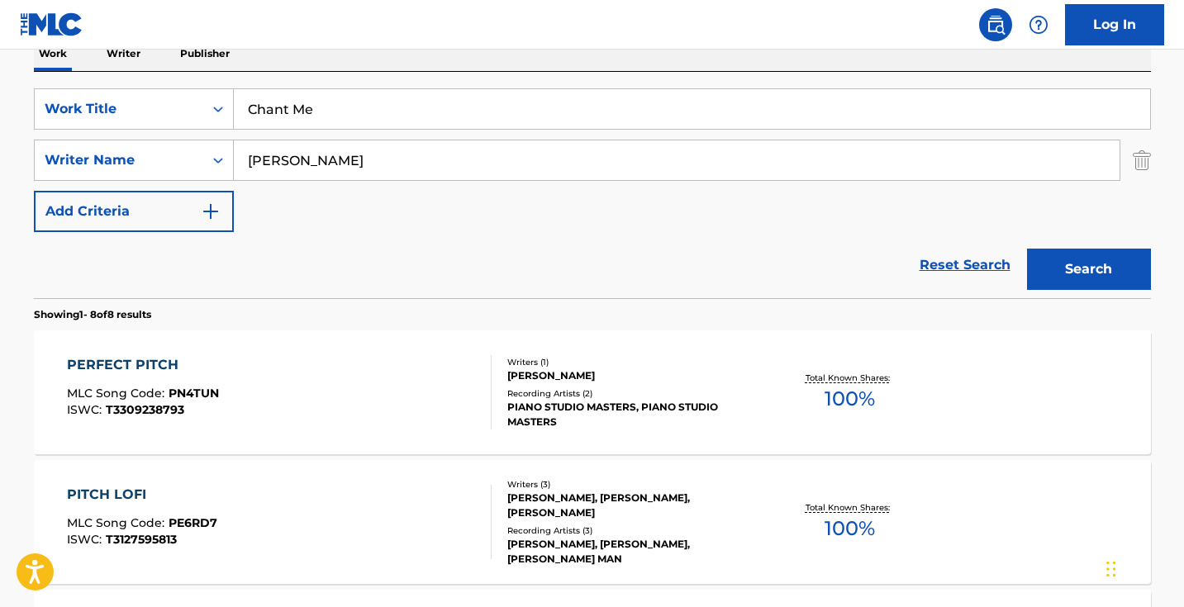
click at [1088, 269] on button "Search" at bounding box center [1089, 269] width 124 height 41
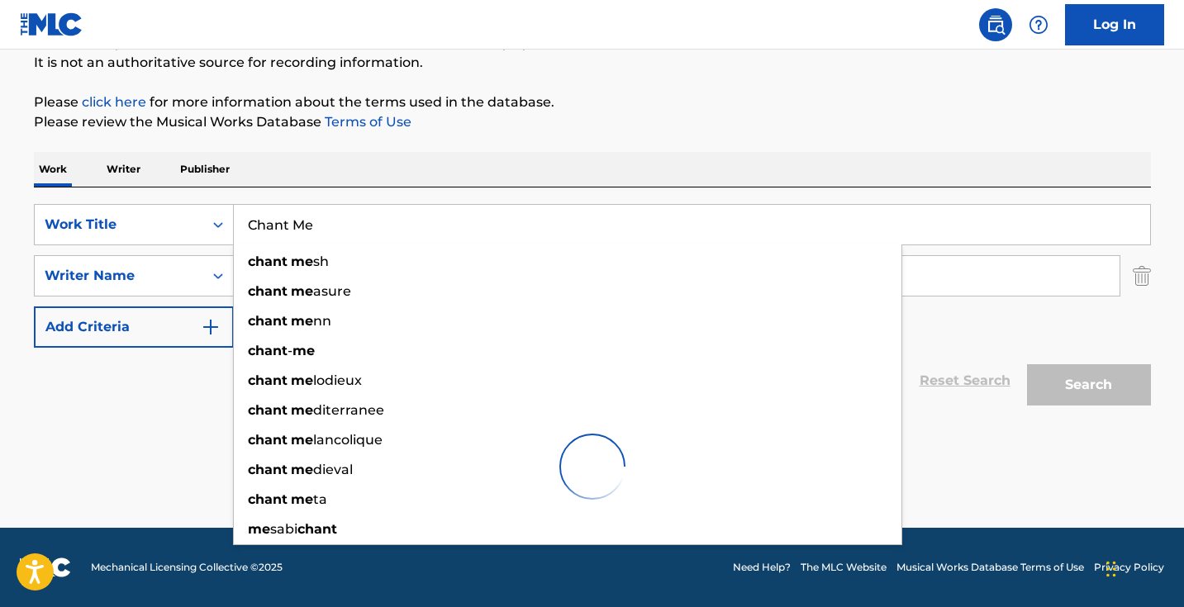
scroll to position [164, 0]
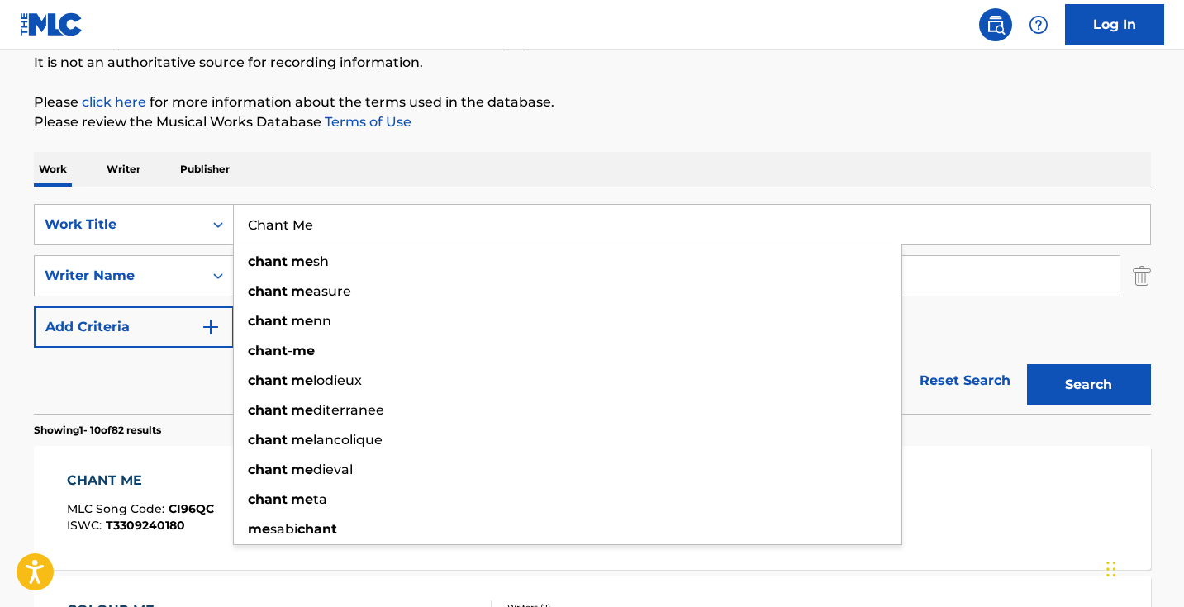
click at [144, 385] on div "Reset Search Search" at bounding box center [592, 381] width 1117 height 66
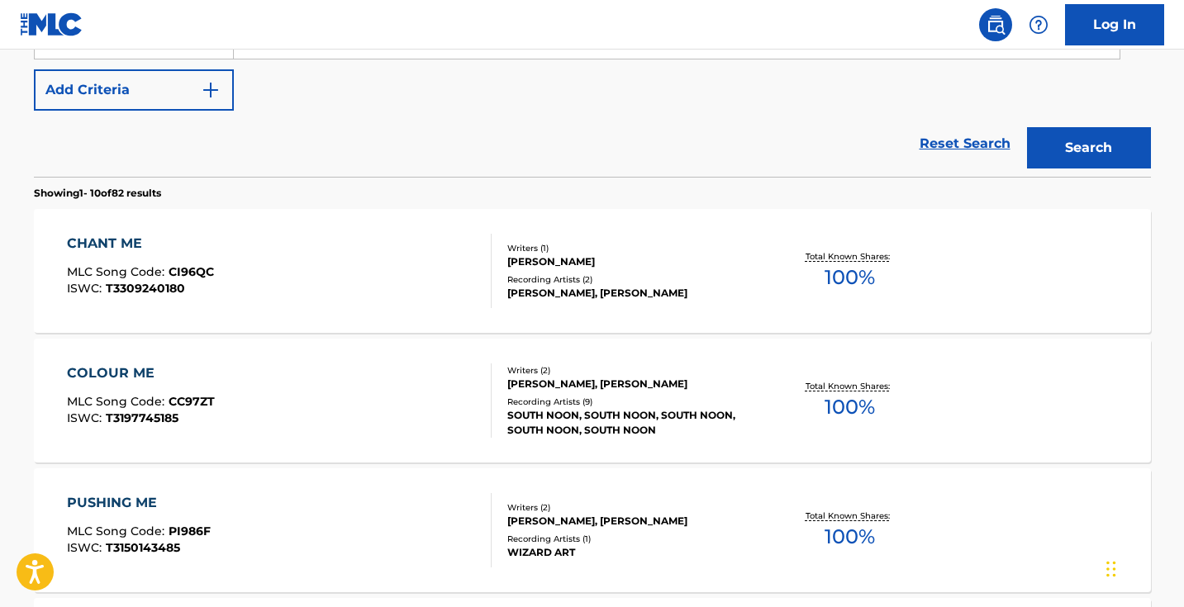
scroll to position [427, 0]
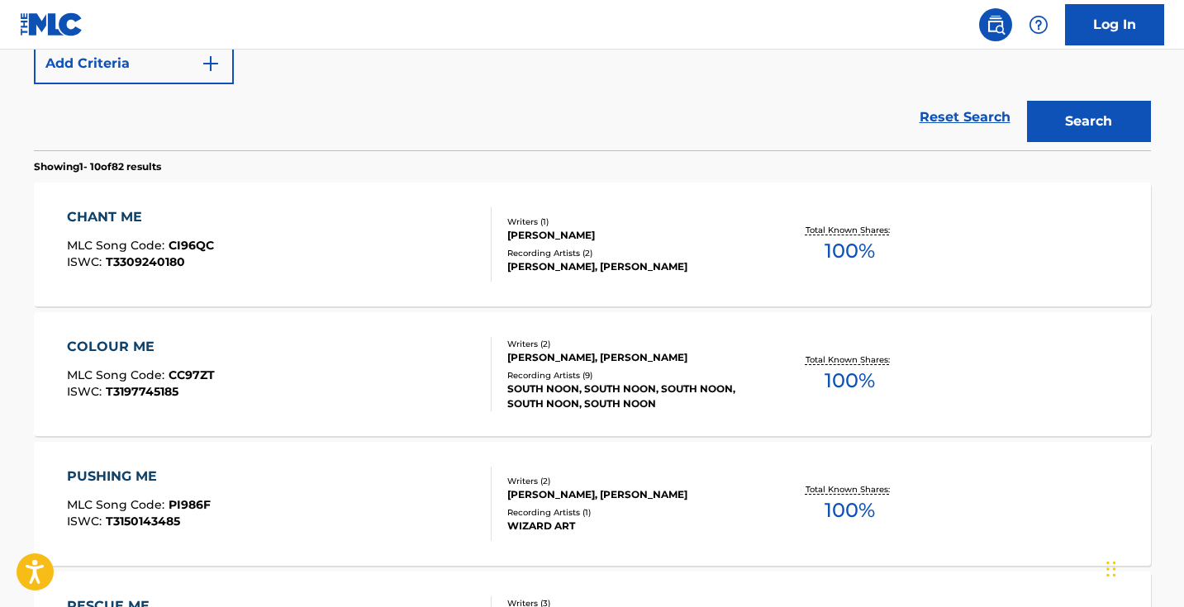
click at [343, 246] on div "CHANT ME MLC Song Code : CI96QC ISWC : T3309240180" at bounding box center [279, 244] width 425 height 74
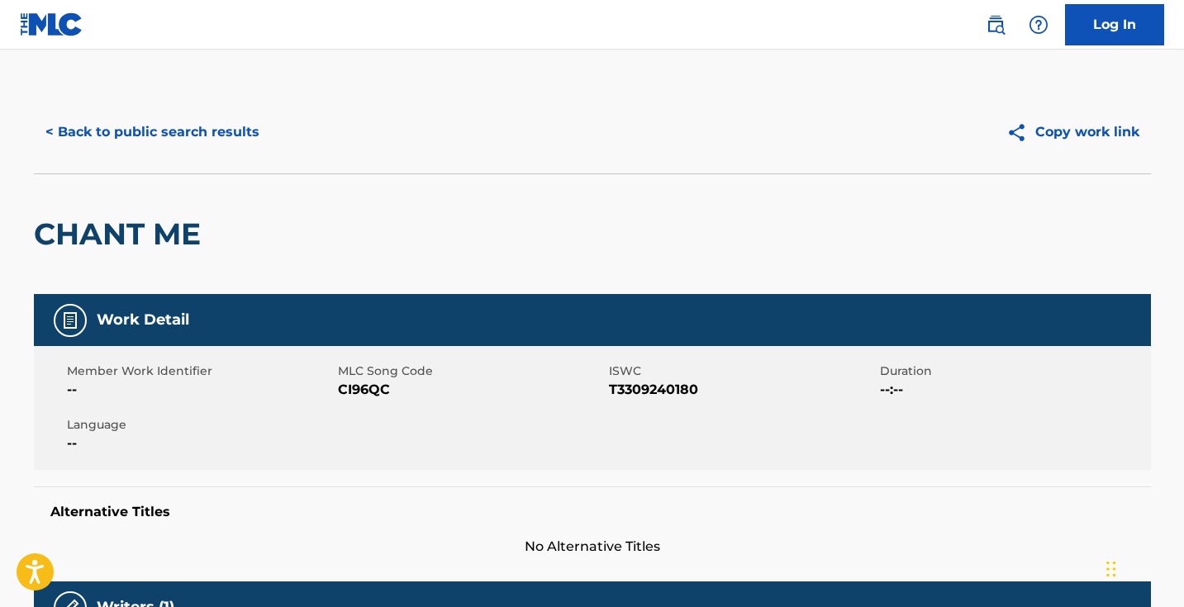
click at [372, 382] on span "CI96QC" at bounding box center [471, 390] width 267 height 20
click at [214, 134] on button "< Back to public search results" at bounding box center [152, 132] width 237 height 41
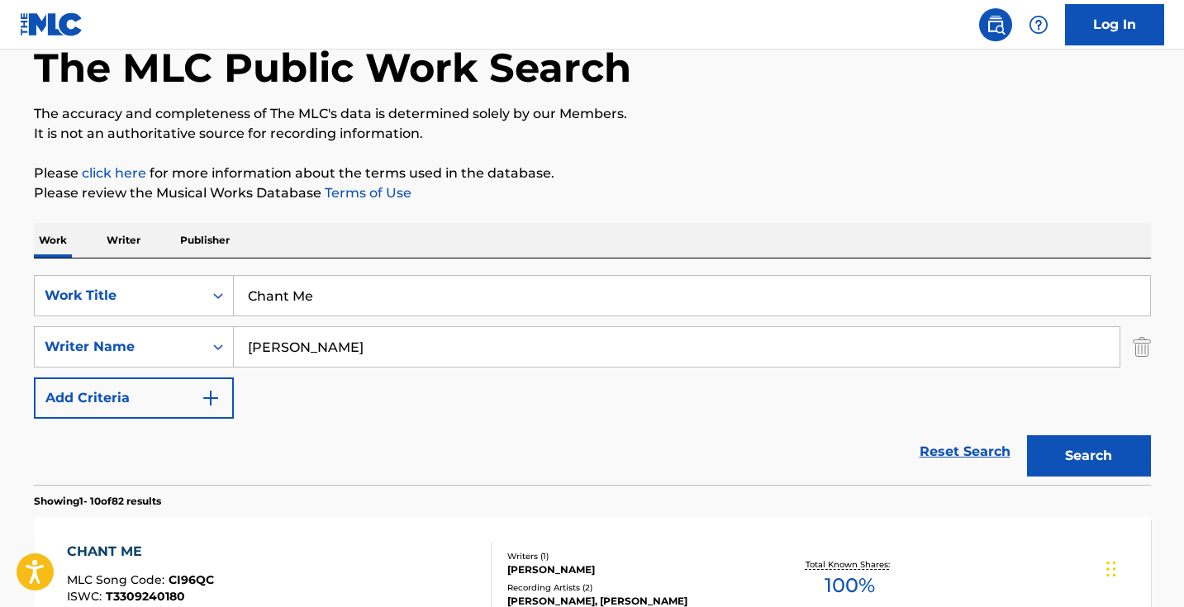
scroll to position [5, 0]
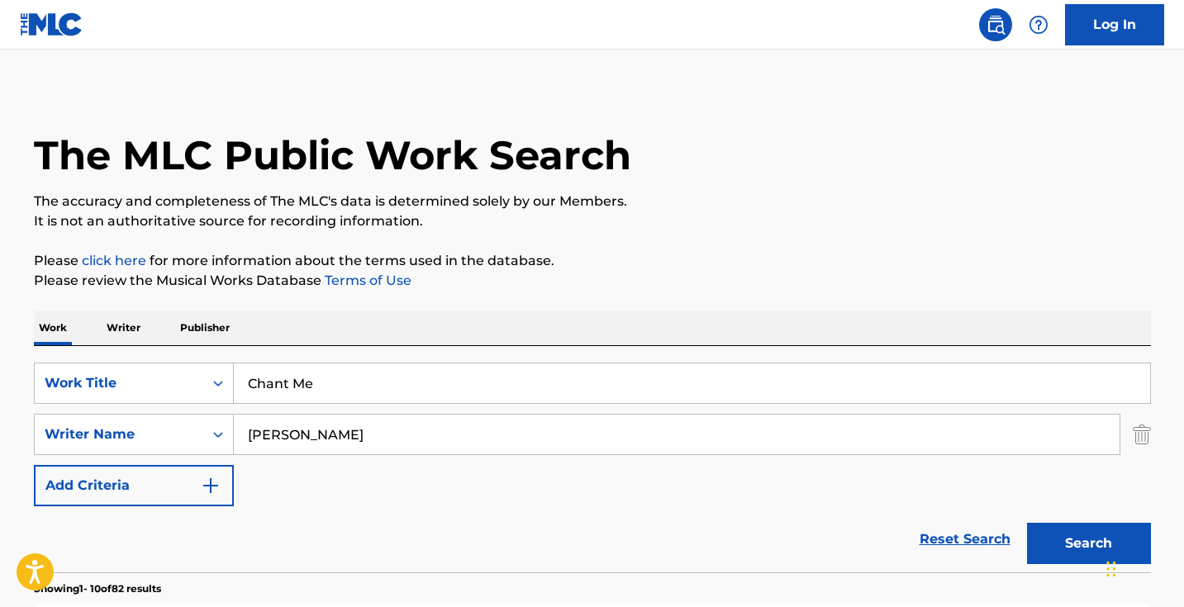
click at [380, 386] on input "Chant Me" at bounding box center [692, 384] width 916 height 40
click at [380, 385] on input "Chant Me" at bounding box center [692, 384] width 916 height 40
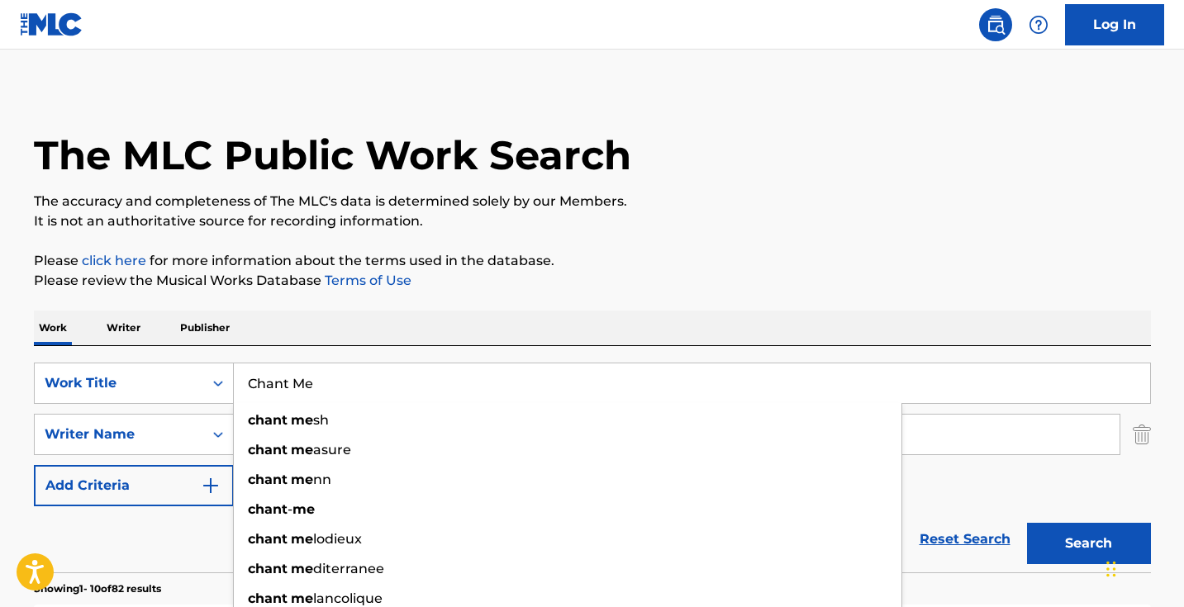
paste input "lody"
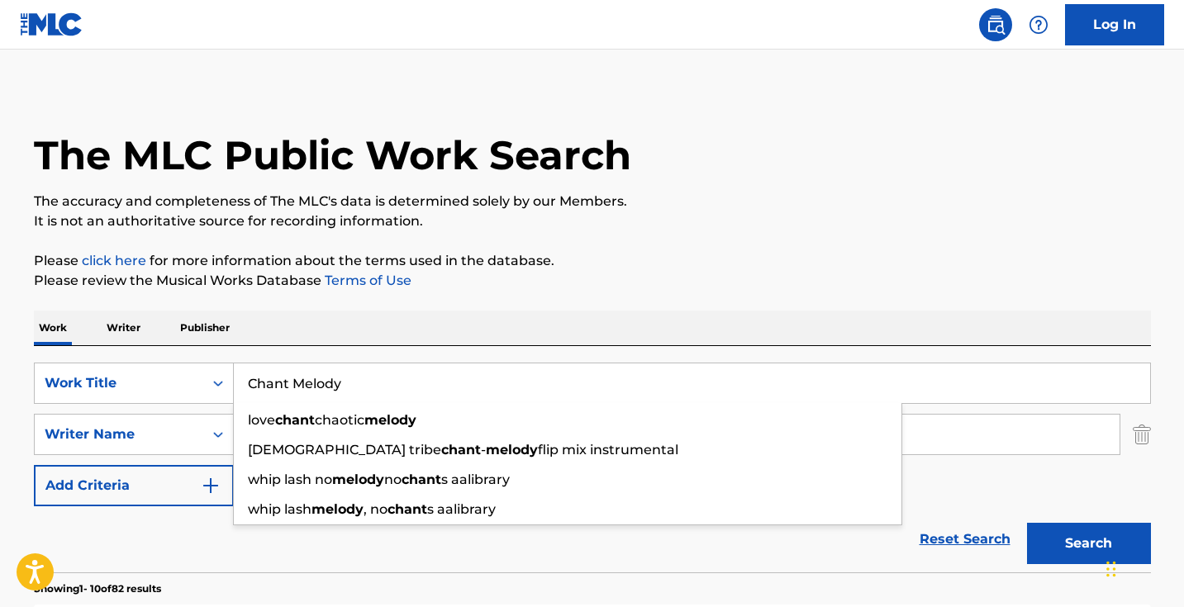
click at [380, 385] on input "Chant Melody" at bounding box center [692, 384] width 916 height 40
paste input "Search Form"
type input "Melody"
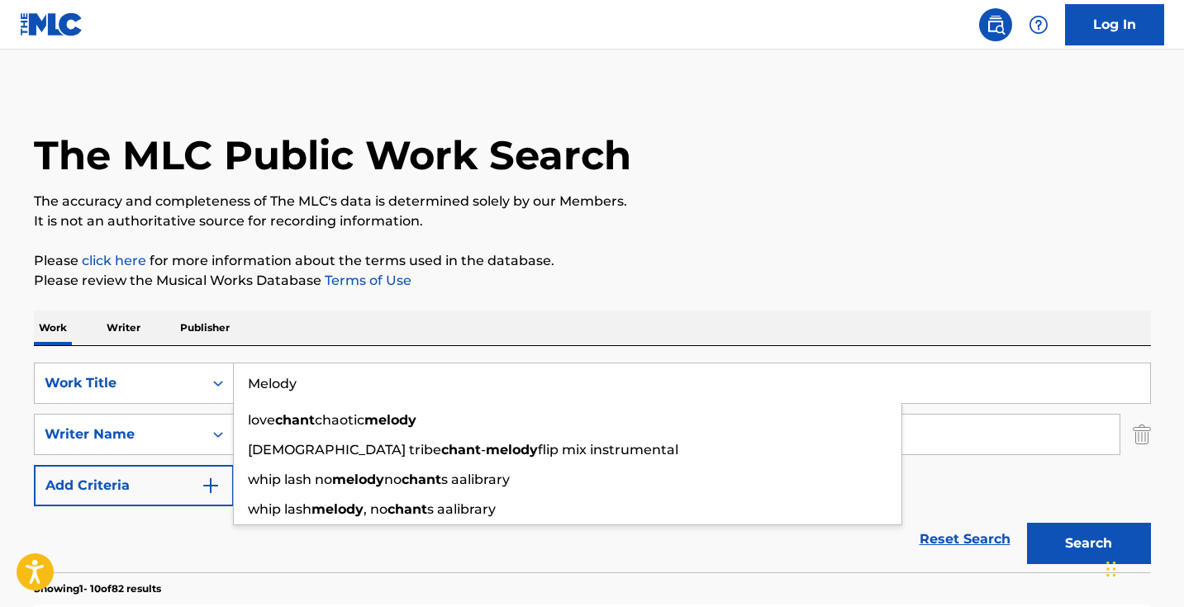
click at [1088, 544] on button "Search" at bounding box center [1089, 543] width 124 height 41
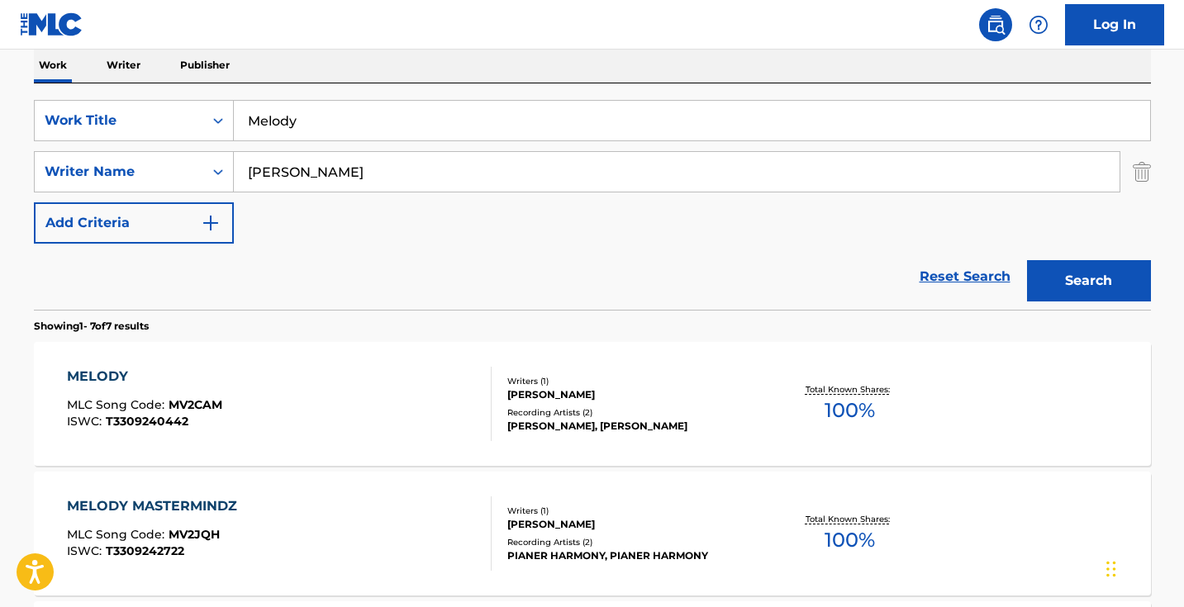
scroll to position [437, 0]
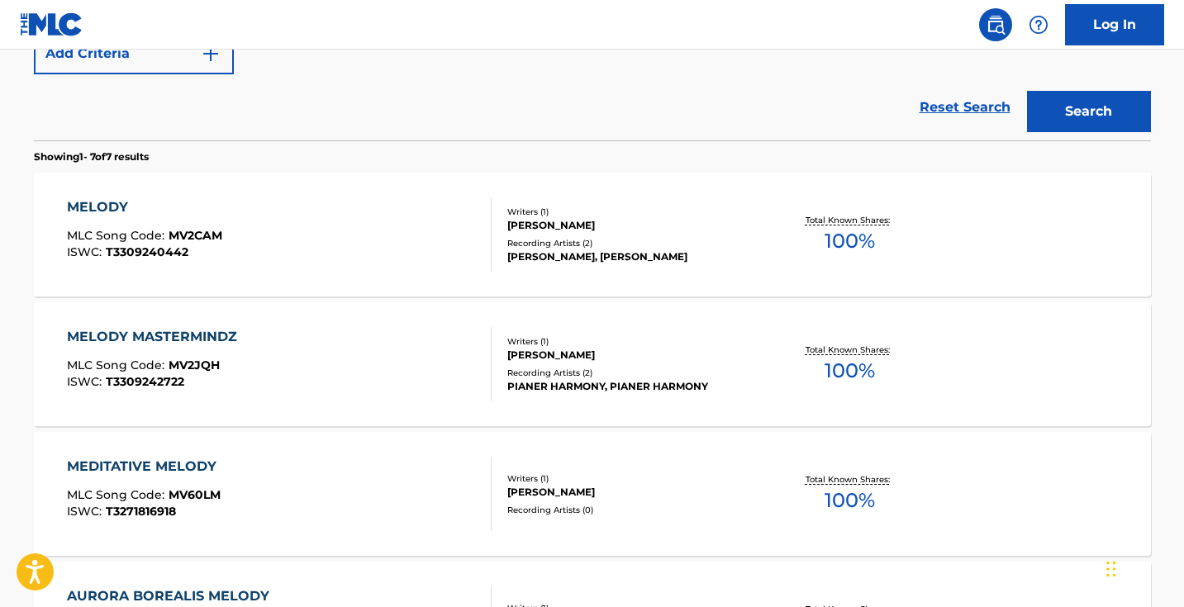
click at [375, 235] on div "MELODY MLC Song Code : MV2CAM ISWC : T3309240442" at bounding box center [279, 234] width 425 height 74
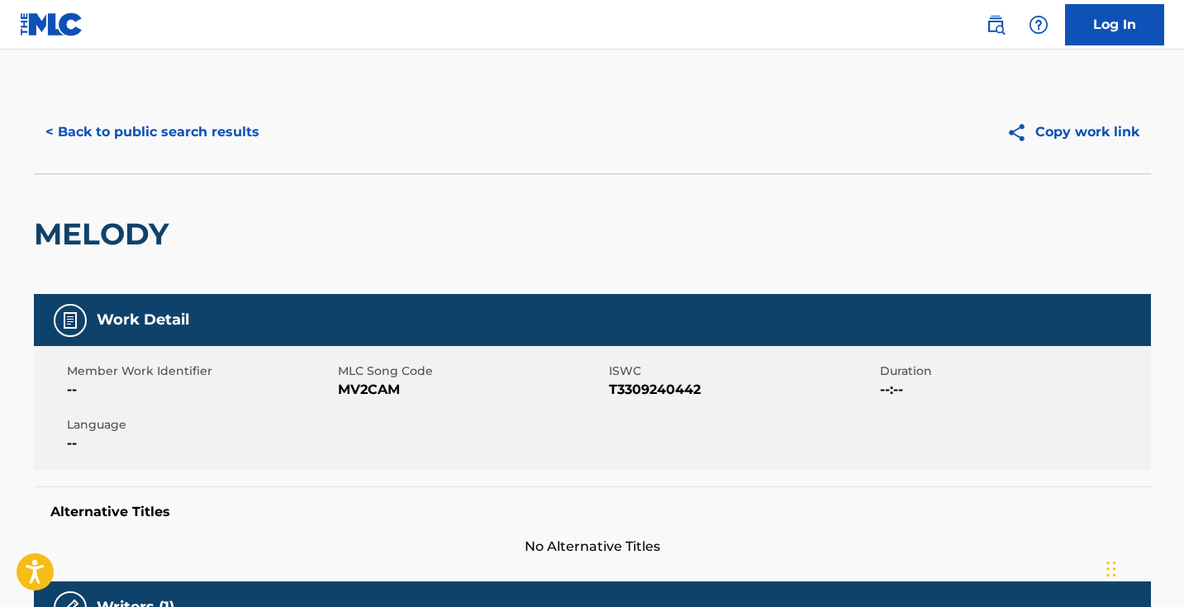
click at [382, 383] on span "MV2CAM" at bounding box center [471, 390] width 267 height 20
click at [225, 126] on button "< Back to public search results" at bounding box center [152, 132] width 237 height 41
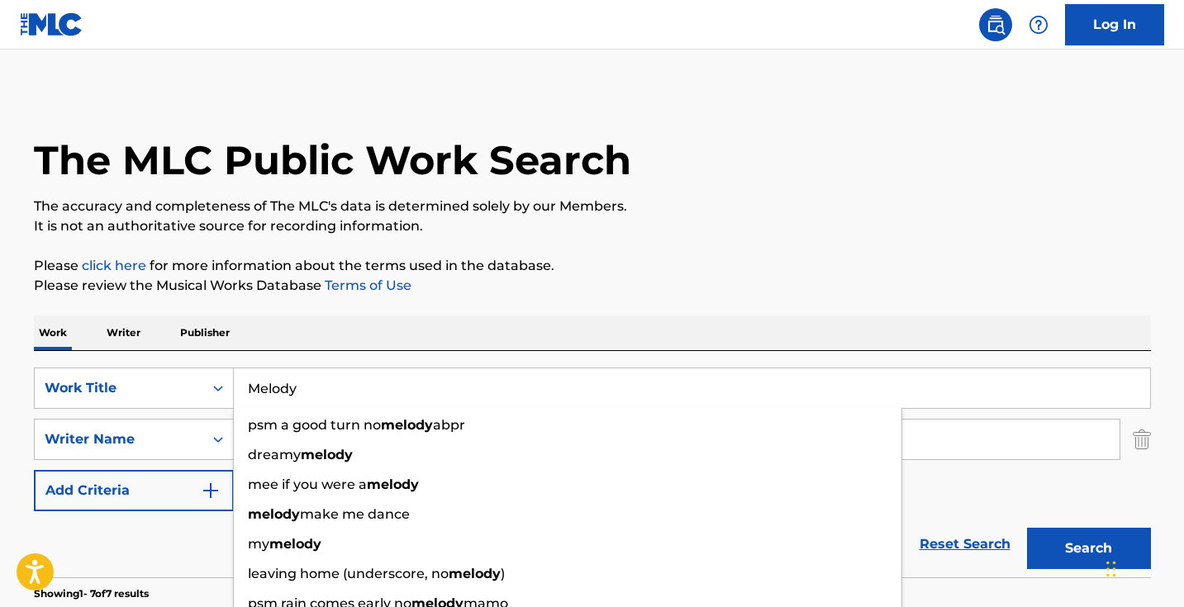
click at [359, 379] on input "Melody" at bounding box center [692, 388] width 916 height 40
paste input "usical Themes"
type input "Musical Themes"
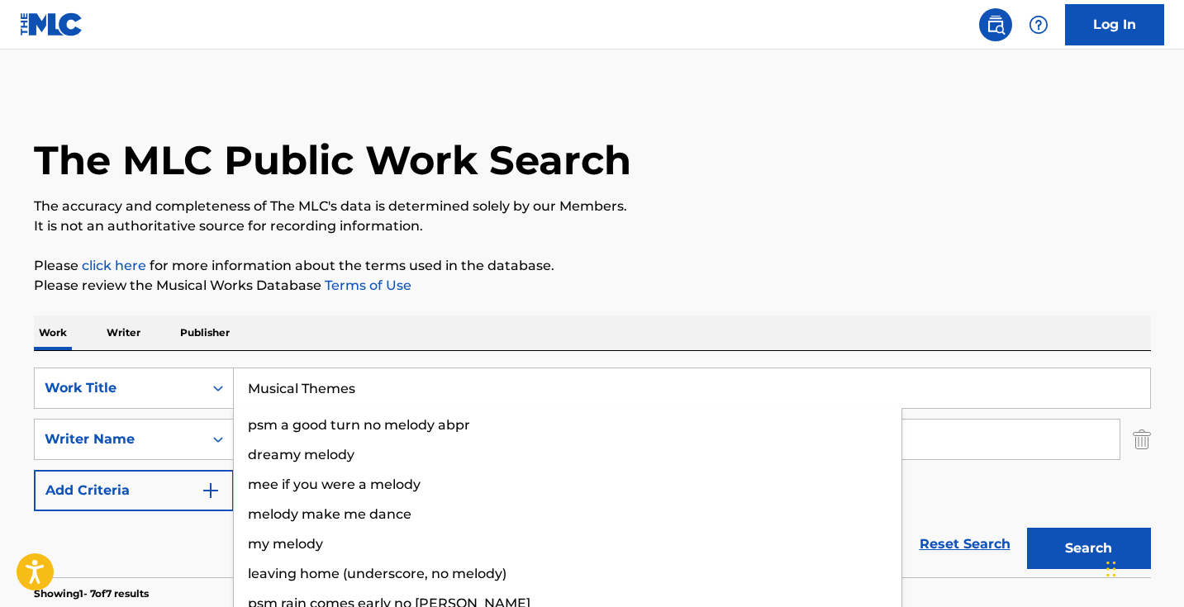
click at [1088, 549] on button "Search" at bounding box center [1089, 548] width 124 height 41
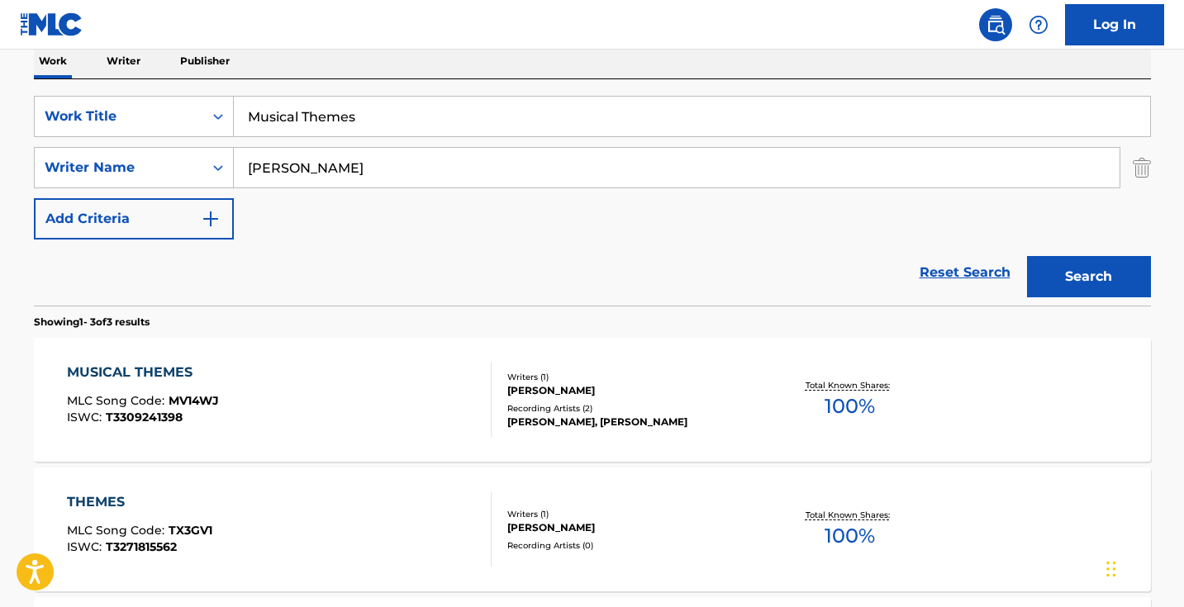
scroll to position [335, 0]
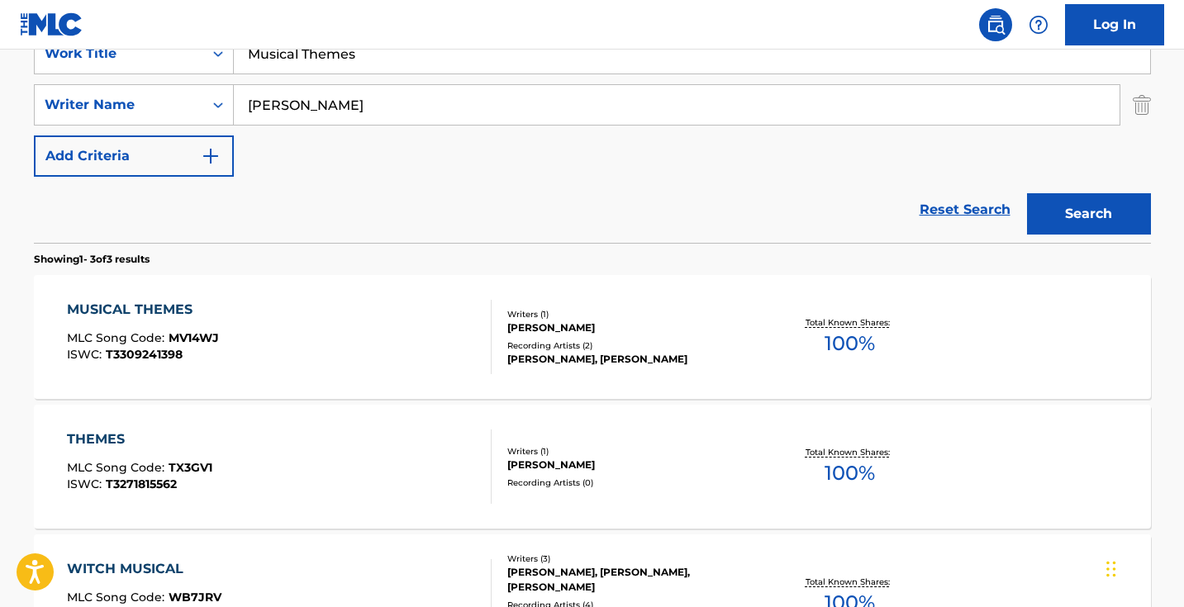
click at [375, 365] on div "MUSICAL THEMES MLC Song Code : MV14WJ ISWC : T3309241398" at bounding box center [279, 337] width 425 height 74
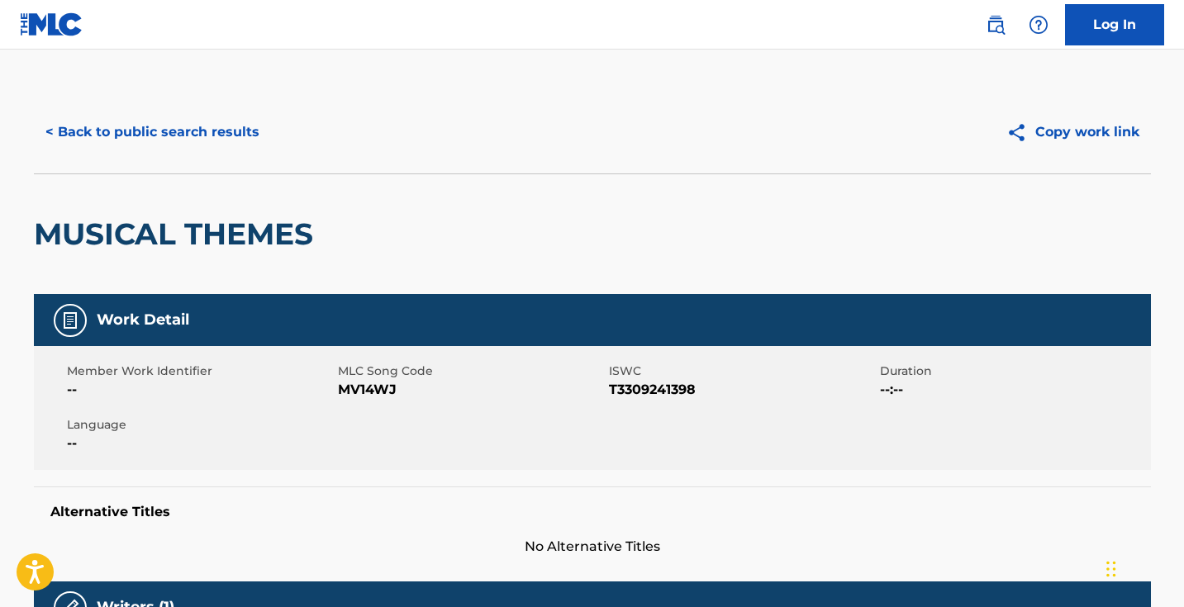
click at [353, 388] on span "MV14WJ" at bounding box center [471, 390] width 267 height 20
click at [353, 387] on span "MV14WJ" at bounding box center [471, 390] width 267 height 20
click at [236, 127] on button "< Back to public search results" at bounding box center [152, 132] width 237 height 41
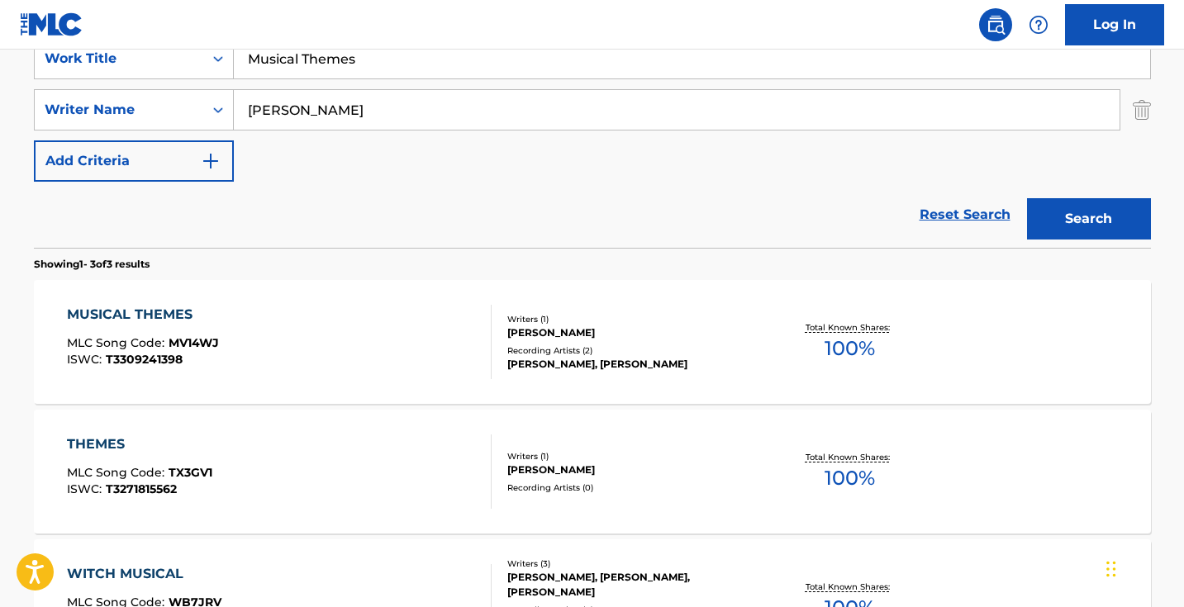
click at [378, 65] on input "Musical Themes" at bounding box center [692, 59] width 916 height 40
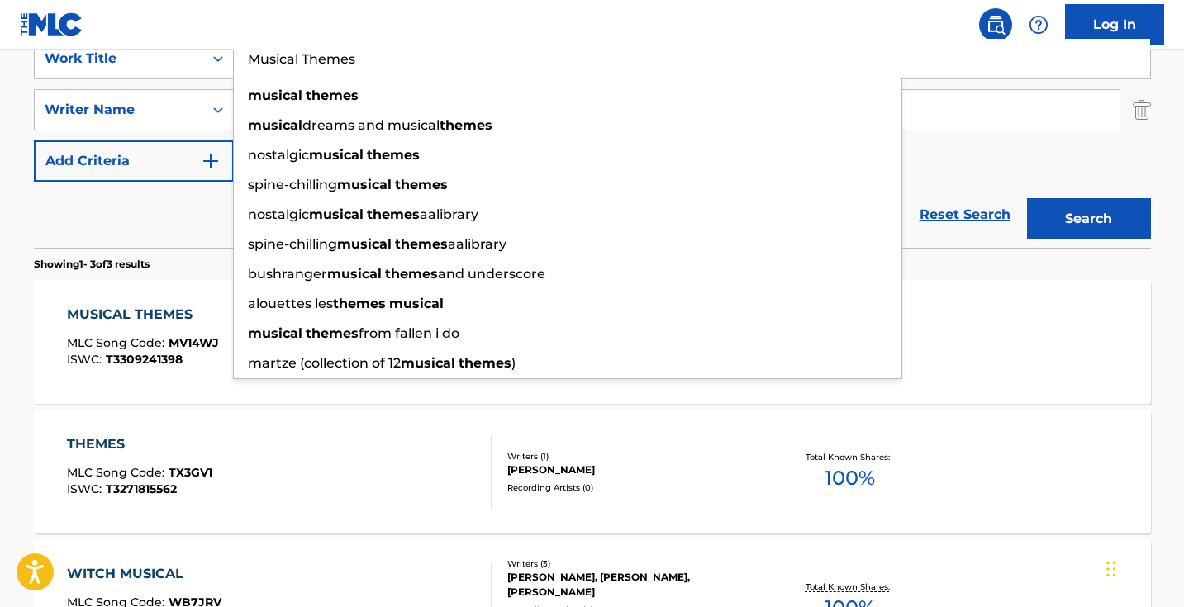
click at [378, 65] on input "Musical Themes" at bounding box center [692, 59] width 916 height 40
paste input "Sound Drum"
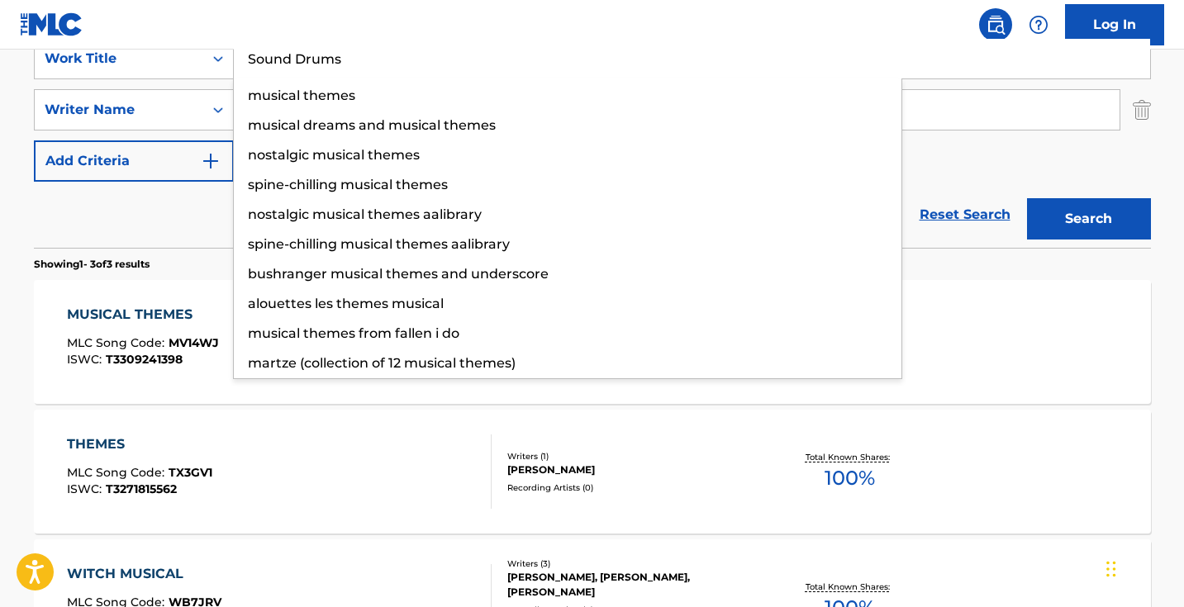
type input "Sound Drums"
click at [1088, 219] on button "Search" at bounding box center [1089, 218] width 124 height 41
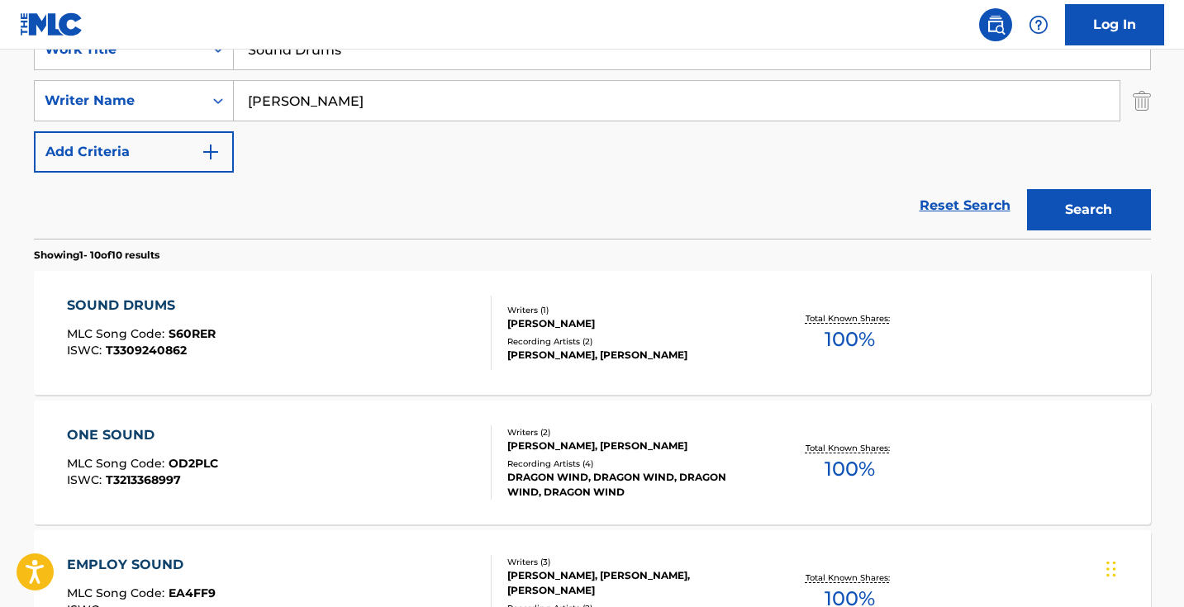
click at [382, 316] on div "SOUND DRUMS MLC Song Code : S60RER ISWC : T3309240862" at bounding box center [279, 333] width 425 height 74
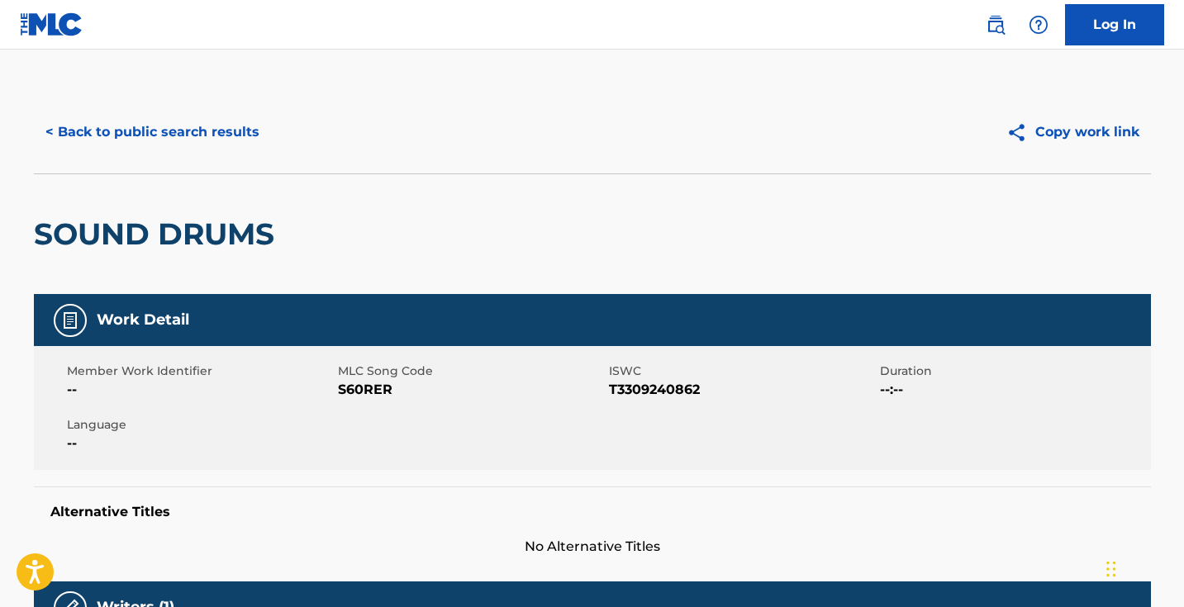
click at [379, 388] on span "S60RER" at bounding box center [471, 390] width 267 height 20
click at [209, 145] on button "< Back to public search results" at bounding box center [152, 132] width 237 height 41
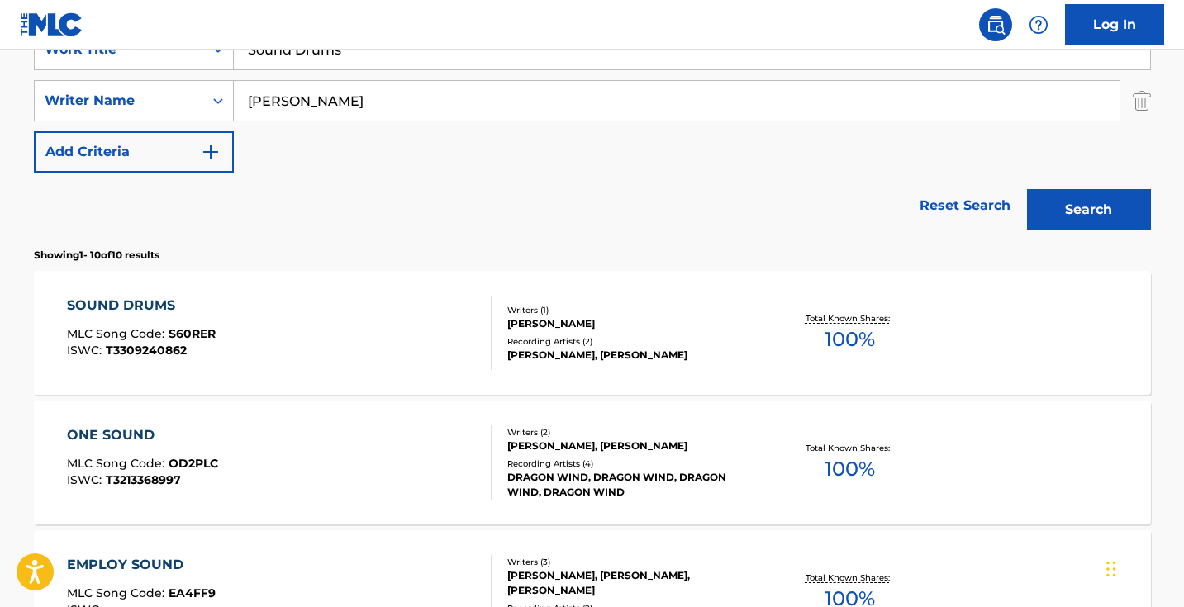
scroll to position [297, 0]
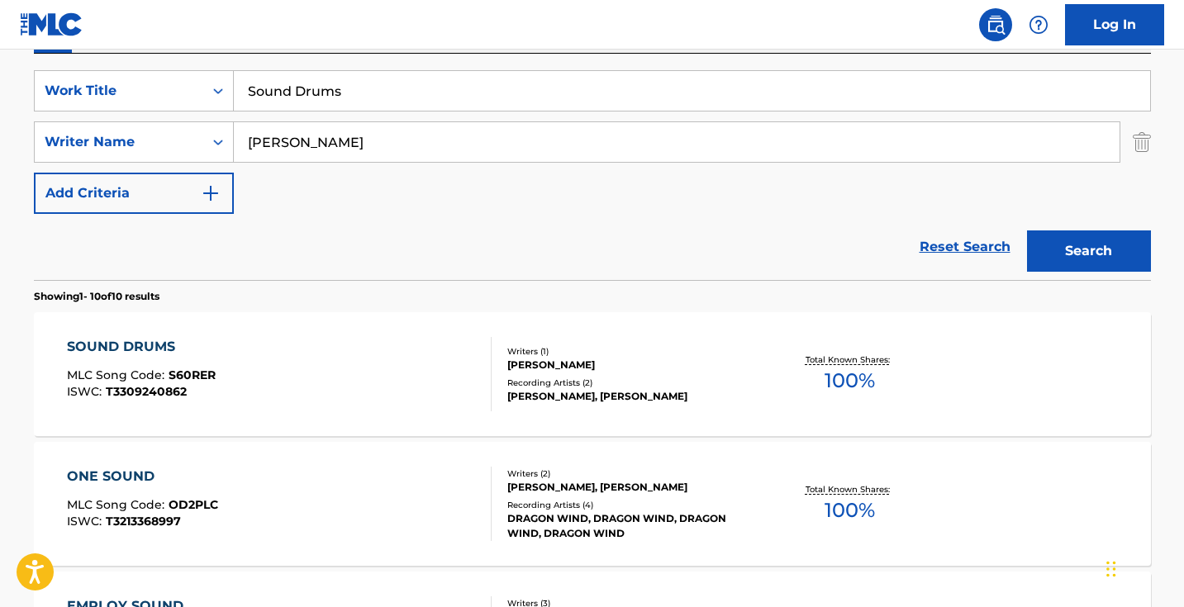
click at [364, 99] on input "Sound Drums" at bounding box center [692, 91] width 916 height 40
click at [364, 98] on input "Sound Drums" at bounding box center [692, 91] width 916 height 40
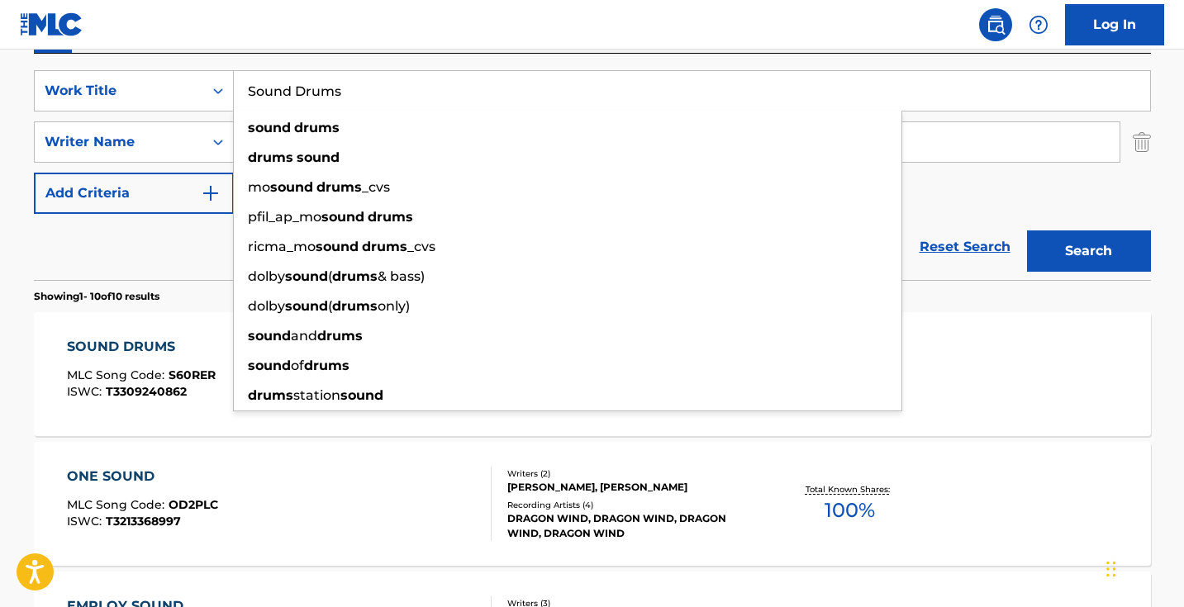
click at [364, 98] on input "Sound Drums" at bounding box center [692, 91] width 916 height 40
paste input "Gerwyn"
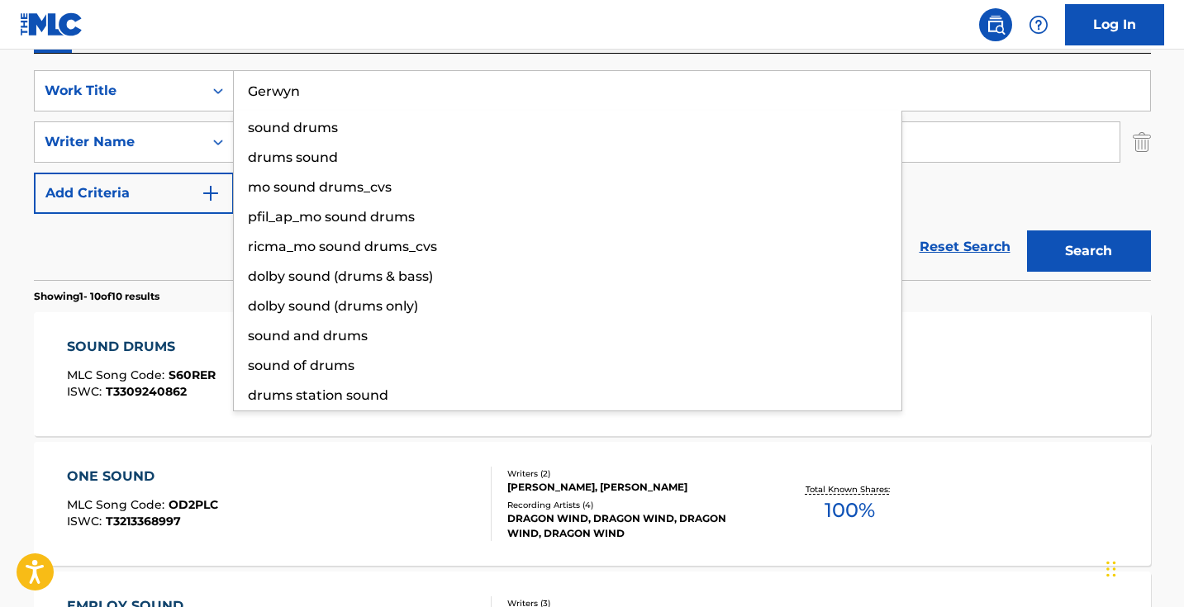
type input "Gerwyn"
click at [1088, 251] on button "Search" at bounding box center [1089, 251] width 124 height 41
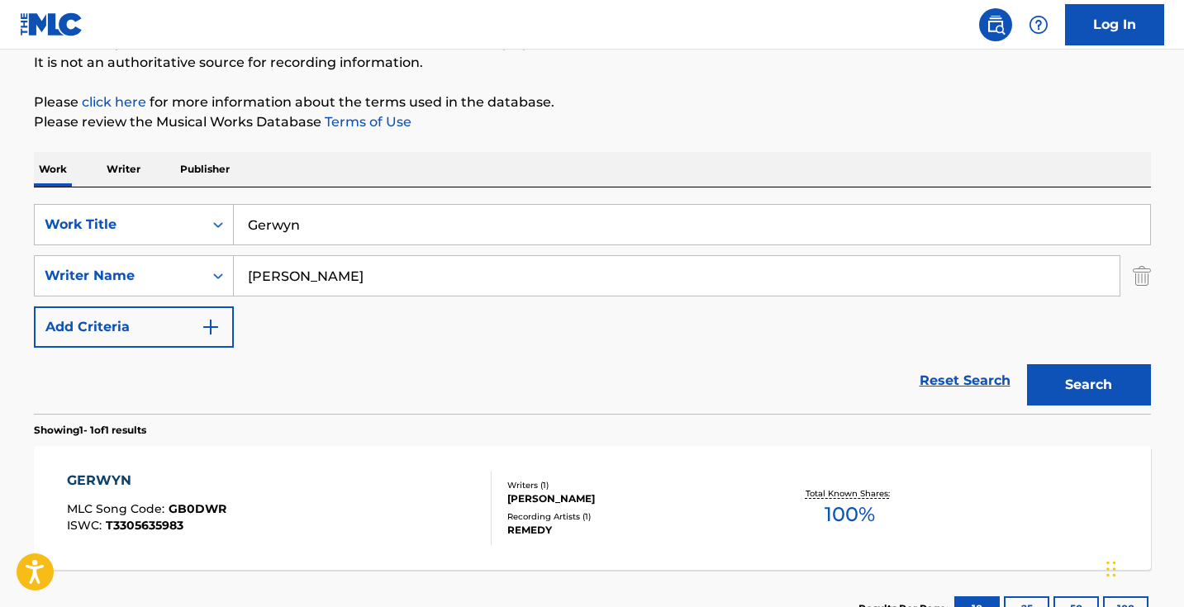
scroll to position [226, 0]
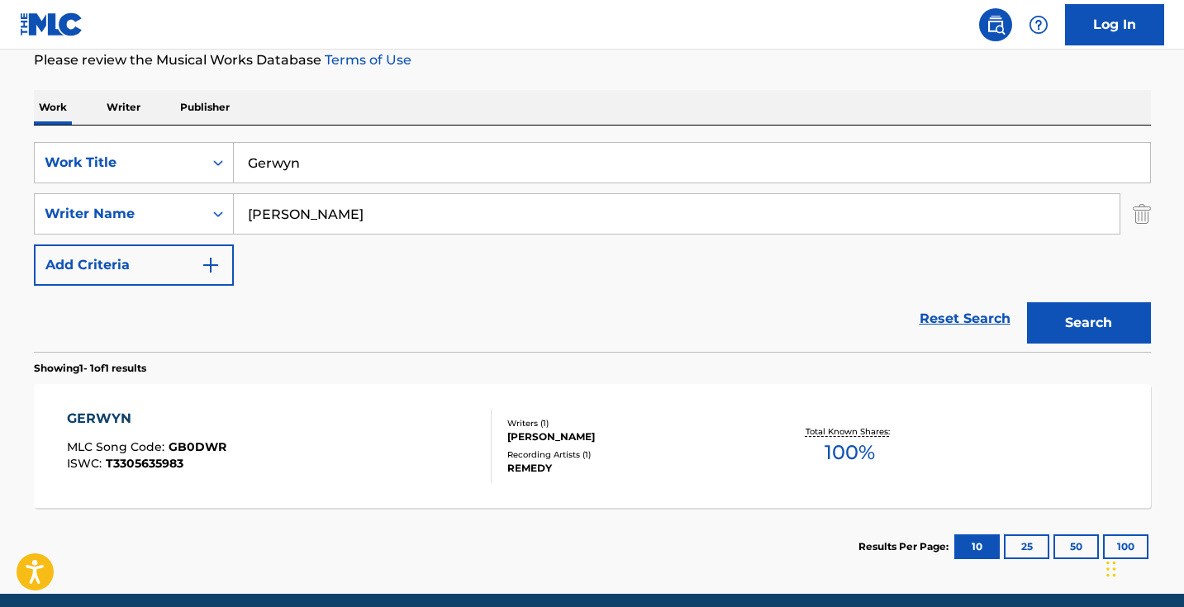
click at [368, 430] on div "GERWYN MLC Song Code : GB0DWR ISWC : T3305635983" at bounding box center [279, 446] width 425 height 74
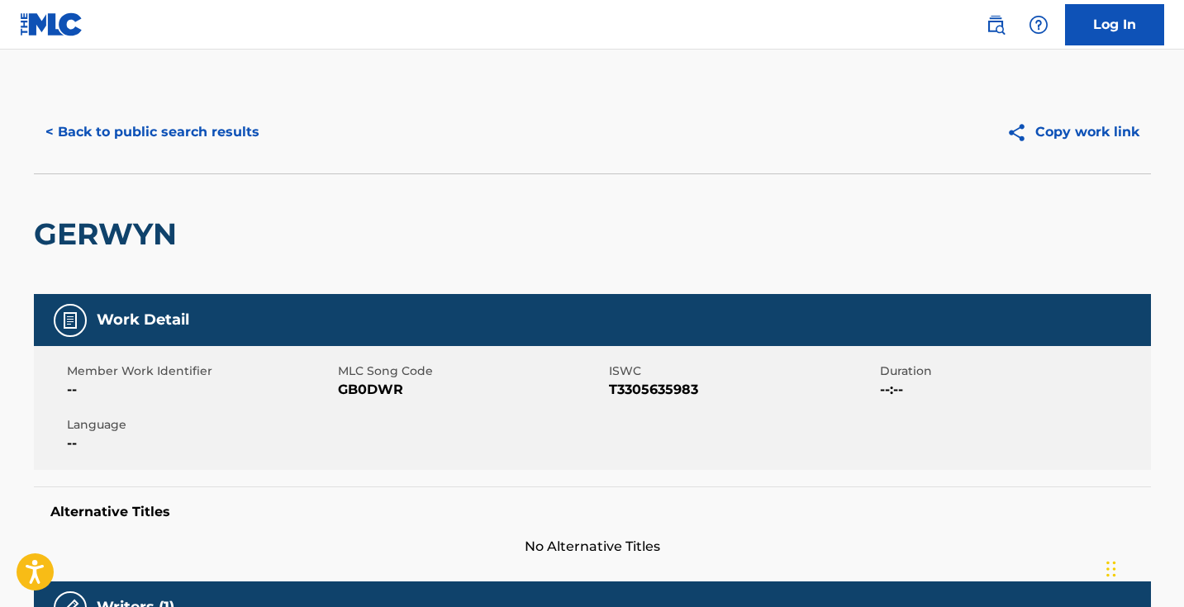
click at [379, 392] on span "GB0DWR" at bounding box center [471, 390] width 267 height 20
click at [379, 391] on span "GB0DWR" at bounding box center [471, 390] width 267 height 20
